Goal: Task Accomplishment & Management: Manage account settings

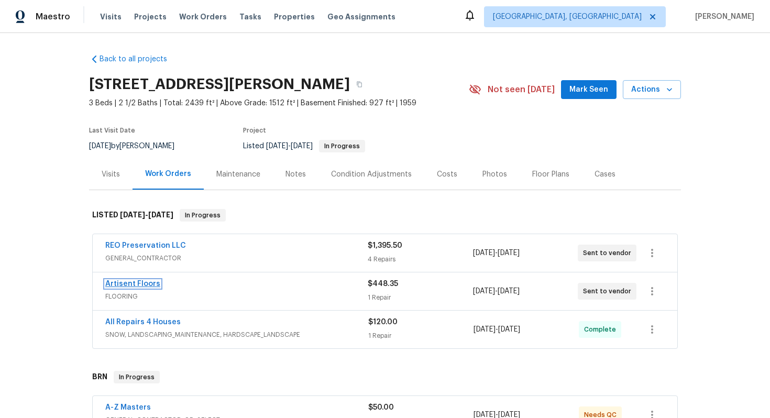
click at [129, 284] on link "Artisent Floors" at bounding box center [132, 283] width 55 height 7
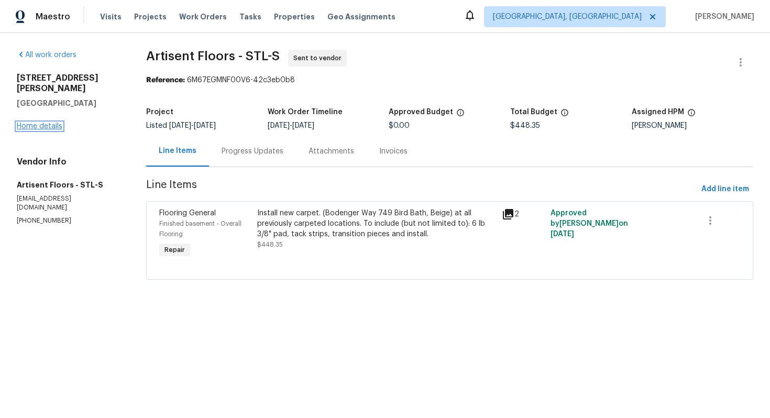
click at [55, 122] on link "Home details" at bounding box center [40, 125] width 46 height 7
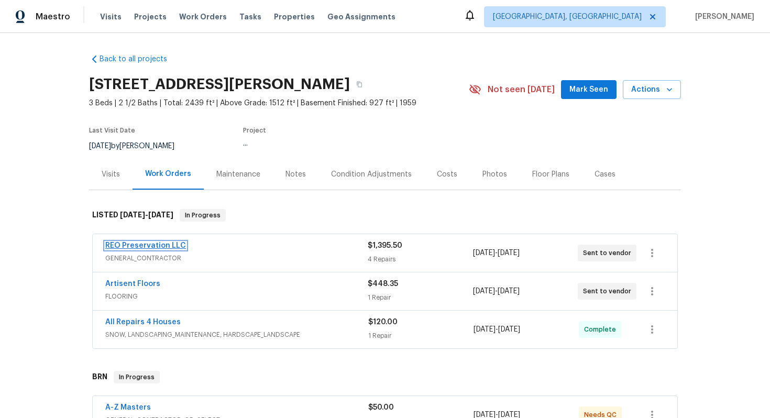
click at [150, 246] on link "REO Preservation LLC" at bounding box center [145, 245] width 81 height 7
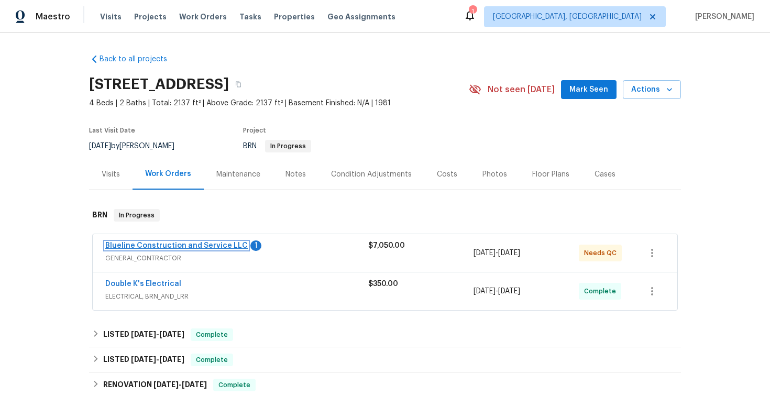
click at [169, 244] on link "Blueline Construction and Service LLC" at bounding box center [176, 245] width 142 height 7
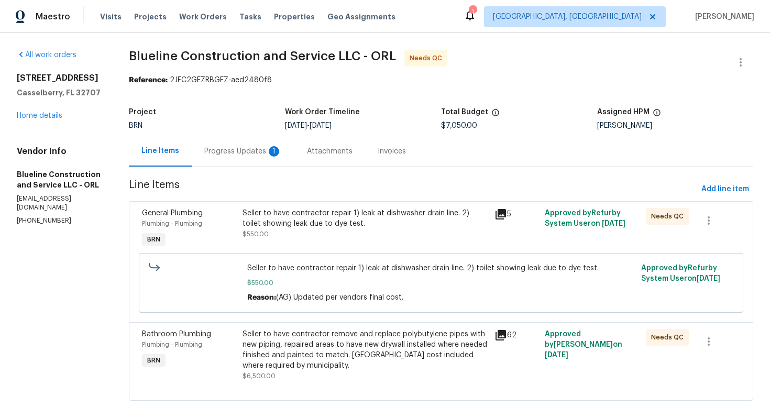
click at [262, 158] on div "Progress Updates 1" at bounding box center [243, 151] width 103 height 31
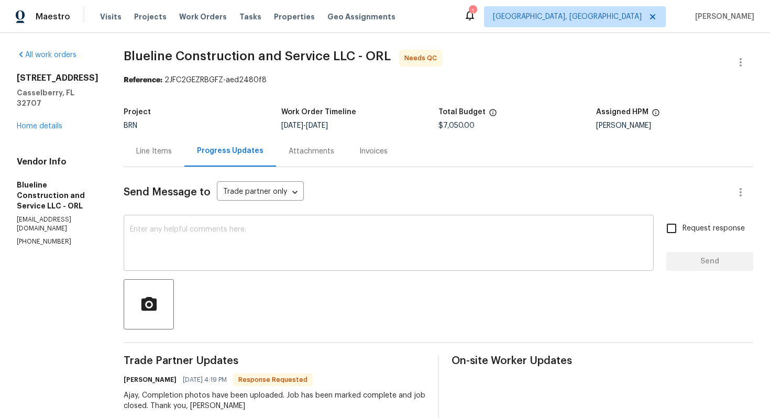
scroll to position [10, 0]
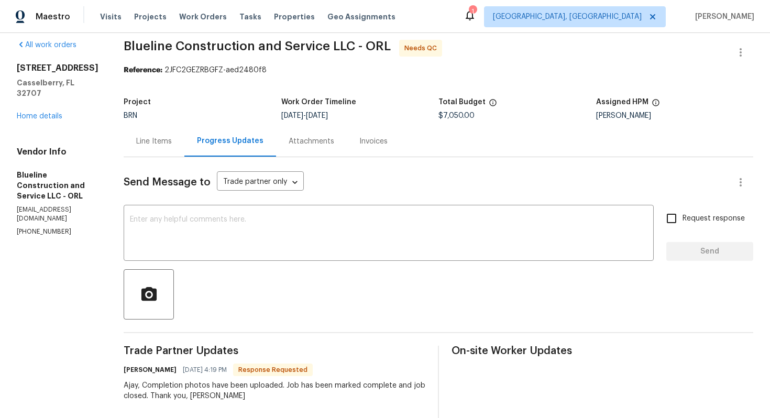
click at [172, 146] on div "Line Items" at bounding box center [154, 141] width 36 height 10
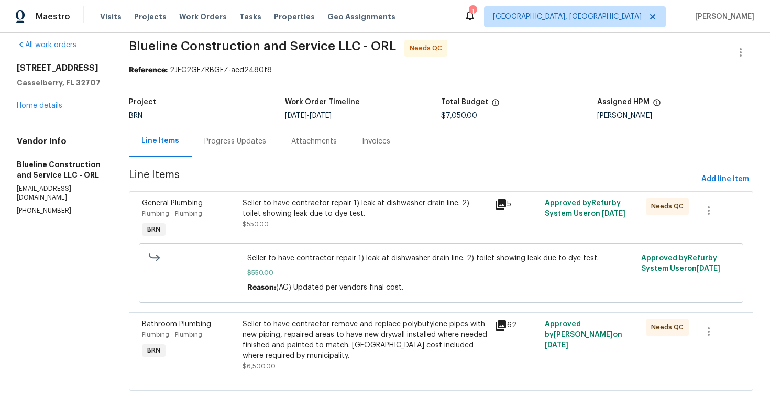
click at [339, 218] on div "Seller to have contractor repair 1) leak at dishwasher drain line. 2) toilet sh…" at bounding box center [365, 208] width 246 height 21
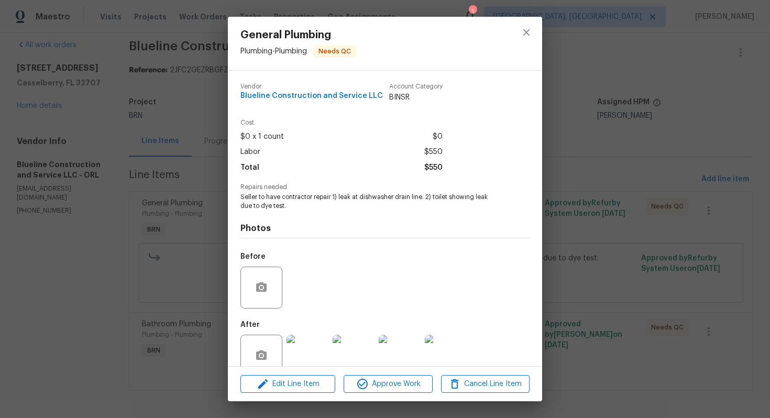
scroll to position [21, 0]
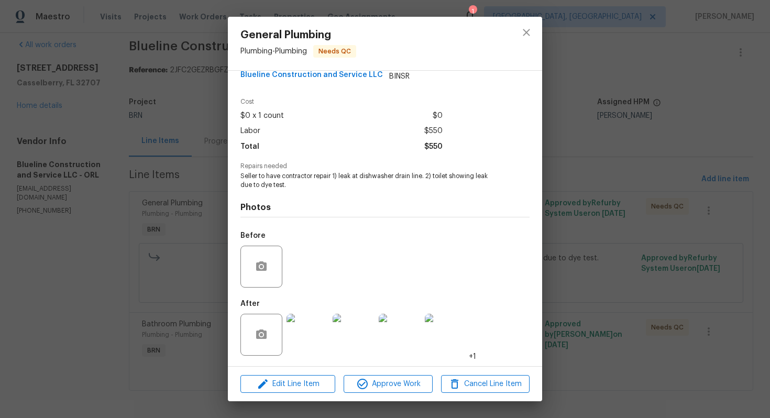
click at [306, 326] on img at bounding box center [307, 335] width 42 height 42
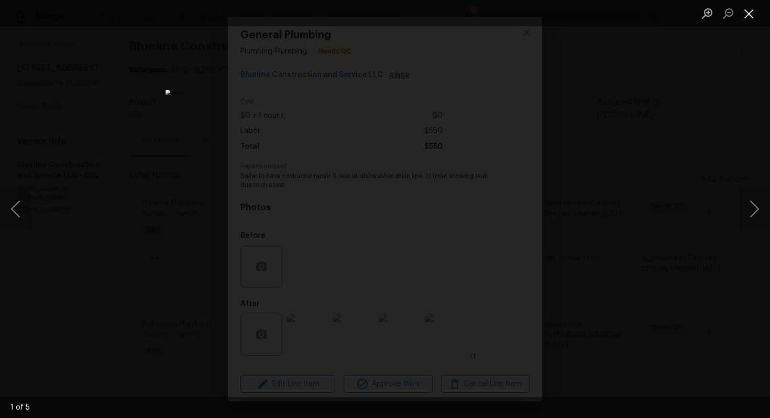
click at [754, 17] on button "Close lightbox" at bounding box center [748, 13] width 21 height 18
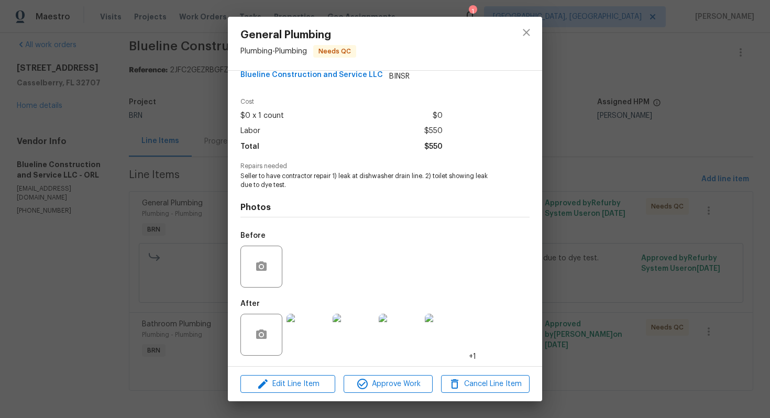
click at [313, 328] on img at bounding box center [307, 335] width 42 height 42
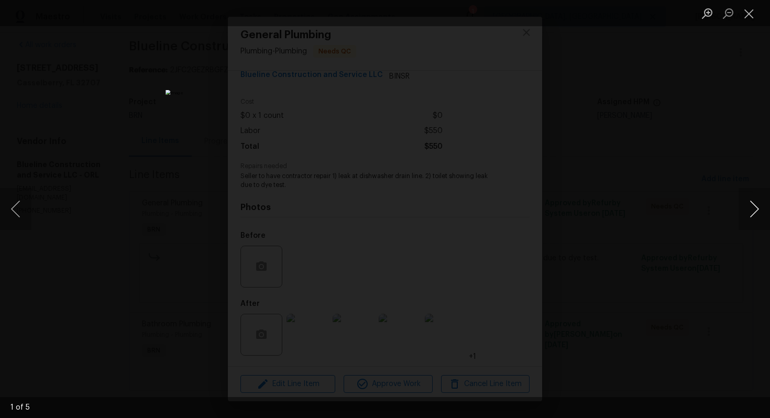
click at [759, 211] on button "Next image" at bounding box center [753, 209] width 31 height 42
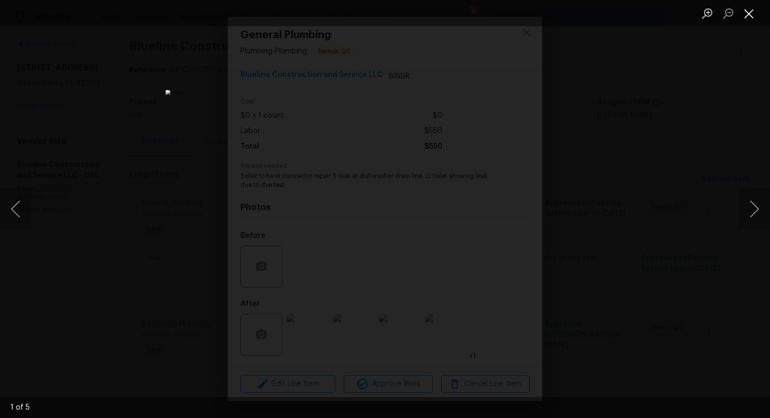
click at [740, 15] on button "Close lightbox" at bounding box center [748, 13] width 21 height 18
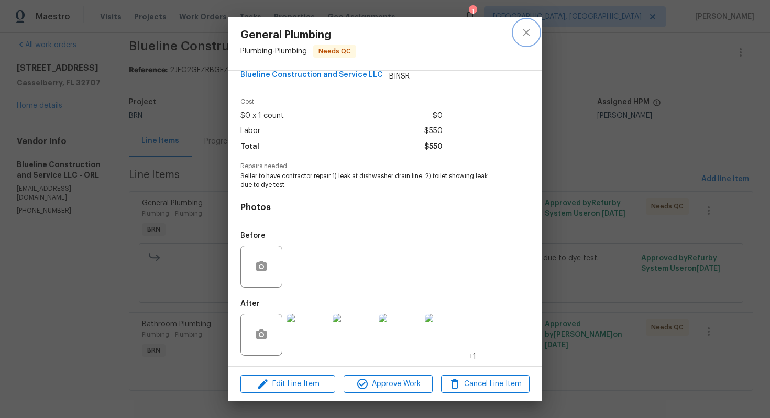
click at [533, 30] on button "close" at bounding box center [526, 32] width 25 height 25
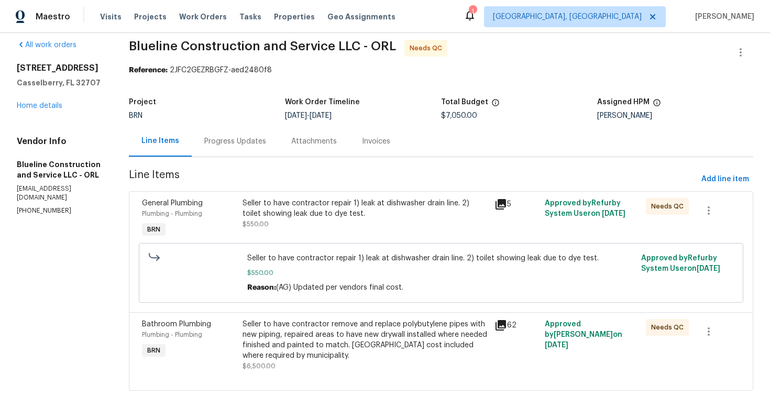
scroll to position [13, 0]
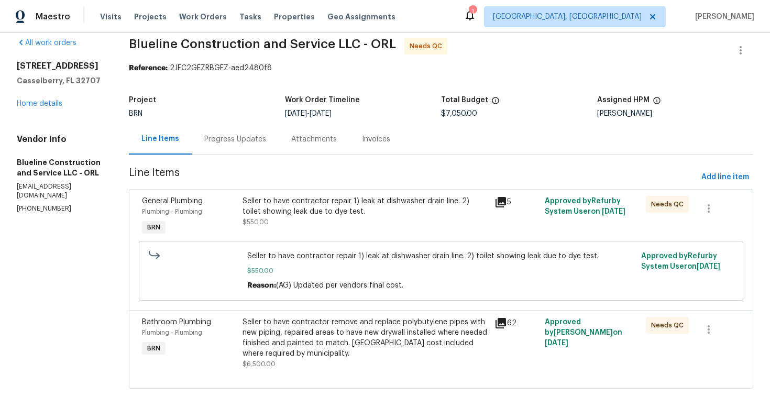
click at [321, 329] on div "Seller to have contractor remove and replace polybutylene pipes with new piping…" at bounding box center [365, 338] width 246 height 42
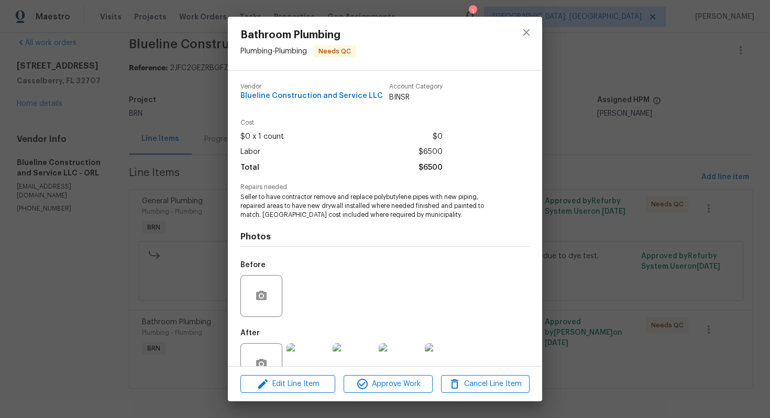
scroll to position [30, 0]
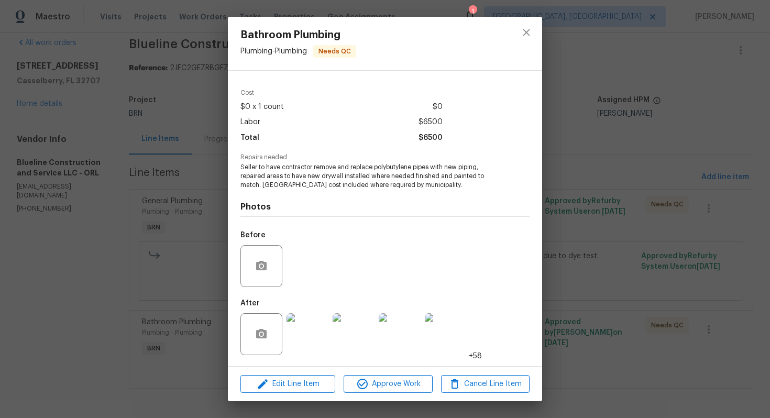
click at [310, 320] on img at bounding box center [307, 334] width 42 height 42
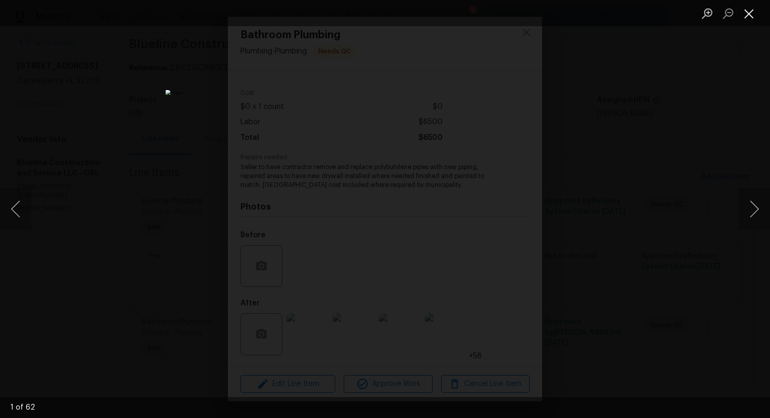
click at [747, 21] on button "Close lightbox" at bounding box center [748, 13] width 21 height 18
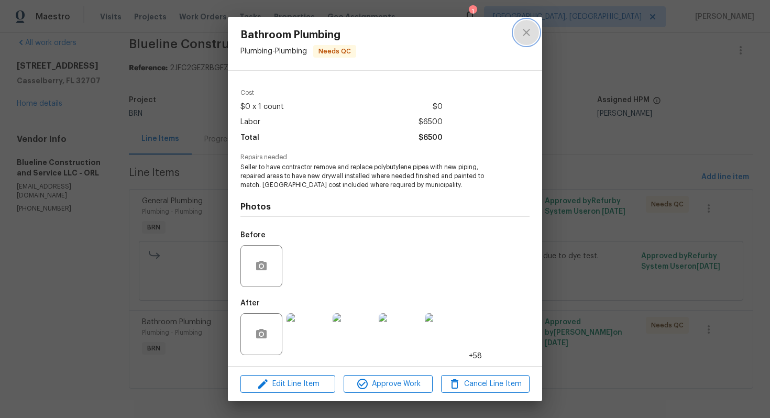
click at [522, 34] on icon "close" at bounding box center [526, 32] width 13 height 13
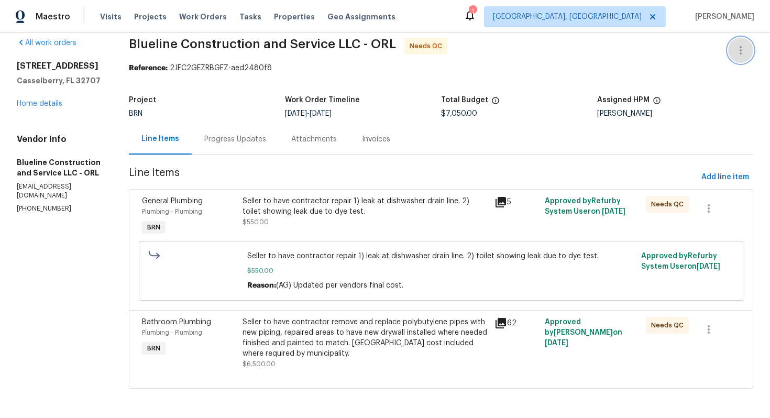
click at [745, 46] on icon "button" at bounding box center [740, 50] width 13 height 13
click at [730, 49] on li "Edit" at bounding box center [706, 49] width 113 height 17
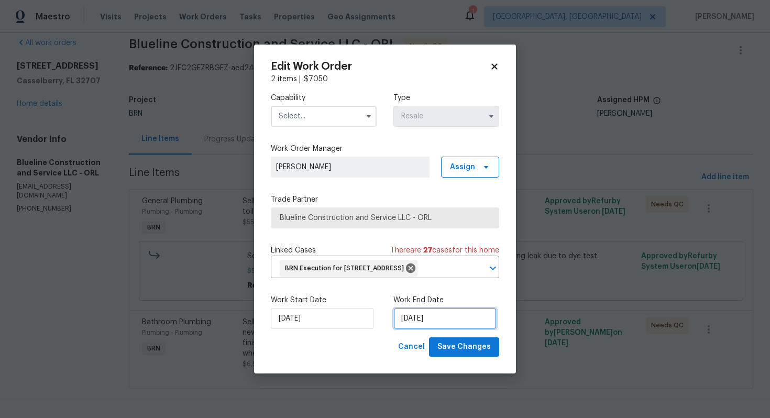
click at [406, 325] on input "8/8/2025" at bounding box center [444, 318] width 103 height 21
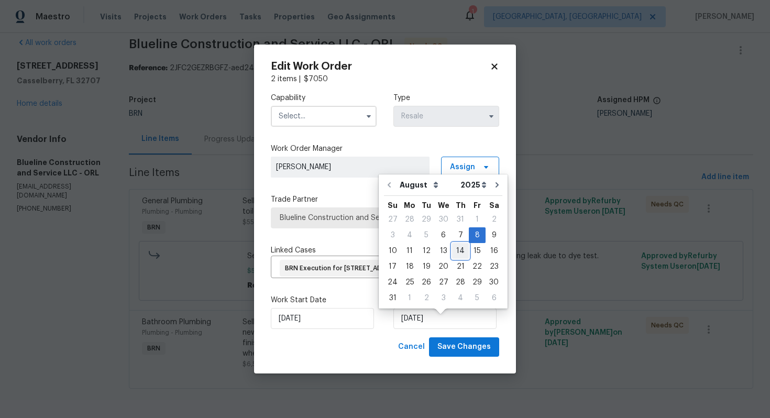
click at [460, 253] on div "14" at bounding box center [460, 250] width 17 height 15
type input "8/14/2025"
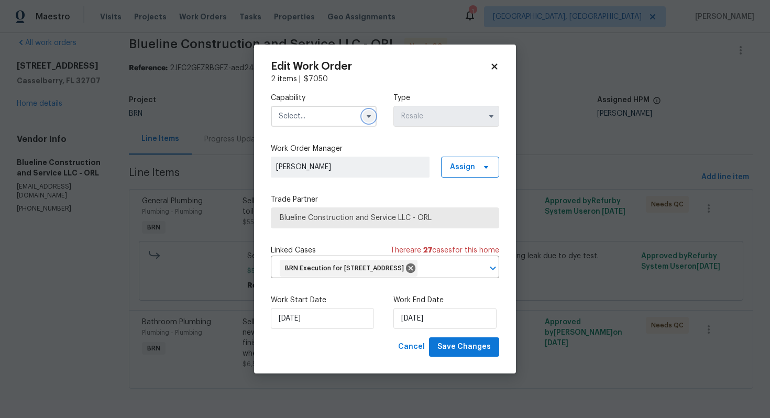
click at [363, 112] on button "button" at bounding box center [368, 116] width 13 height 13
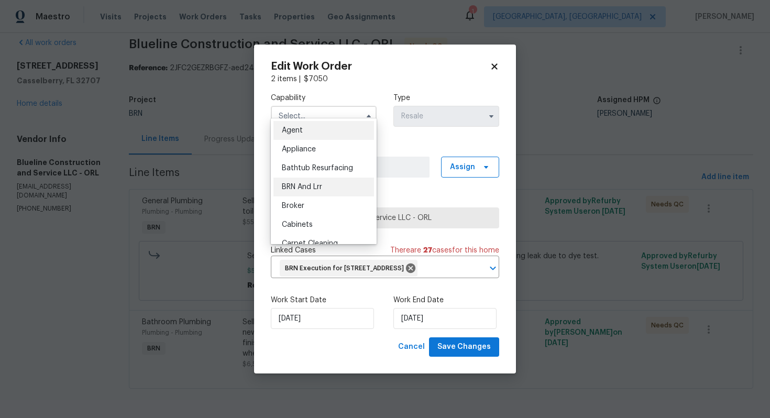
click at [319, 183] on span "BRN And Lrr" at bounding box center [302, 186] width 40 height 7
type input "BRN And Lrr"
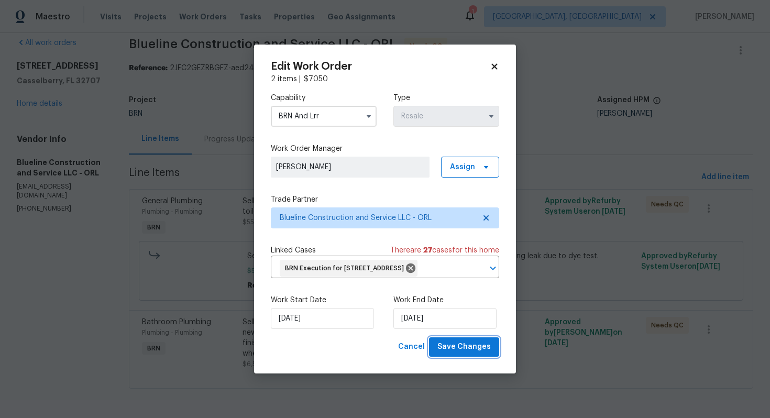
click at [440, 355] on button "Save Changes" at bounding box center [464, 346] width 70 height 19
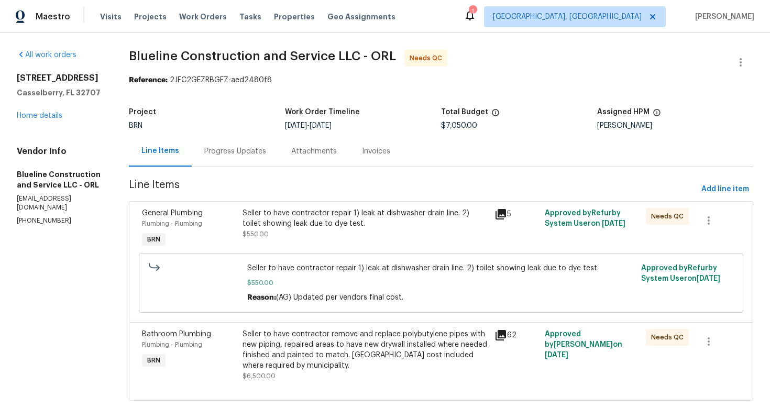
click at [372, 220] on div "Seller to have contractor repair 1) leak at dishwasher drain line. 2) toilet sh…" at bounding box center [365, 218] width 246 height 21
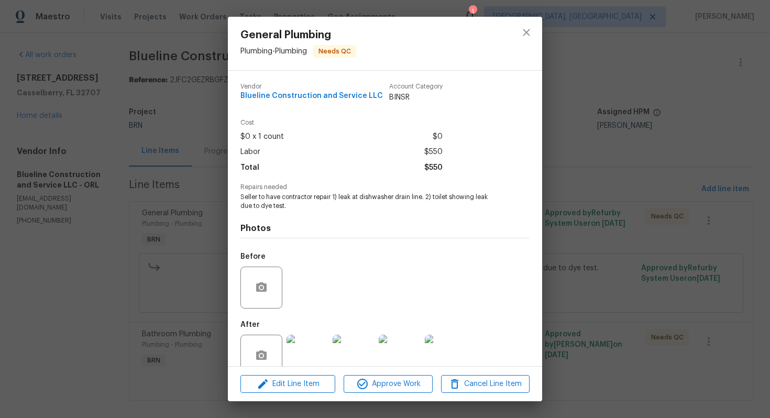
scroll to position [21, 0]
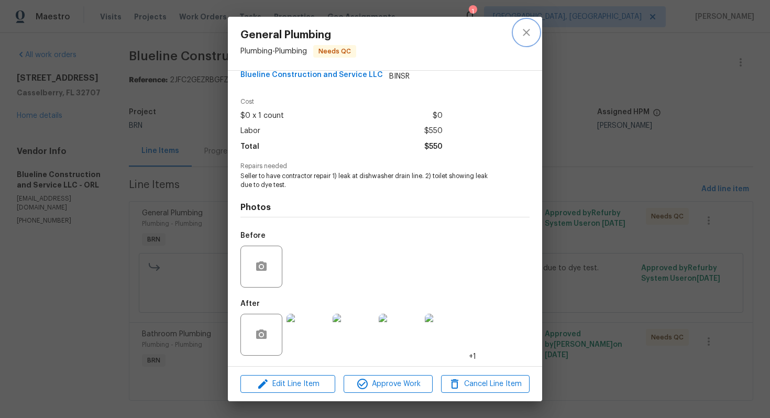
click at [528, 36] on icon "close" at bounding box center [526, 32] width 13 height 13
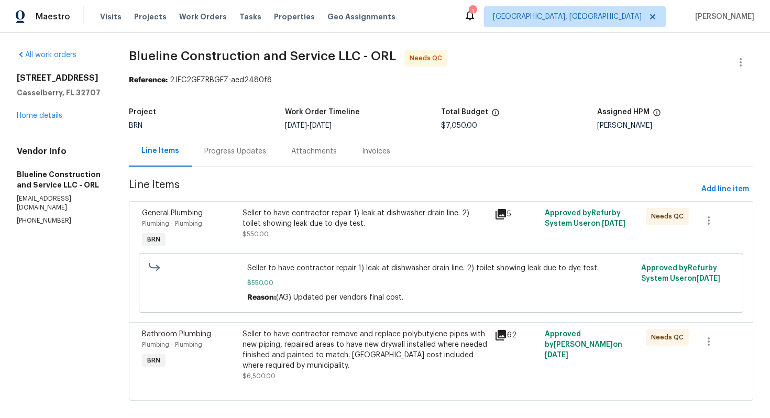
click at [249, 159] on div "Progress Updates" at bounding box center [235, 151] width 87 height 31
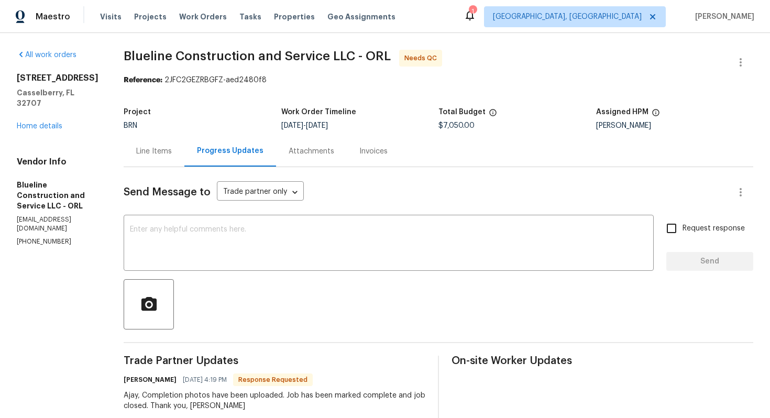
click at [165, 151] on div "Line Items" at bounding box center [154, 151] width 36 height 10
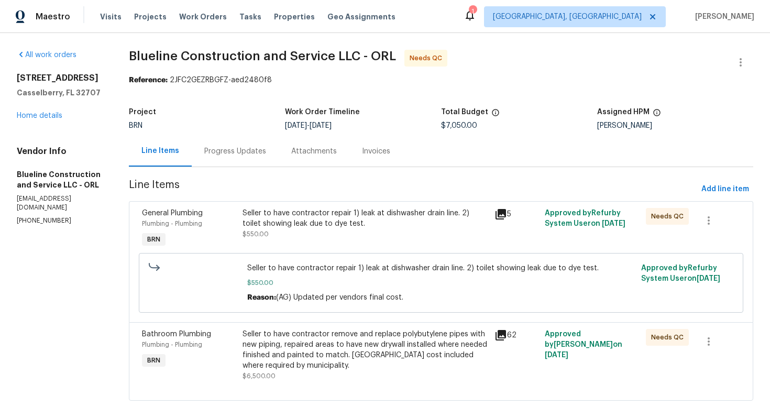
click at [350, 226] on div "Seller to have contractor repair 1) leak at dishwasher drain line. 2) toilet sh…" at bounding box center [365, 218] width 246 height 21
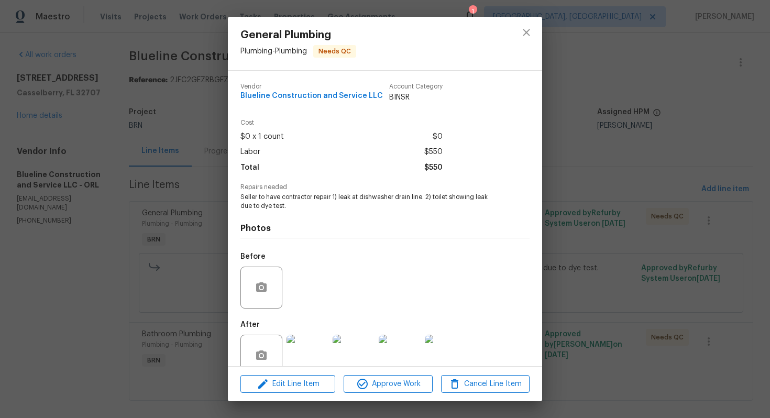
scroll to position [21, 0]
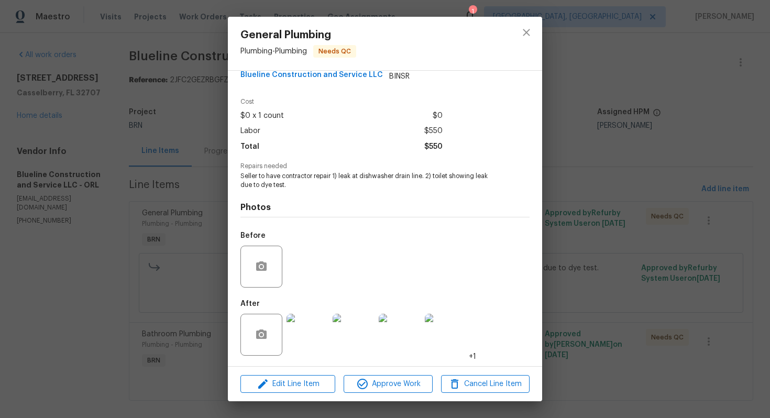
click at [371, 393] on div "Edit Line Item Approve Work Cancel Line Item" at bounding box center [385, 383] width 314 height 35
click at [376, 383] on span "Approve Work" at bounding box center [388, 383] width 82 height 13
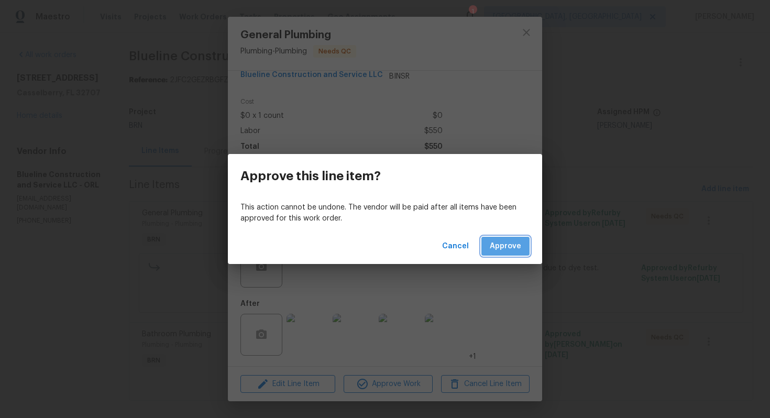
click at [511, 255] on button "Approve" at bounding box center [505, 246] width 48 height 19
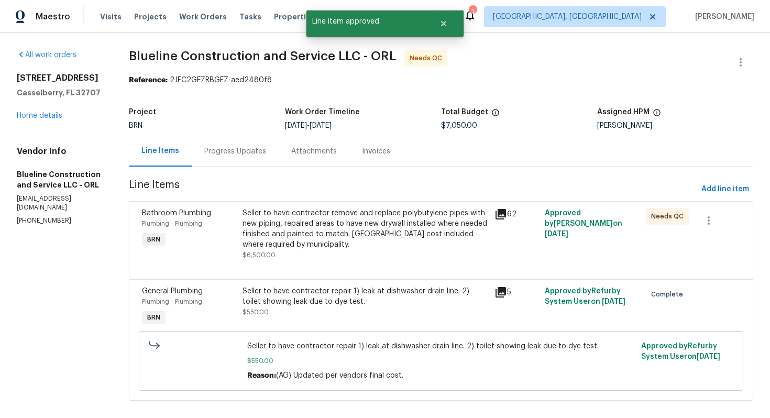
click at [384, 237] on div "Seller to have contractor remove and replace polybutylene pipes with new piping…" at bounding box center [365, 229] width 246 height 42
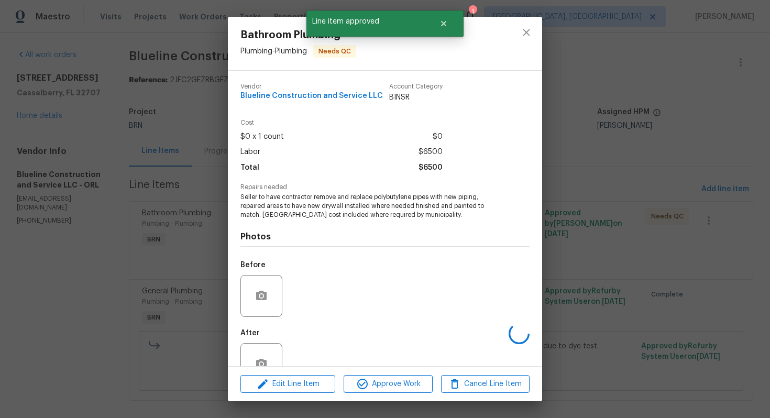
scroll to position [30, 0]
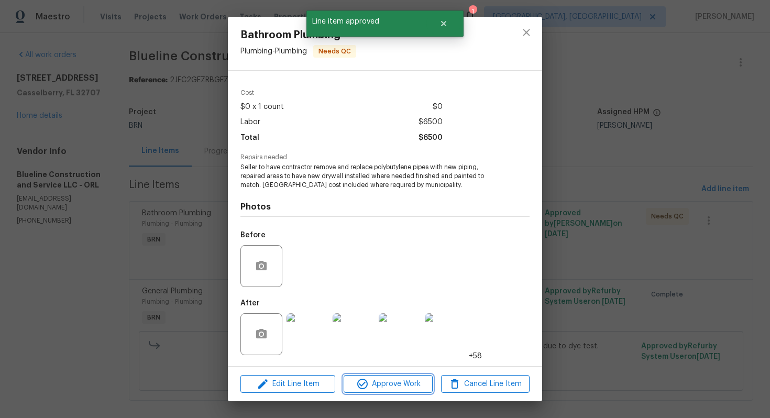
click at [392, 386] on span "Approve Work" at bounding box center [388, 383] width 82 height 13
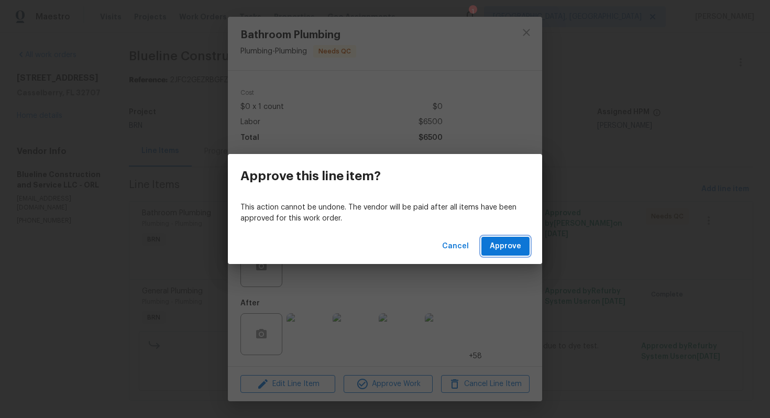
click at [508, 249] on span "Approve" at bounding box center [504, 246] width 31 height 13
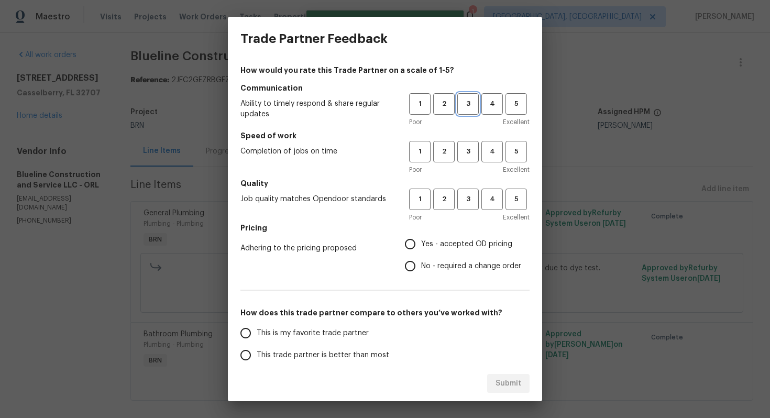
click at [464, 109] on span "3" at bounding box center [467, 104] width 19 height 12
click at [444, 163] on div "1 2 3 4 5 Poor Excellent" at bounding box center [469, 158] width 120 height 34
click at [444, 155] on span "2" at bounding box center [443, 152] width 19 height 12
click at [469, 198] on span "3" at bounding box center [467, 199] width 19 height 12
click at [445, 262] on span "No - required a change order" at bounding box center [471, 266] width 100 height 11
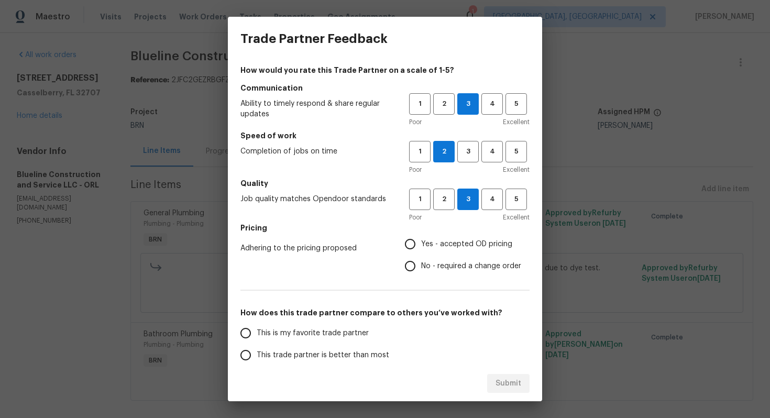
click at [421, 262] on input "No - required a change order" at bounding box center [410, 266] width 22 height 22
radio input "true"
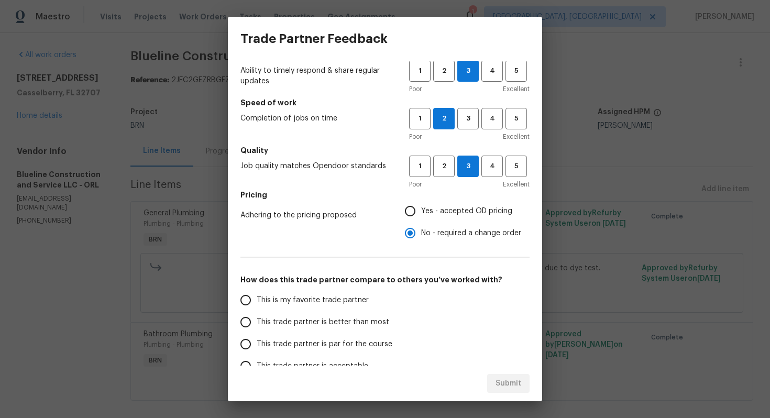
scroll to position [46, 0]
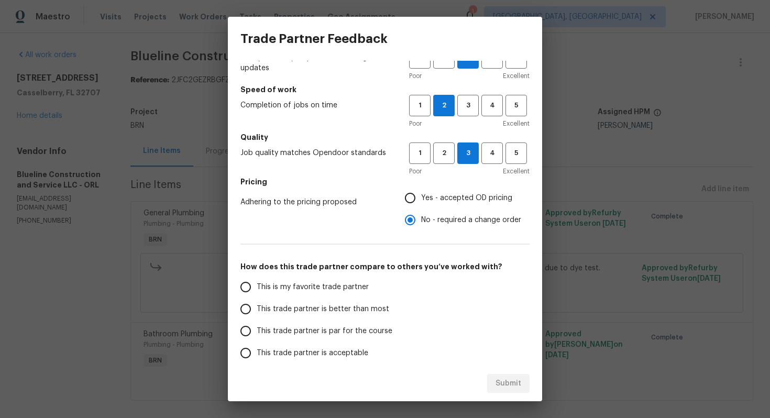
click at [324, 304] on span "This trade partner is better than most" at bounding box center [323, 309] width 132 height 11
click at [257, 304] on input "This trade partner is better than most" at bounding box center [246, 309] width 22 height 22
click at [515, 383] on span "Submit" at bounding box center [508, 383] width 26 height 13
radio input "true"
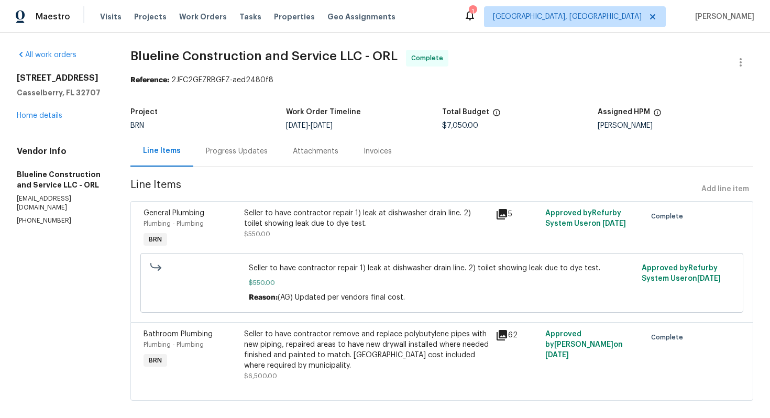
click at [253, 152] on div "Progress Updates" at bounding box center [237, 151] width 62 height 10
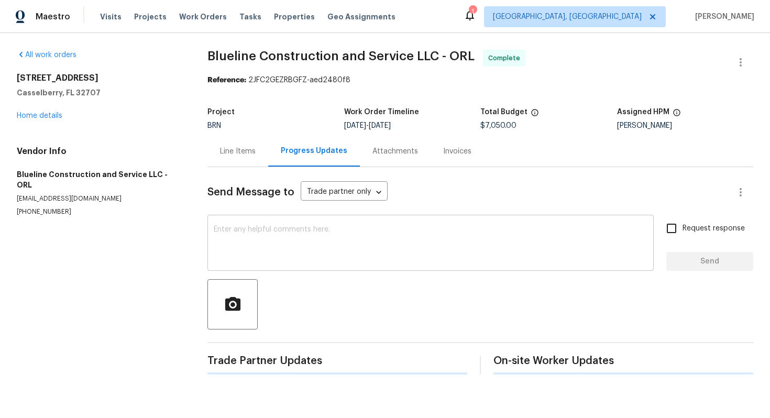
click at [250, 243] on textarea at bounding box center [430, 244] width 433 height 37
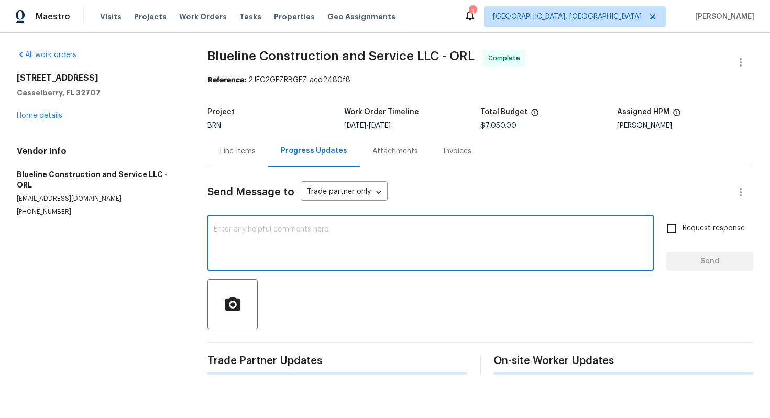
paste textarea "WO is approved. Please upload the invoice under invoice section. Thanks!"
type textarea "WO is approved. Please upload the invoice under invoice section. Thanks!"
click at [699, 228] on span "Request response" at bounding box center [713, 228] width 62 height 11
click at [682, 228] on input "Request response" at bounding box center [671, 228] width 22 height 22
checkbox input "true"
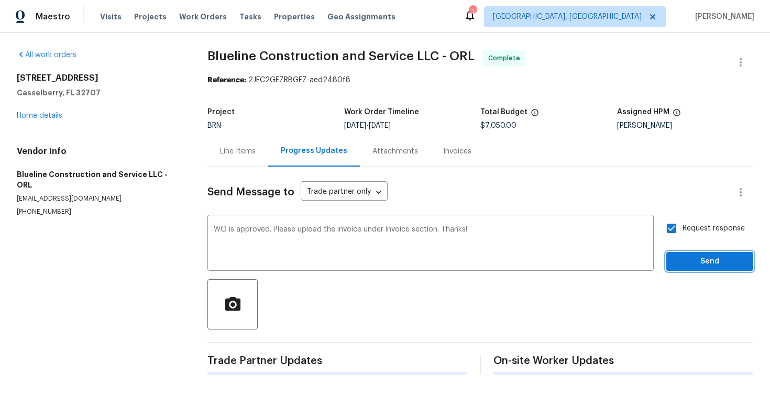
click at [698, 256] on span "Send" at bounding box center [709, 261] width 70 height 13
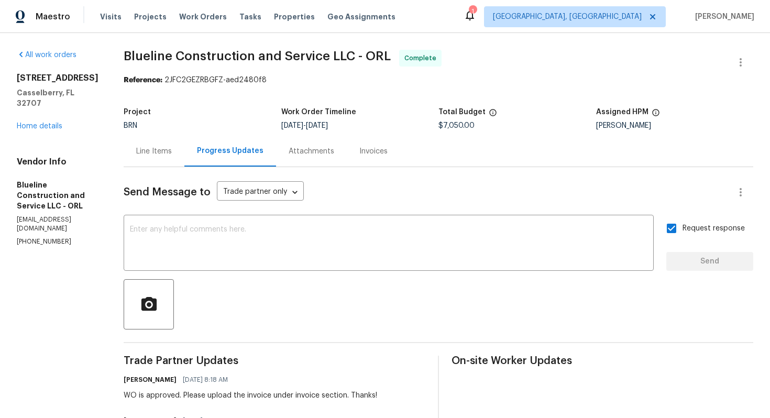
click at [184, 147] on div "Line Items" at bounding box center [154, 151] width 61 height 31
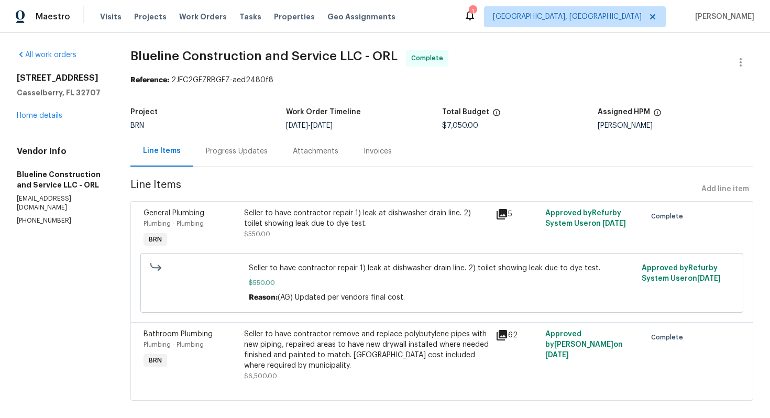
click at [295, 235] on div "Seller to have contractor repair 1) leak at dishwasher drain line. 2) toilet sh…" at bounding box center [366, 223] width 244 height 31
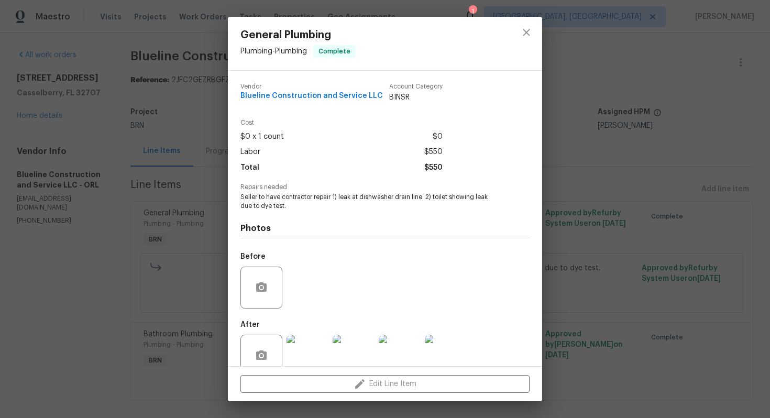
click at [314, 199] on span "Seller to have contractor repair 1) leak at dishwasher drain line. 2) toilet sh…" at bounding box center [370, 202] width 260 height 18
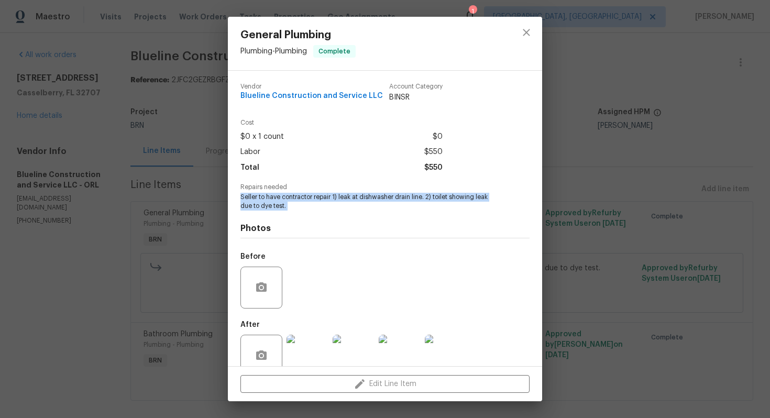
copy span "Seller to have contractor repair 1) leak at dishwasher drain line. 2) toilet sh…"
click at [240, 96] on span "Blueline Construction and Service LLC" at bounding box center [311, 96] width 142 height 8
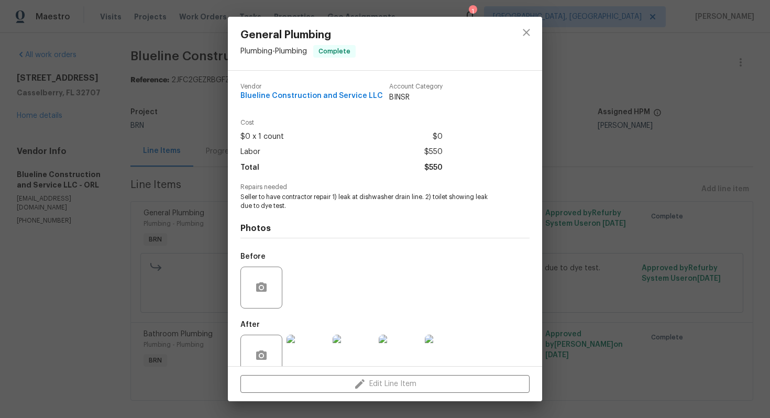
click at [240, 96] on span "Blueline Construction and Service LLC" at bounding box center [311, 96] width 142 height 8
copy span "Blueline Construction and Service LLC"
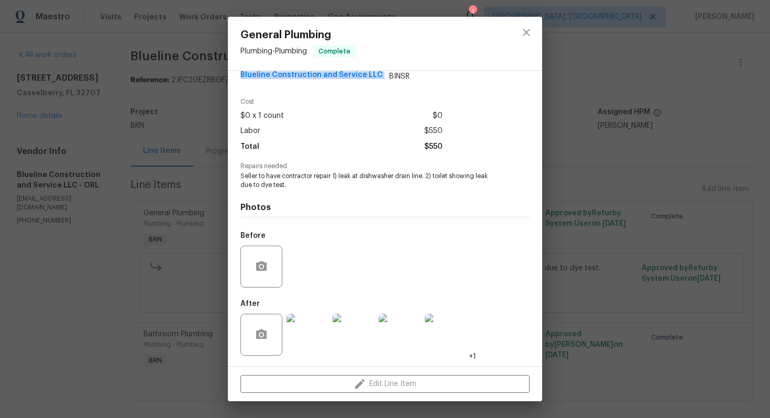
click at [306, 339] on img at bounding box center [307, 335] width 42 height 42
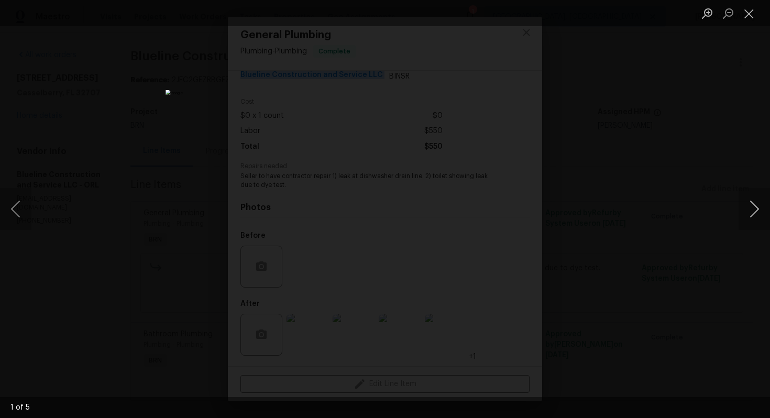
click at [755, 211] on button "Next image" at bounding box center [753, 209] width 31 height 42
click at [758, 201] on button "Next image" at bounding box center [753, 209] width 31 height 42
click at [741, 210] on button "Next image" at bounding box center [753, 209] width 31 height 42
click at [750, 211] on button "Next image" at bounding box center [753, 209] width 31 height 42
click at [754, 12] on button "Close lightbox" at bounding box center [748, 13] width 21 height 18
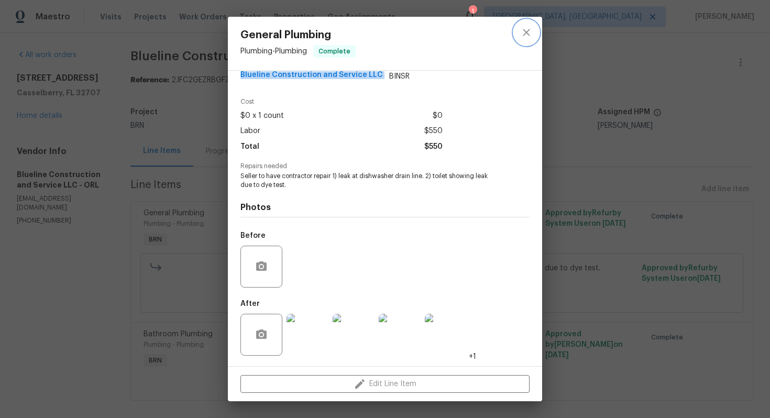
click at [525, 37] on icon "close" at bounding box center [526, 32] width 13 height 13
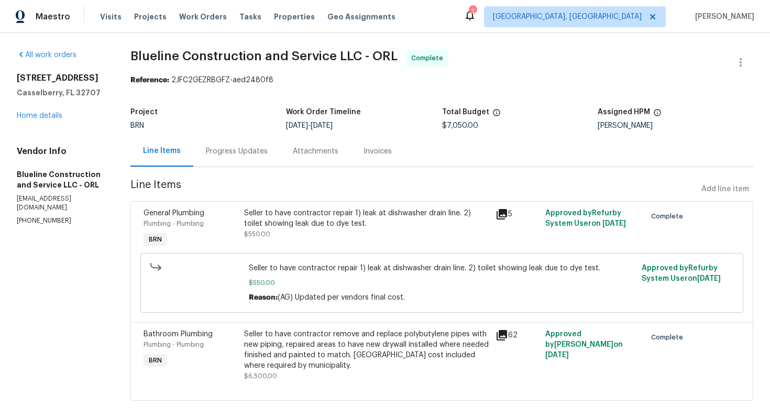
scroll to position [13, 0]
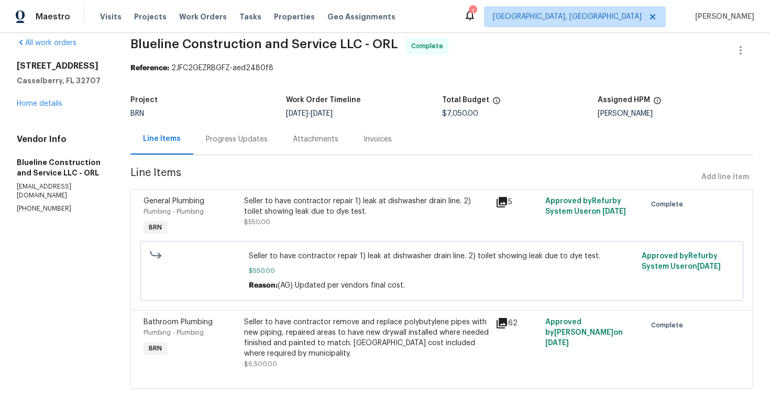
click at [324, 317] on div "Seller to have contractor remove and replace polybutylene pipes with new piping…" at bounding box center [366, 338] width 244 height 42
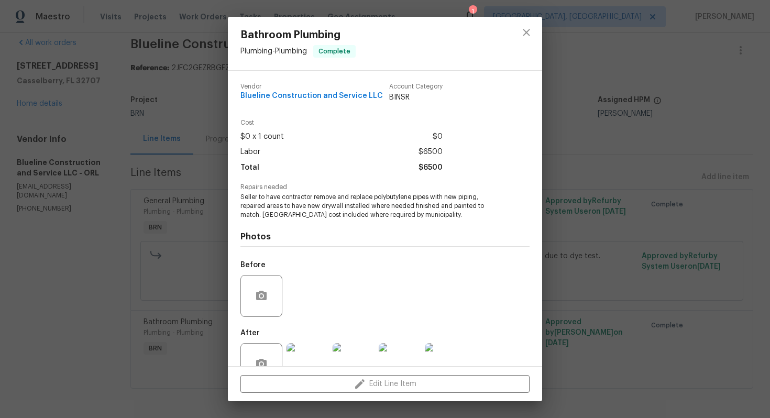
click at [254, 202] on span "Seller to have contractor remove and replace polybutylene pipes with new piping…" at bounding box center [370, 206] width 260 height 26
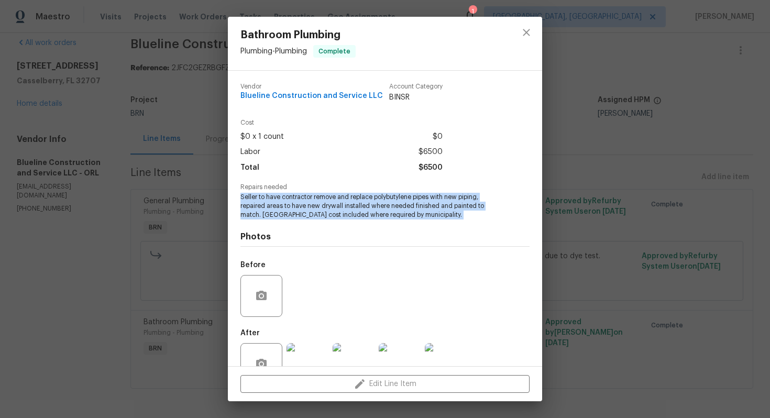
copy span "Seller to have contractor remove and replace polybutylene pipes with new piping…"
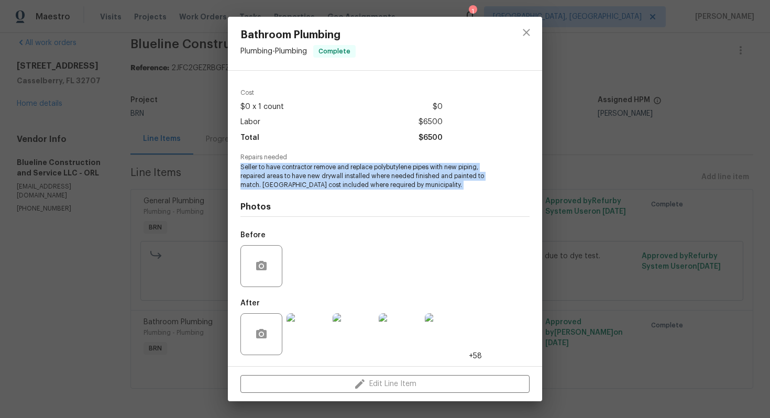
click at [304, 322] on img at bounding box center [307, 334] width 42 height 42
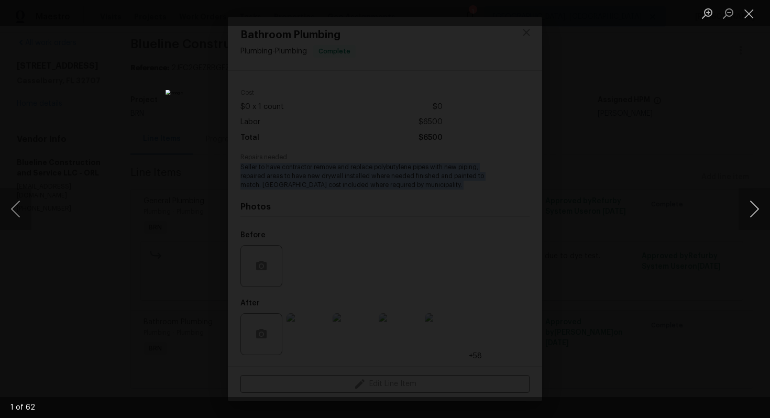
click at [751, 211] on button "Next image" at bounding box center [753, 209] width 31 height 42
click at [759, 215] on button "Next image" at bounding box center [753, 209] width 31 height 42
click at [744, 210] on button "Next image" at bounding box center [753, 209] width 31 height 42
click at [745, 214] on button "Next image" at bounding box center [753, 209] width 31 height 42
click at [754, 214] on button "Next image" at bounding box center [753, 209] width 31 height 42
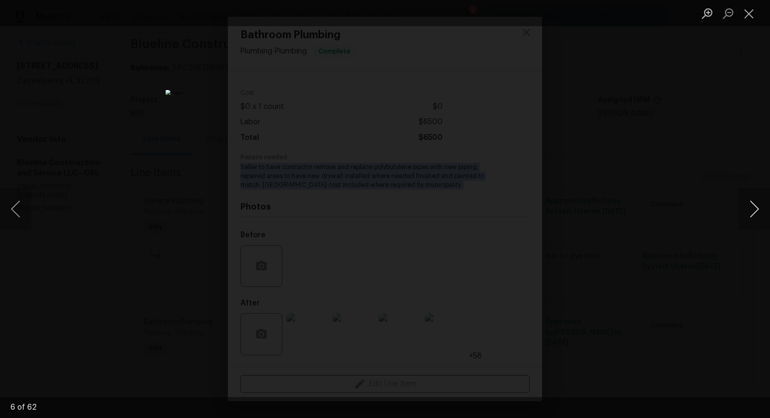
click at [746, 213] on button "Next image" at bounding box center [753, 209] width 31 height 42
click at [747, 205] on button "Next image" at bounding box center [753, 209] width 31 height 42
click at [748, 215] on button "Next image" at bounding box center [753, 209] width 31 height 42
click at [742, 207] on button "Next image" at bounding box center [753, 209] width 31 height 42
click at [749, 208] on button "Next image" at bounding box center [753, 209] width 31 height 42
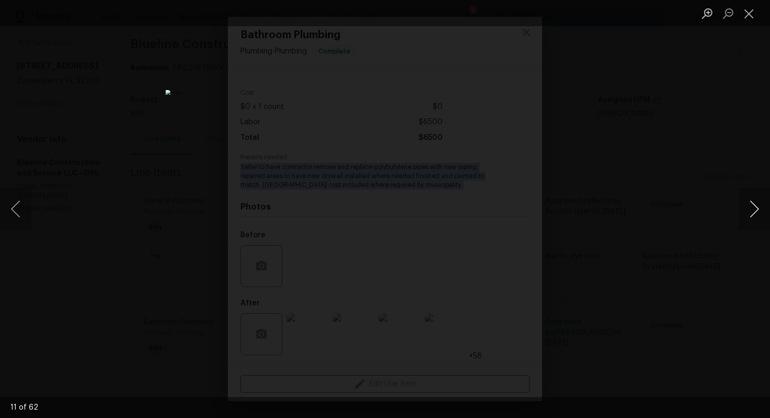
click at [747, 208] on button "Next image" at bounding box center [753, 209] width 31 height 42
click at [747, 213] on button "Next image" at bounding box center [753, 209] width 31 height 42
click at [752, 211] on button "Next image" at bounding box center [753, 209] width 31 height 42
click at [761, 205] on button "Next image" at bounding box center [753, 209] width 31 height 42
click at [753, 216] on button "Next image" at bounding box center [753, 209] width 31 height 42
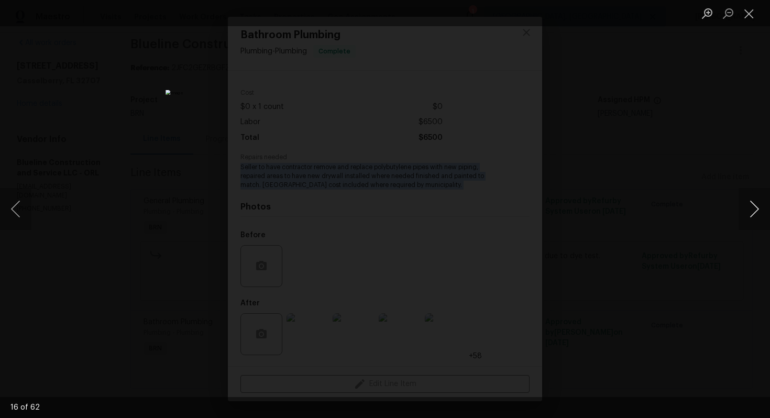
click at [745, 214] on button "Next image" at bounding box center [753, 209] width 31 height 42
click at [745, 208] on button "Next image" at bounding box center [753, 209] width 31 height 42
click at [752, 211] on button "Next image" at bounding box center [753, 209] width 31 height 42
click at [752, 210] on button "Next image" at bounding box center [753, 209] width 31 height 42
click at [752, 211] on button "Next image" at bounding box center [753, 209] width 31 height 42
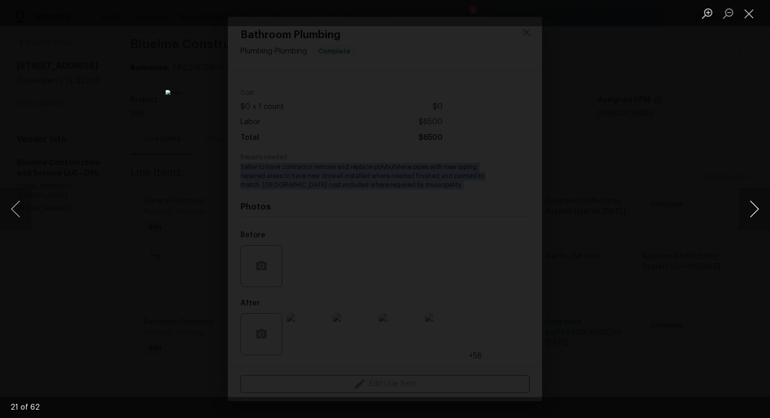
click at [745, 201] on button "Next image" at bounding box center [753, 209] width 31 height 42
click at [745, 208] on button "Next image" at bounding box center [753, 209] width 31 height 42
click at [755, 207] on button "Next image" at bounding box center [753, 209] width 31 height 42
click at [754, 215] on button "Next image" at bounding box center [753, 209] width 31 height 42
click at [755, 213] on button "Next image" at bounding box center [753, 209] width 31 height 42
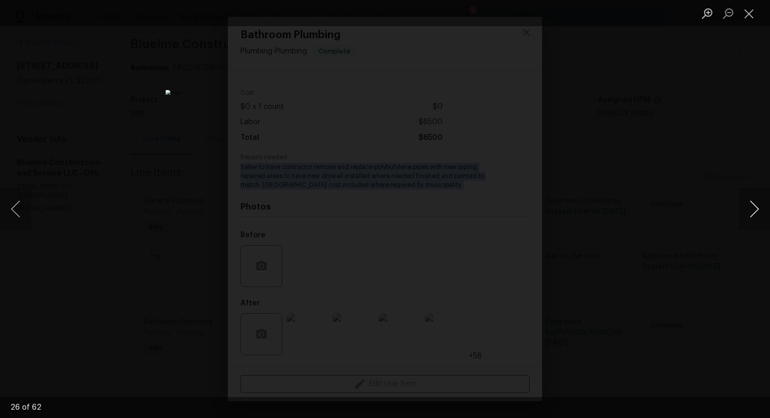
click at [745, 206] on button "Next image" at bounding box center [753, 209] width 31 height 42
click at [756, 213] on button "Next image" at bounding box center [753, 209] width 31 height 42
click at [748, 207] on button "Next image" at bounding box center [753, 209] width 31 height 42
click at [756, 211] on button "Next image" at bounding box center [753, 209] width 31 height 42
click at [756, 210] on button "Next image" at bounding box center [753, 209] width 31 height 42
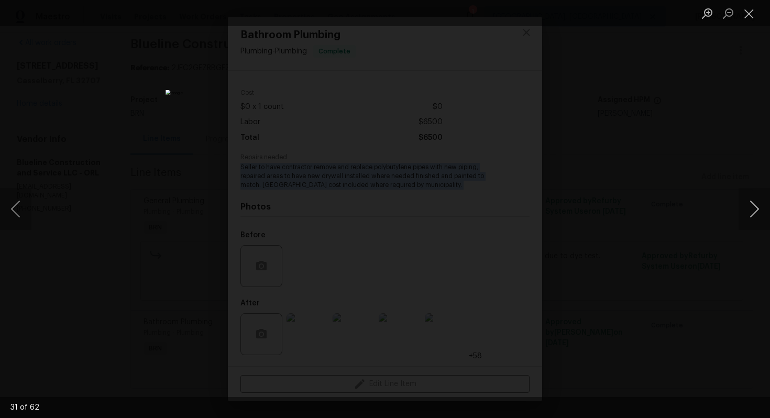
click at [747, 211] on button "Next image" at bounding box center [753, 209] width 31 height 42
click at [742, 214] on button "Next image" at bounding box center [753, 209] width 31 height 42
click at [749, 211] on button "Next image" at bounding box center [753, 209] width 31 height 42
click at [745, 210] on button "Next image" at bounding box center [753, 209] width 31 height 42
click at [756, 208] on button "Next image" at bounding box center [753, 209] width 31 height 42
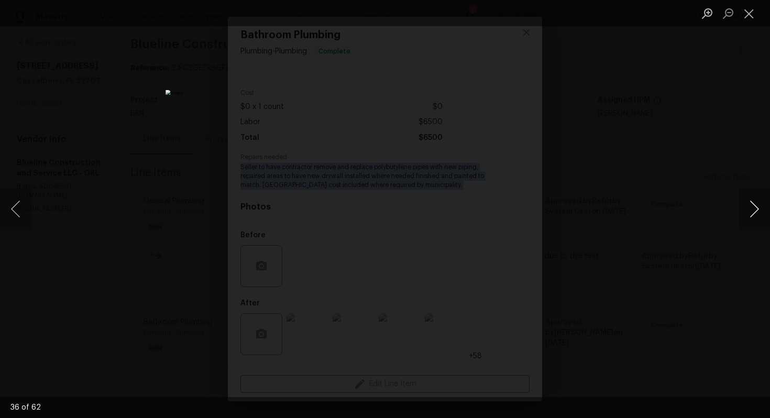
click at [749, 213] on button "Next image" at bounding box center [753, 209] width 31 height 42
click at [756, 204] on button "Next image" at bounding box center [753, 209] width 31 height 42
click at [743, 204] on button "Next image" at bounding box center [753, 209] width 31 height 42
click at [753, 203] on button "Next image" at bounding box center [753, 209] width 31 height 42
click at [752, 204] on button "Next image" at bounding box center [753, 209] width 31 height 42
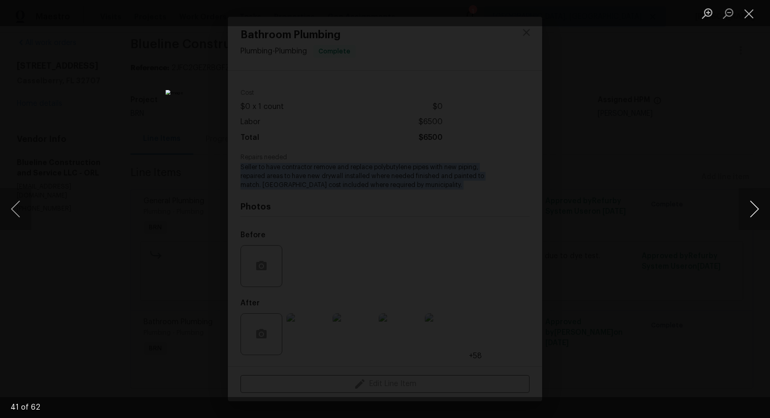
click at [747, 213] on button "Next image" at bounding box center [753, 209] width 31 height 42
click at [748, 209] on button "Next image" at bounding box center [753, 209] width 31 height 42
click at [752, 219] on button "Next image" at bounding box center [753, 209] width 31 height 42
click at [751, 206] on button "Next image" at bounding box center [753, 209] width 31 height 42
click at [750, 206] on button "Next image" at bounding box center [753, 209] width 31 height 42
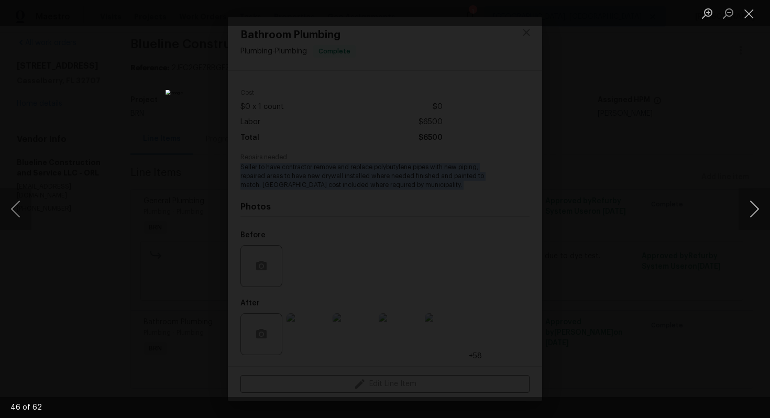
click at [755, 207] on button "Next image" at bounding box center [753, 209] width 31 height 42
click at [752, 207] on button "Next image" at bounding box center [753, 209] width 31 height 42
click at [749, 214] on button "Next image" at bounding box center [753, 209] width 31 height 42
click at [757, 203] on button "Next image" at bounding box center [753, 209] width 31 height 42
click at [747, 16] on button "Close lightbox" at bounding box center [748, 13] width 21 height 18
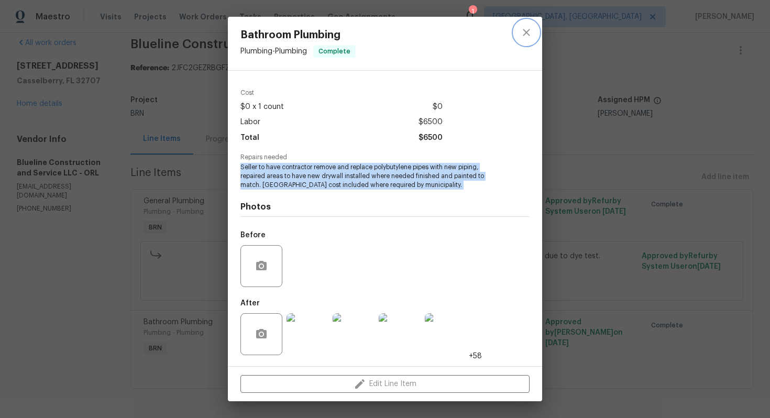
click at [537, 31] on button "close" at bounding box center [526, 32] width 25 height 25
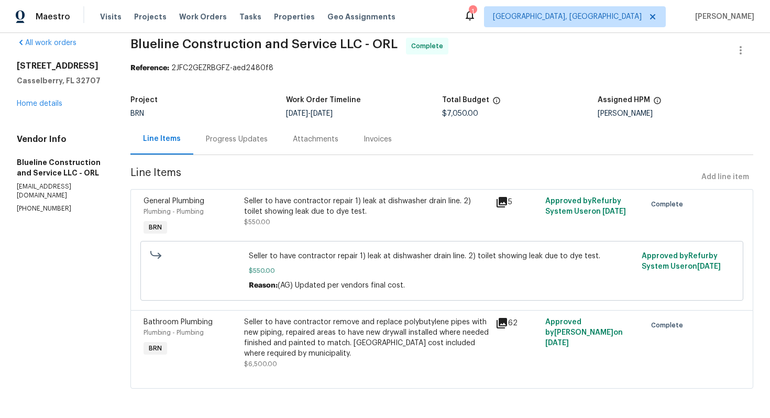
click at [392, 134] on div "Invoices" at bounding box center [377, 139] width 28 height 10
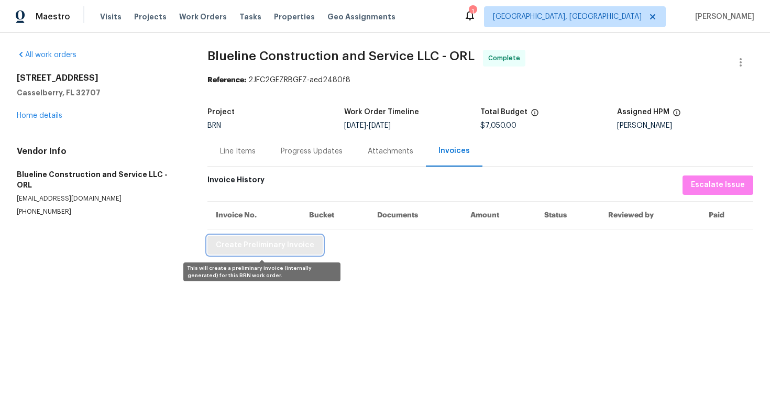
click at [268, 241] on span "Create Preliminary Invoice" at bounding box center [265, 245] width 98 height 13
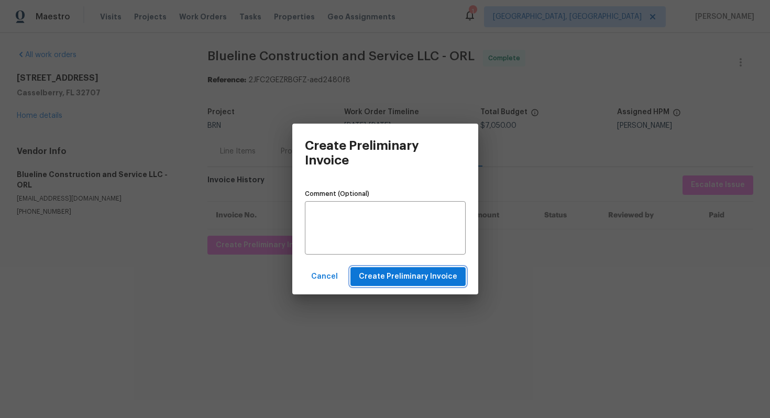
click at [374, 281] on span "Create Preliminary Invoice" at bounding box center [408, 276] width 98 height 13
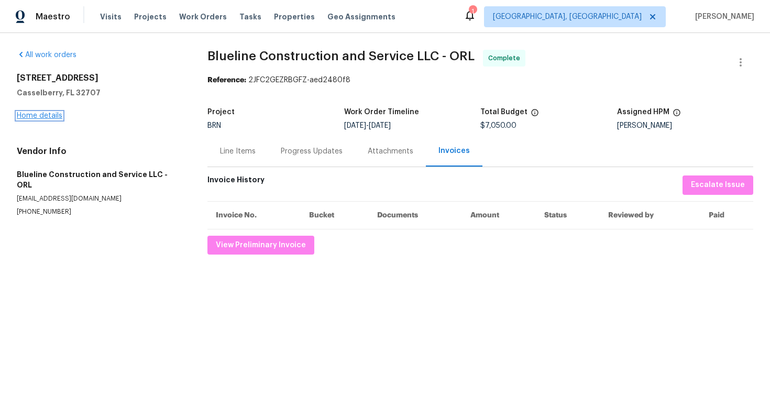
click at [44, 116] on link "Home details" at bounding box center [40, 115] width 46 height 7
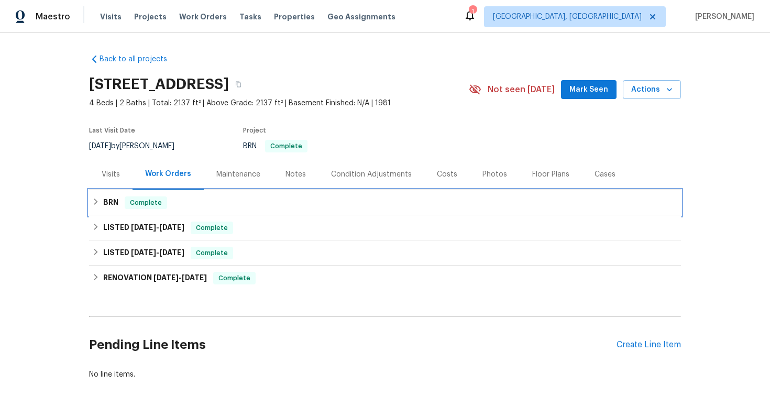
click at [113, 208] on h6 "BRN" at bounding box center [110, 202] width 15 height 13
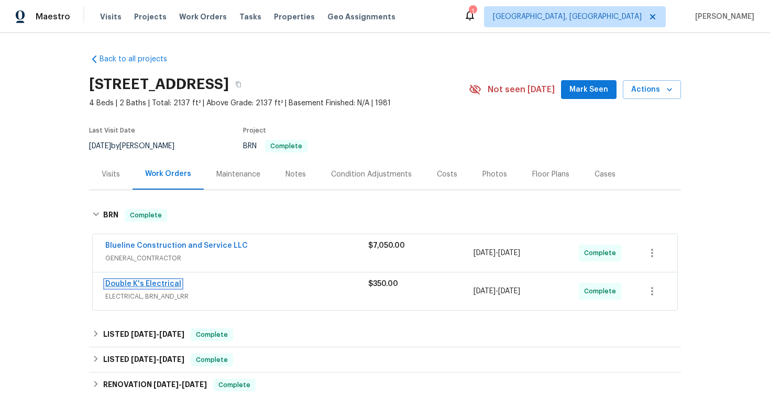
click at [130, 284] on link "Double K's Electrical" at bounding box center [143, 283] width 76 height 7
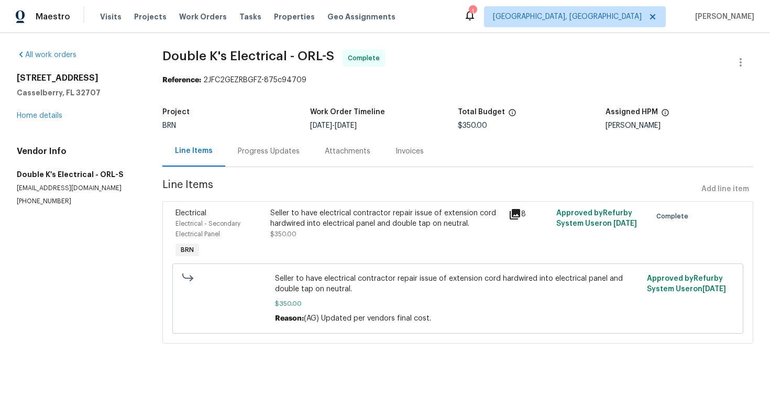
click at [422, 252] on div "Seller to have electrical contractor repair issue of extension cord hardwired i…" at bounding box center [386, 234] width 238 height 59
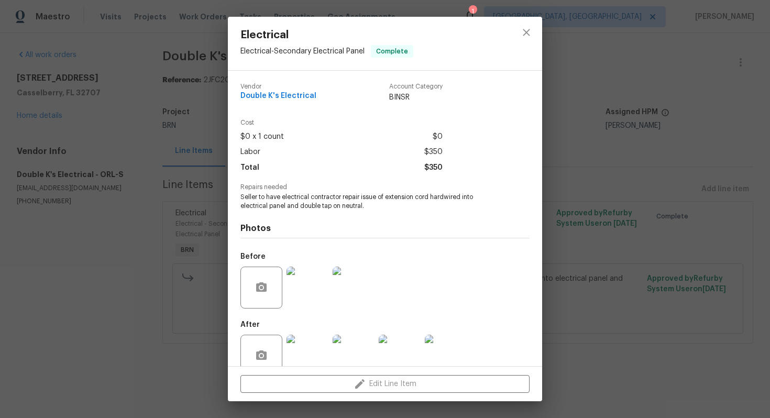
click at [326, 199] on span "Seller to have electrical contractor repair issue of extension cord hardwired i…" at bounding box center [370, 202] width 260 height 18
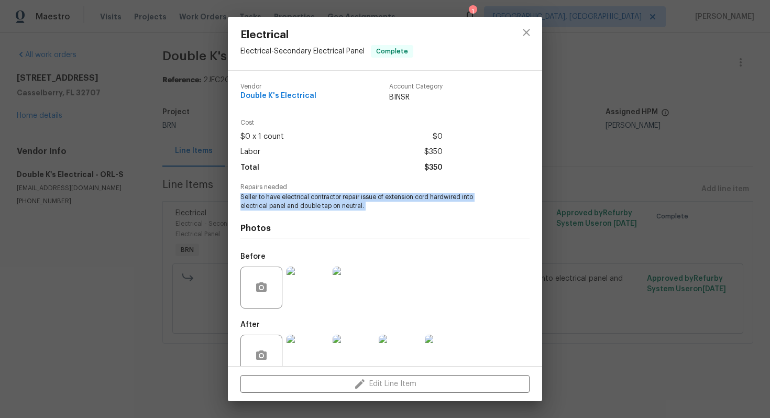
copy span "Seller to have electrical contractor repair issue of extension cord hardwired i…"
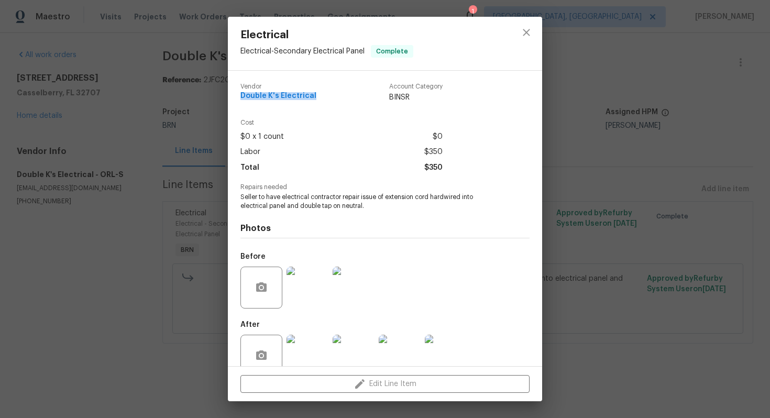
drag, startPoint x: 236, startPoint y: 96, endPoint x: 320, endPoint y: 96, distance: 84.8
click at [320, 96] on div "Vendor Double K's Electrical Account Category BINSR Cost $0 x 1 count $0 Labor …" at bounding box center [385, 218] width 314 height 295
copy span "Double K's Electrical"
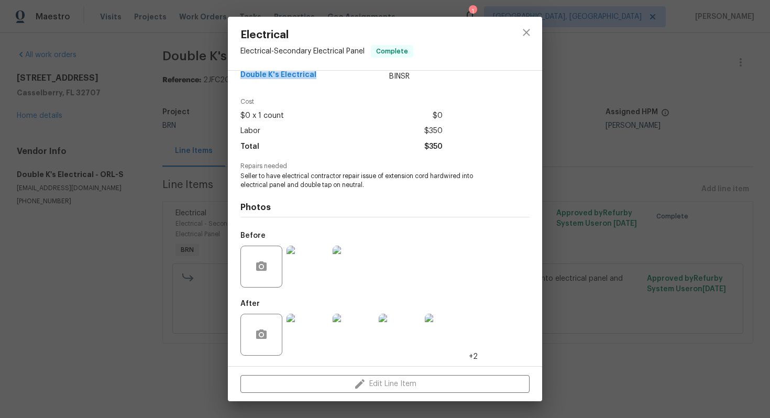
click at [361, 261] on img at bounding box center [353, 267] width 42 height 42
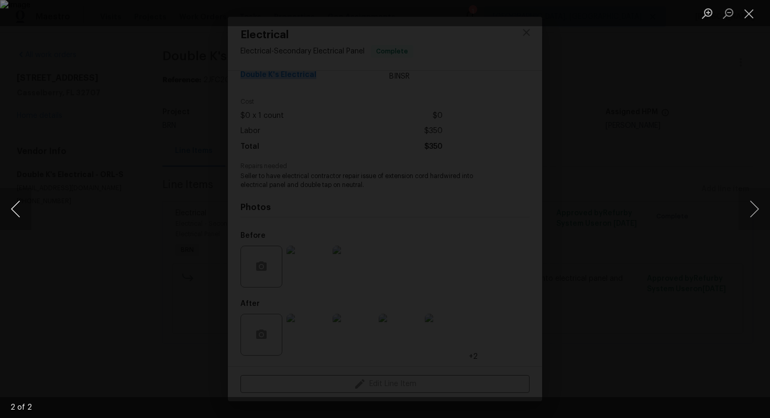
click at [20, 204] on button "Previous image" at bounding box center [15, 209] width 31 height 42
click at [749, 8] on button "Close lightbox" at bounding box center [748, 13] width 21 height 18
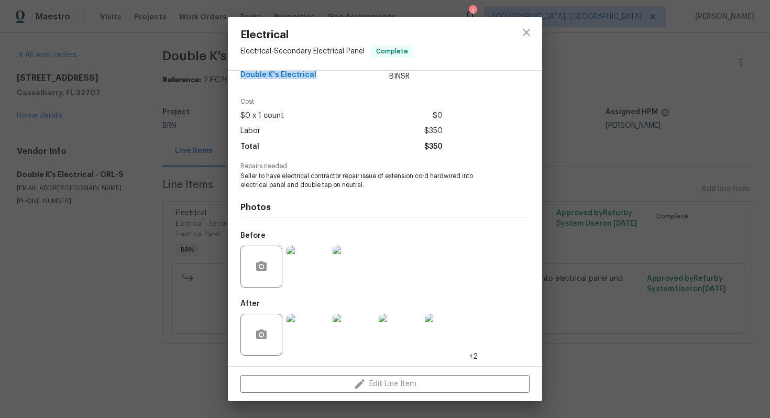
click at [301, 342] on img at bounding box center [307, 335] width 42 height 42
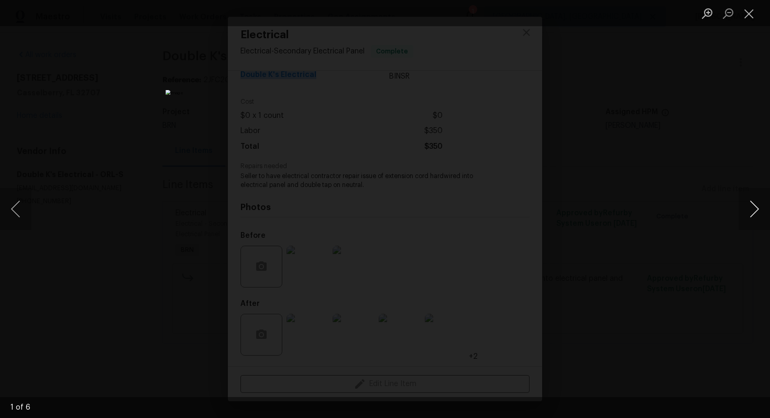
click at [760, 201] on button "Next image" at bounding box center [753, 209] width 31 height 42
click at [750, 220] on button "Next image" at bounding box center [753, 209] width 31 height 42
click at [751, 206] on button "Next image" at bounding box center [753, 209] width 31 height 42
click at [758, 209] on button "Next image" at bounding box center [753, 209] width 31 height 42
click at [761, 208] on button "Next image" at bounding box center [753, 209] width 31 height 42
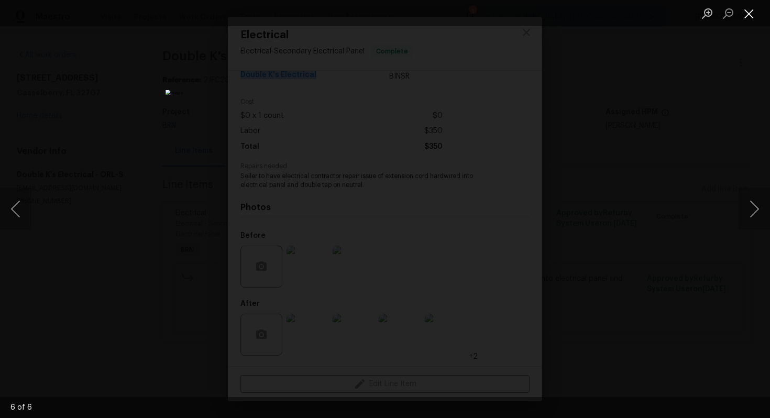
click at [748, 14] on button "Close lightbox" at bounding box center [748, 13] width 21 height 18
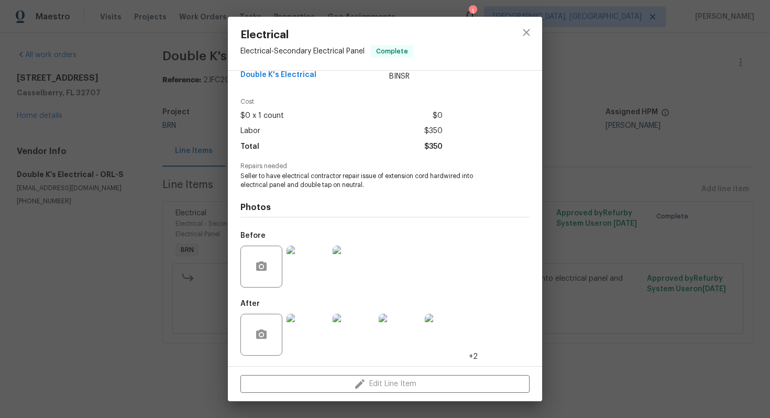
click at [192, 174] on div "Electrical Electrical - Secondary Electrical Panel Complete Vendor Double K's E…" at bounding box center [385, 209] width 770 height 418
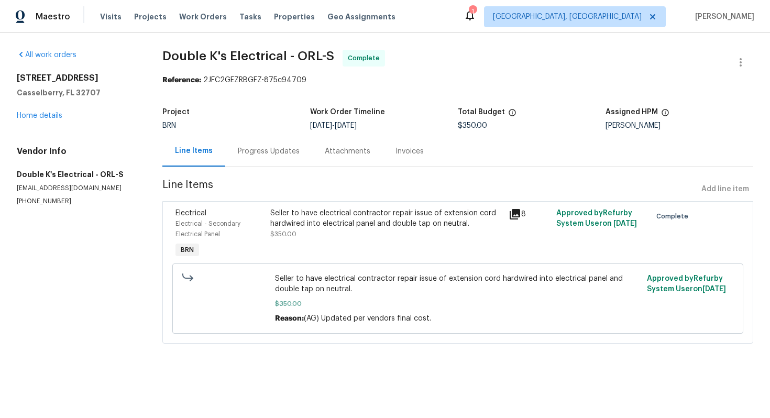
click at [395, 154] on div "Invoices" at bounding box center [409, 151] width 28 height 10
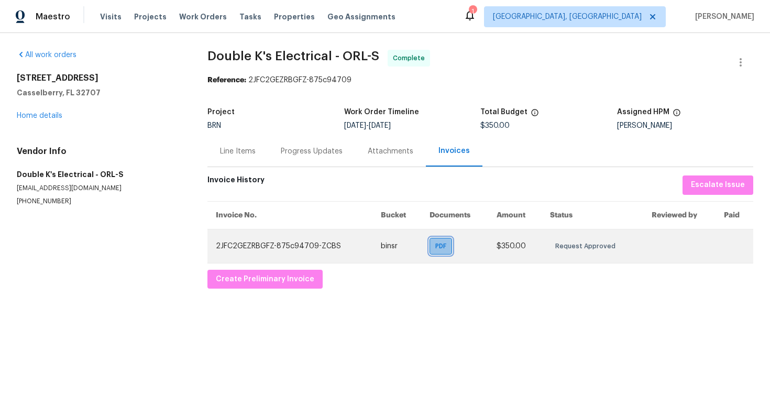
click at [429, 246] on div "PDF" at bounding box center [440, 246] width 23 height 17
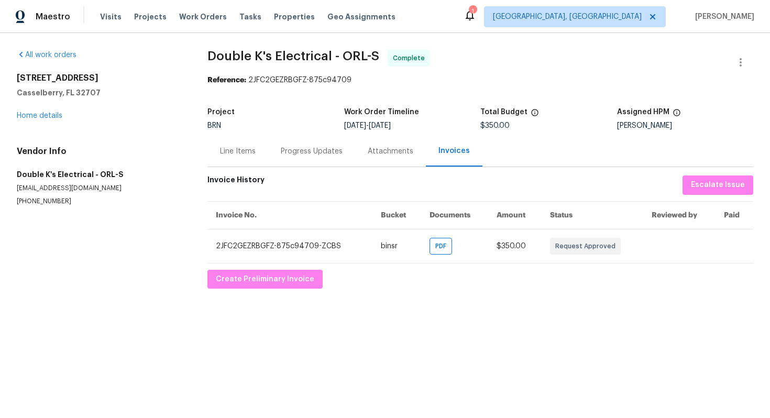
click at [243, 152] on div "Line Items" at bounding box center [238, 151] width 36 height 10
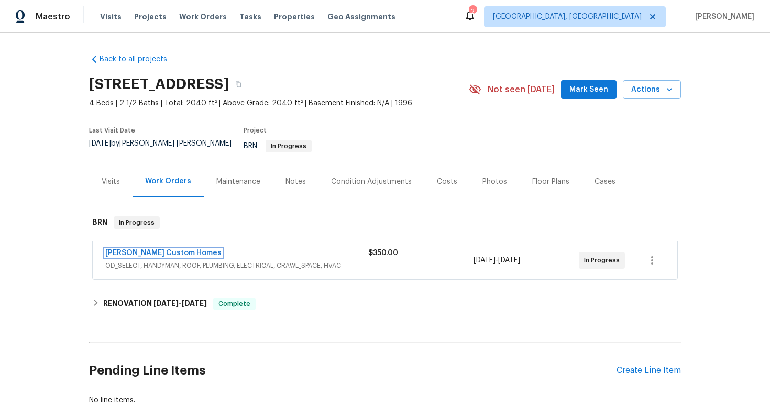
click at [117, 249] on link "[PERSON_NAME] Custom Homes" at bounding box center [163, 252] width 116 height 7
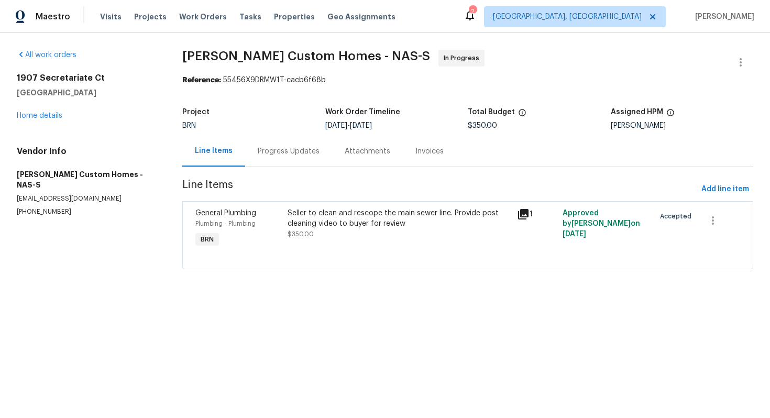
click at [303, 147] on div "Progress Updates" at bounding box center [289, 151] width 62 height 10
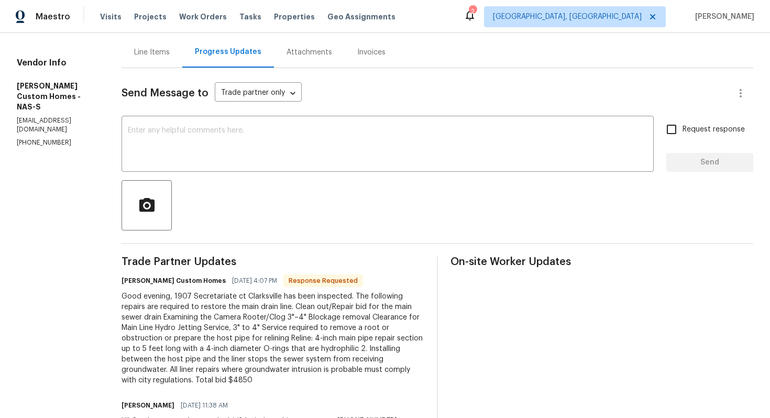
scroll to position [26, 0]
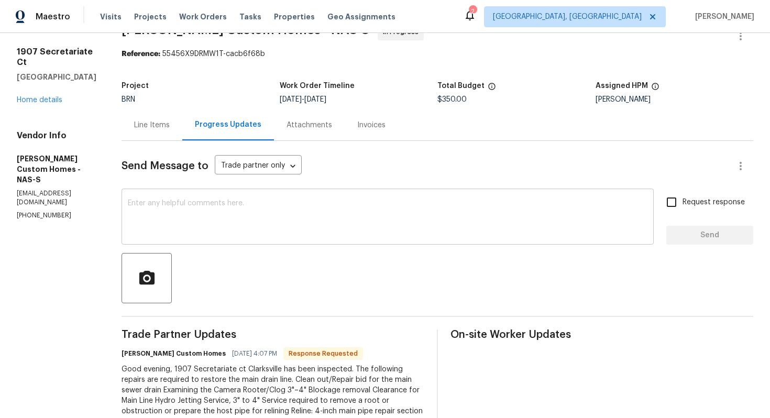
click at [284, 223] on textarea at bounding box center [387, 217] width 519 height 37
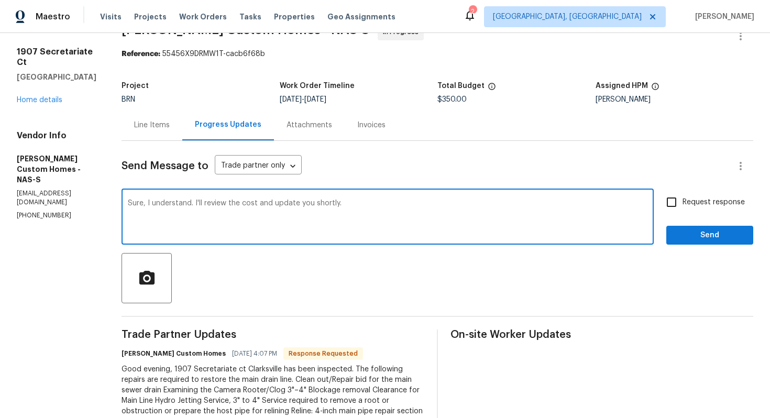
type textarea "Sure, I understand. I'll review the cost and update you shortly."
click at [674, 207] on input "Request response" at bounding box center [671, 202] width 22 height 22
checkbox input "true"
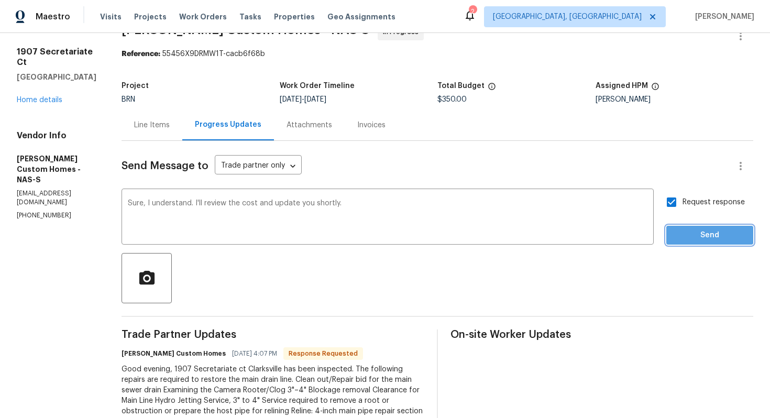
click at [686, 234] on span "Send" at bounding box center [709, 235] width 70 height 13
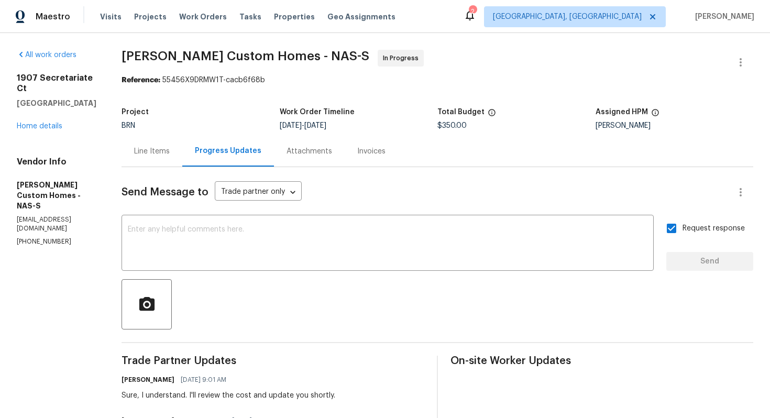
click at [167, 147] on div "Line Items" at bounding box center [152, 151] width 36 height 10
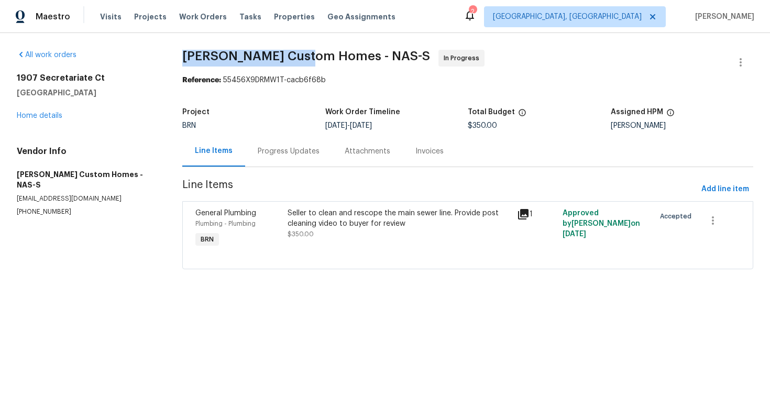
drag, startPoint x: 181, startPoint y: 53, endPoint x: 317, endPoint y: 62, distance: 135.8
click at [317, 62] on div "All work orders 1907 Secretariate Ct Clarksville, TN 37042 Home details Vendor …" at bounding box center [385, 165] width 770 height 265
copy span "Rappa Custom Homes"
click at [416, 88] on section "Rappa Custom Homes - NAS-S In Progress Reference: 55456X9DRMW1T-cacb6f68b Proje…" at bounding box center [467, 166] width 571 height 232
click at [351, 262] on div "General Plumbing Plumbing - Plumbing BRN Seller to clean and rescope the main s…" at bounding box center [467, 235] width 571 height 68
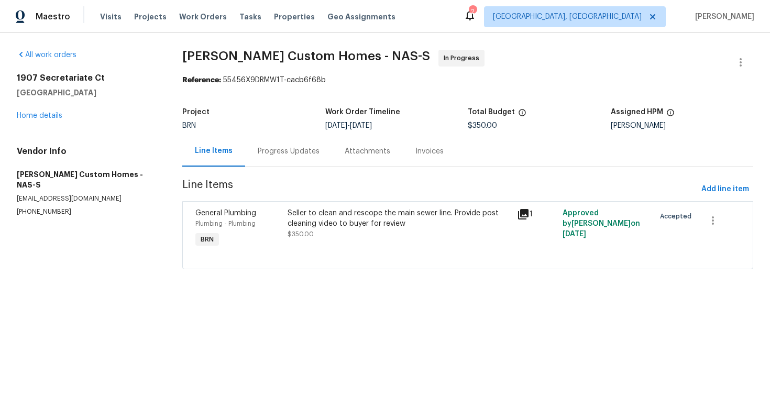
click at [352, 237] on div "Seller to clean and rescope the main sewer line. Provide post cleaning video to…" at bounding box center [398, 223] width 223 height 31
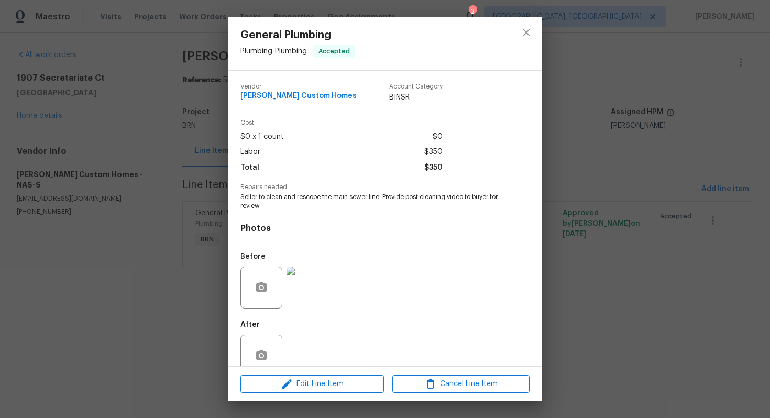
click at [320, 199] on span "Seller to clean and rescope the main sewer line. Provide post cleaning video to…" at bounding box center [370, 202] width 260 height 18
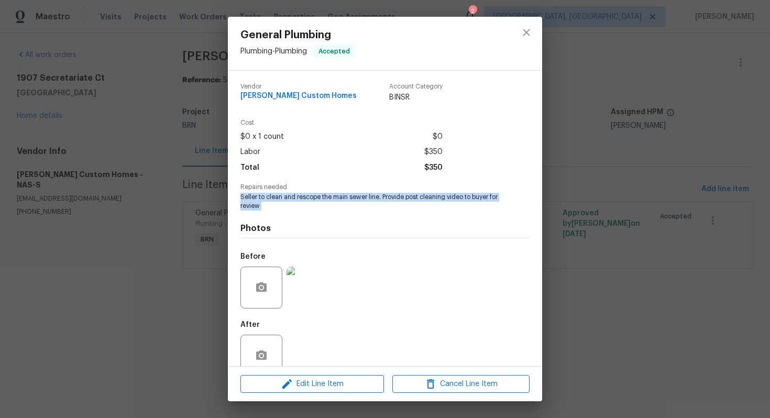
click at [320, 199] on span "Seller to clean and rescope the main sewer line. Provide post cleaning video to…" at bounding box center [370, 202] width 260 height 18
copy span "Seller to clean and rescope the main sewer line. Provide post cleaning video to…"
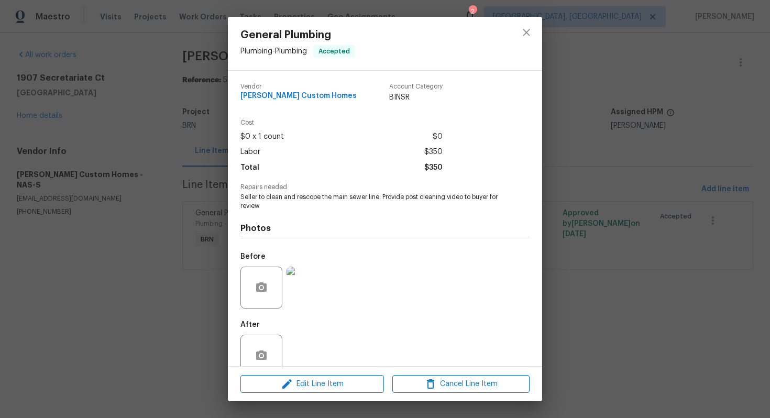
click at [132, 183] on div "General Plumbing Plumbing - Plumbing Accepted Vendor Rappa Custom Homes Account…" at bounding box center [385, 209] width 770 height 418
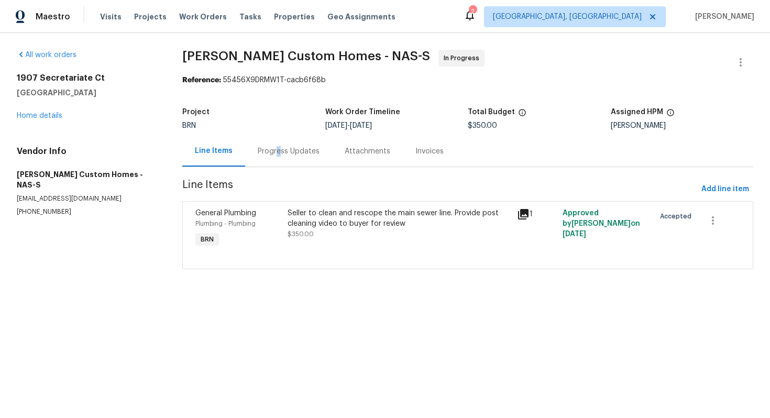
click at [278, 154] on div "Progress Updates" at bounding box center [289, 151] width 62 height 10
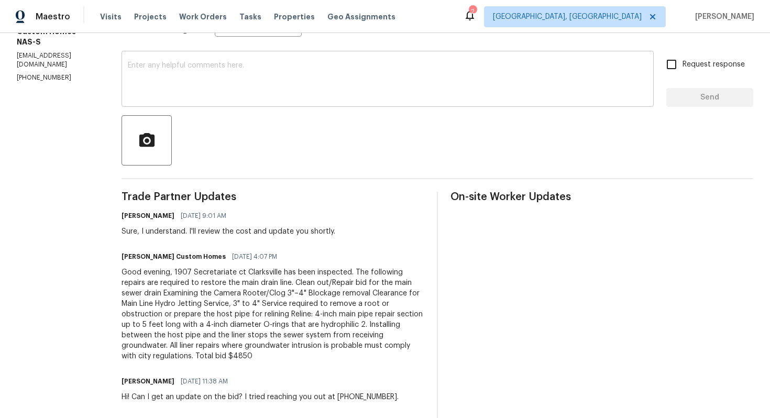
scroll to position [190, 0]
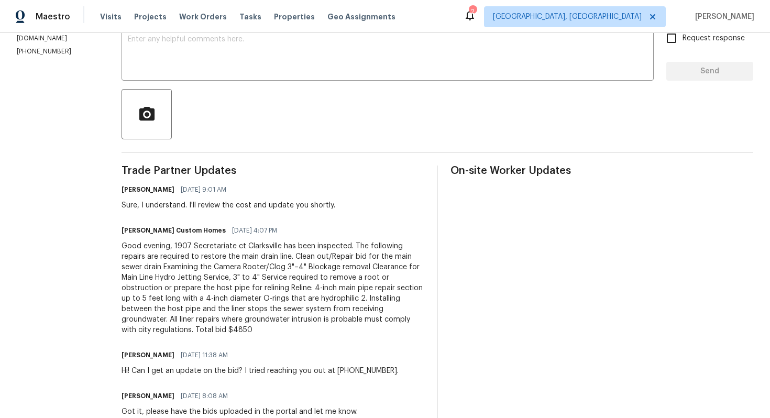
click at [256, 254] on div "Good evening, 1907 Secretariate ct Clarksville has been inspected. The followin…" at bounding box center [272, 288] width 303 height 94
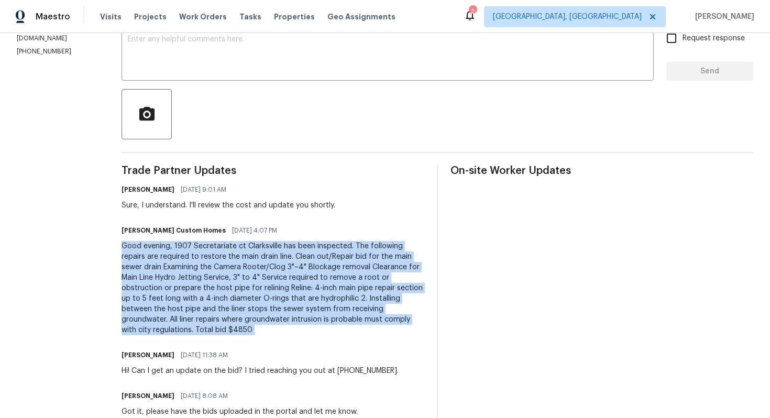
copy div "Good evening, 1907 Secretariate ct Clarksville has been inspected. The followin…"
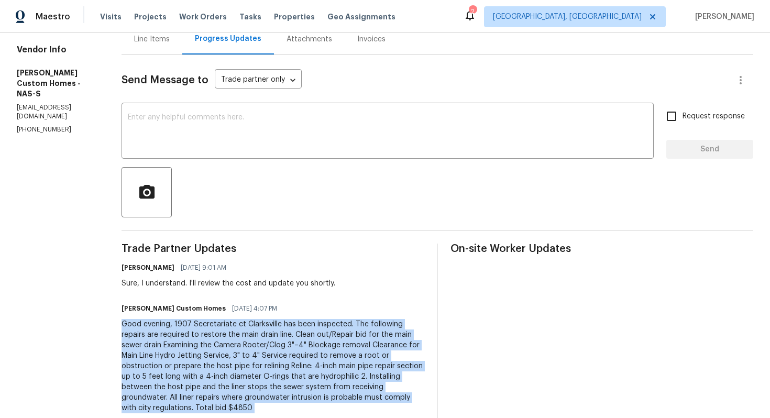
scroll to position [0, 0]
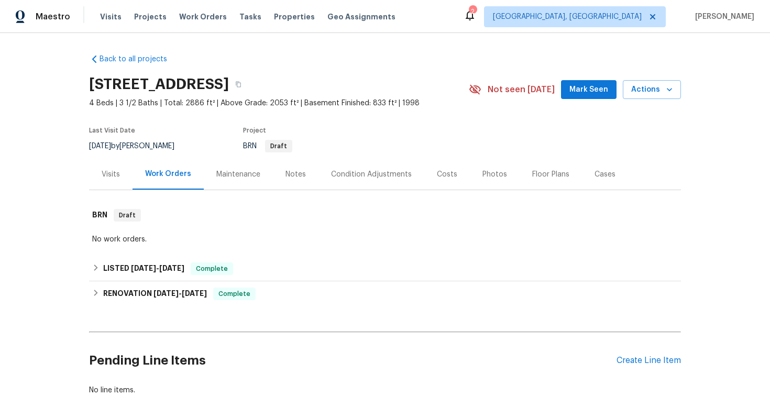
scroll to position [49, 0]
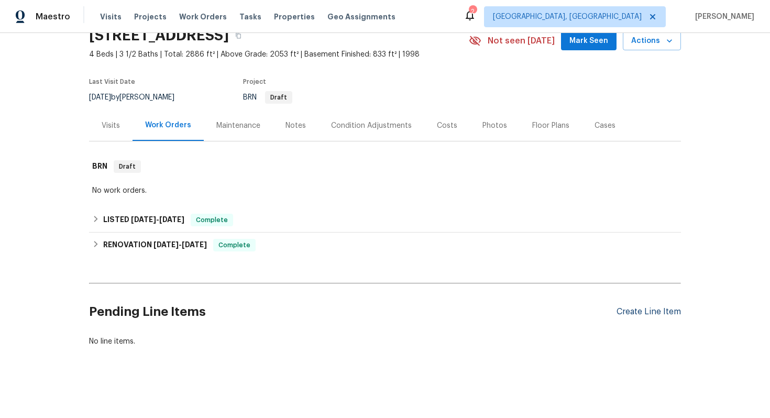
click at [639, 314] on div "Create Line Item" at bounding box center [648, 312] width 64 height 10
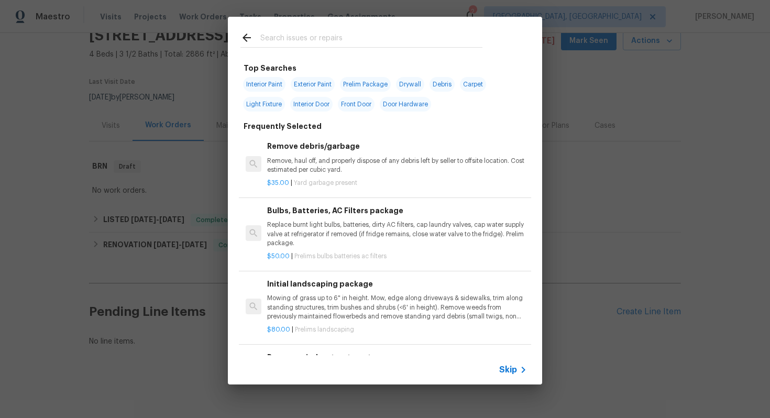
click at [511, 371] on span "Skip" at bounding box center [508, 369] width 18 height 10
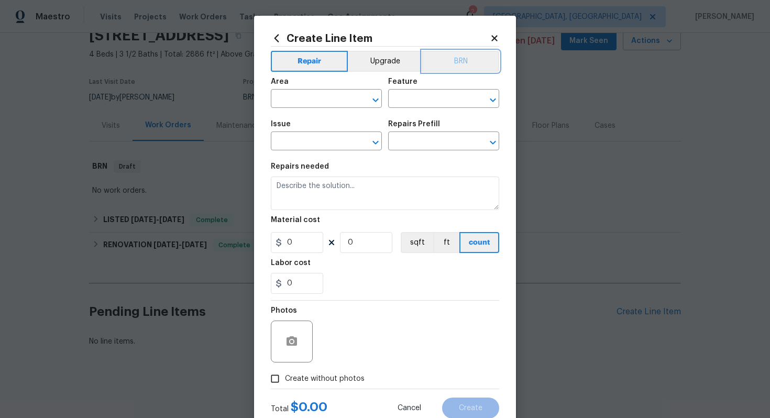
click at [473, 61] on button "BRN" at bounding box center [460, 61] width 77 height 21
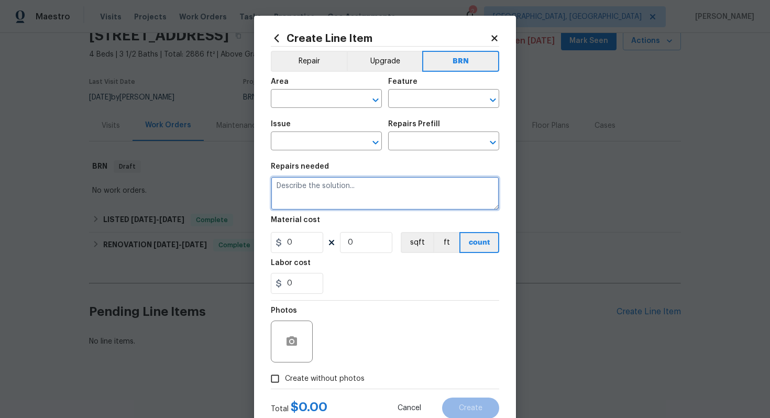
click at [360, 194] on textarea at bounding box center [385, 193] width 228 height 34
paste textarea "Seller to clean and rescope the main sewer line. Provide post cleaning video to…"
type textarea "Seller to clean and rescope the main sewer line. Provide post cleaning video to…"
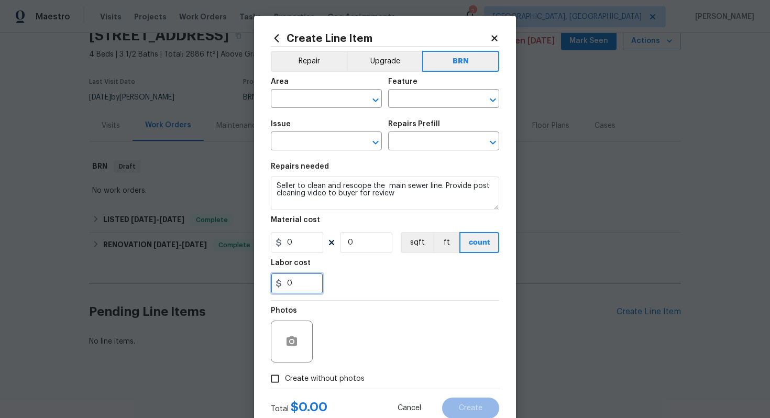
click at [288, 282] on input "0" at bounding box center [297, 283] width 52 height 21
type input "500"
click at [386, 293] on div "500" at bounding box center [385, 283] width 228 height 21
click at [323, 99] on input "text" at bounding box center [312, 100] width 82 height 16
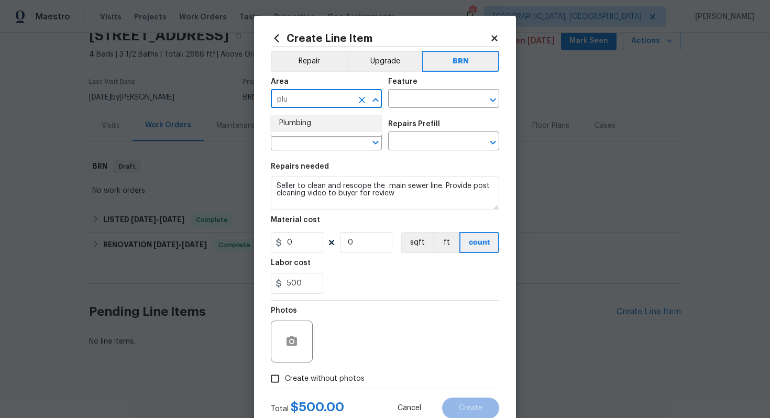
click at [321, 121] on li "Plumbing" at bounding box center [326, 123] width 111 height 17
type input "Plumbing"
click at [411, 98] on input "text" at bounding box center [429, 100] width 82 height 16
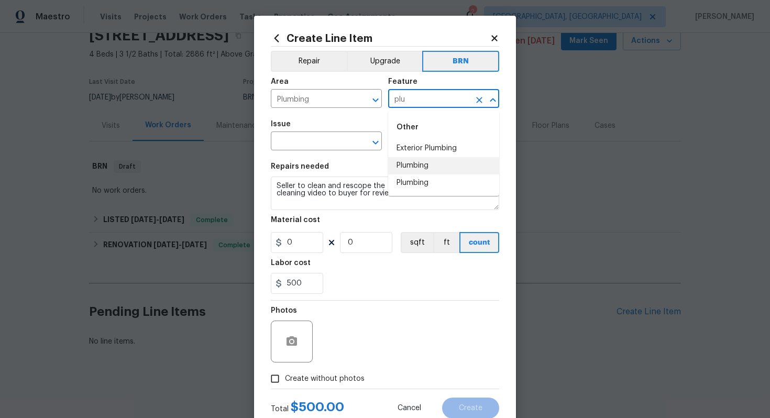
click at [416, 161] on li "Plumbing" at bounding box center [443, 165] width 111 height 17
type input "Plumbing"
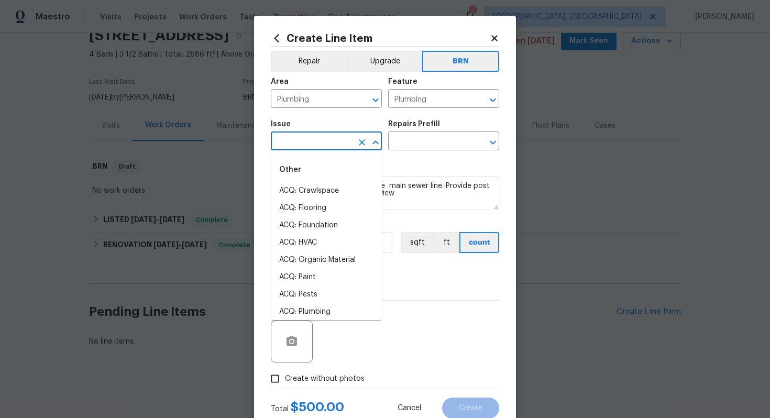
click at [316, 142] on input "text" at bounding box center [312, 142] width 82 height 16
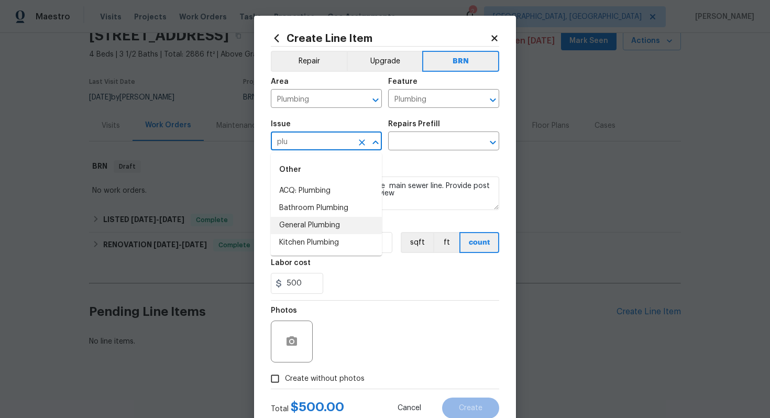
click at [314, 220] on li "General Plumbing" at bounding box center [326, 225] width 111 height 17
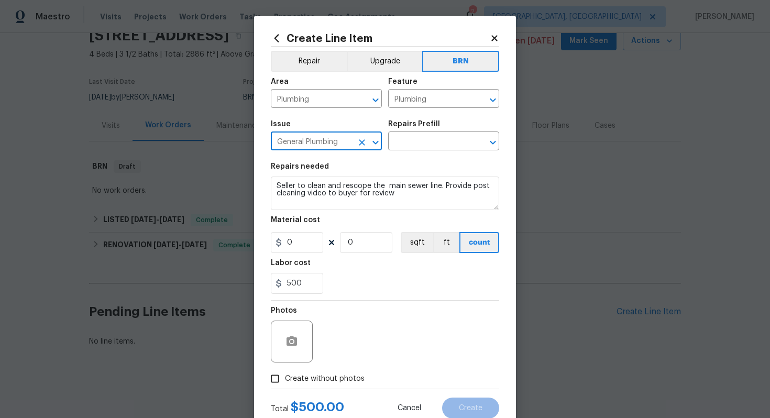
type input "General Plumbing"
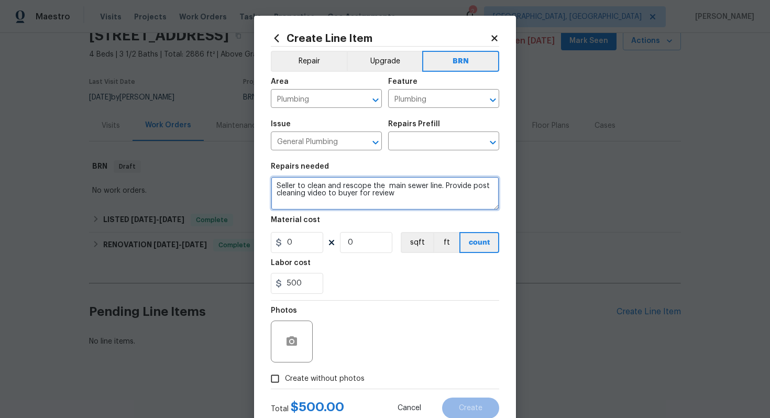
drag, startPoint x: 276, startPoint y: 188, endPoint x: 393, endPoint y: 204, distance: 117.9
click at [394, 204] on textarea "Seller to clean and rescope the main sewer line. Provide post cleaning video to…" at bounding box center [385, 193] width 228 height 34
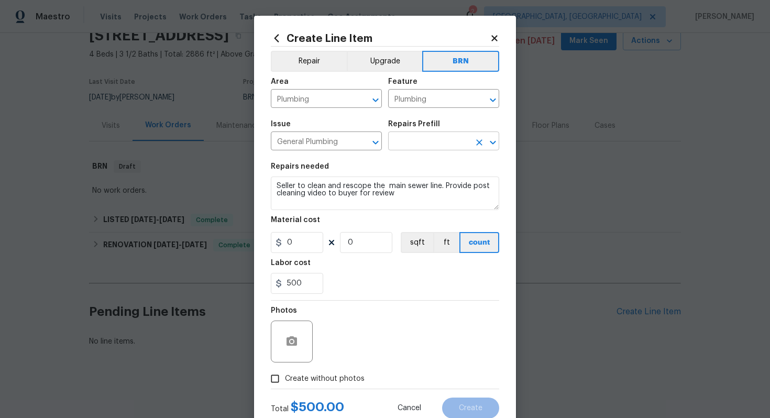
click at [420, 139] on input "text" at bounding box center [429, 142] width 82 height 16
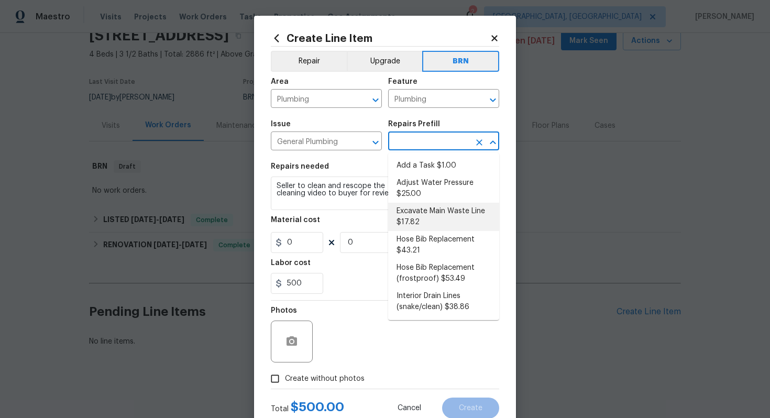
click at [430, 221] on li "Excavate Main Waste Line $17.82" at bounding box center [443, 217] width 111 height 28
type input "Excavate Main Waste Line $17.82"
type textarea "Properly locate, cut the concrete slab, excavate as needed and install a new wa…"
type input "17.82"
type input "1"
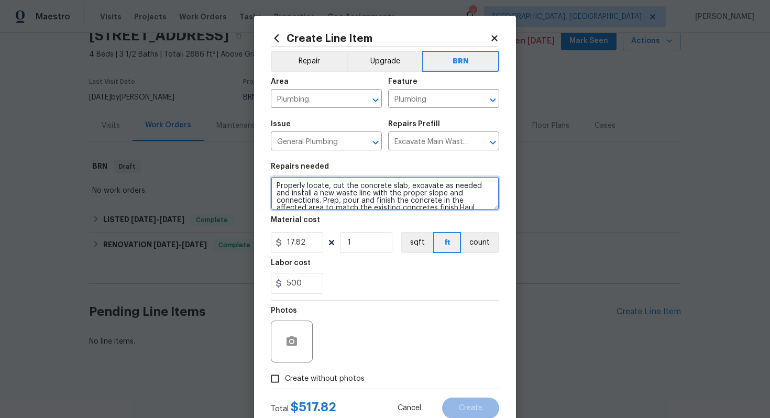
scroll to position [15, 0]
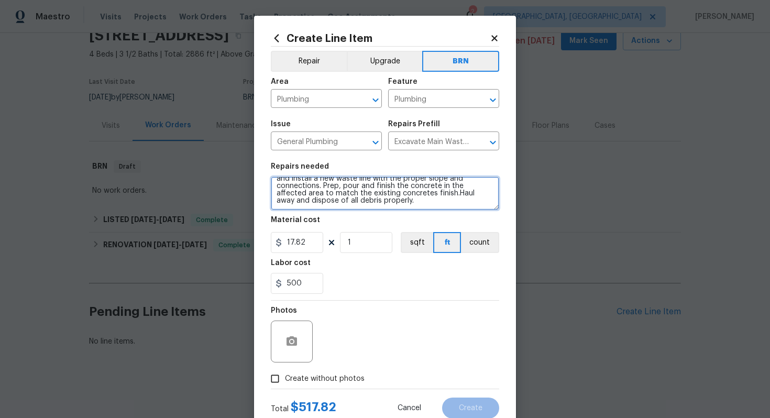
drag, startPoint x: 274, startPoint y: 185, endPoint x: 330, endPoint y: 227, distance: 70.4
click at [330, 227] on section "Repairs needed Properly locate, cut the concrete slab, excavate as needed and i…" at bounding box center [385, 228] width 228 height 143
paste textarea "Seller to clean and rescope the main sewer line. Provide post cleaning video to…"
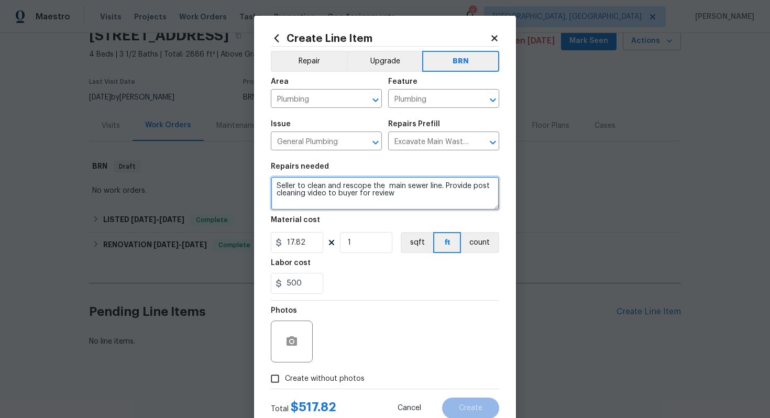
scroll to position [0, 0]
type textarea "Seller to clean and rescope the main sewer line. Provide post cleaning video to…"
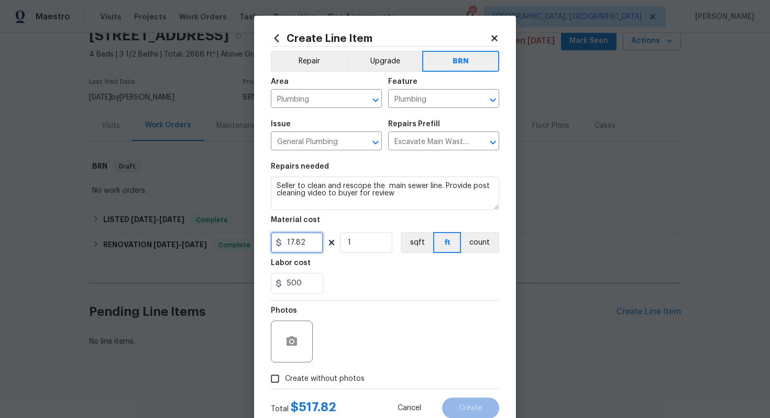
drag, startPoint x: 309, startPoint y: 248, endPoint x: 285, endPoint y: 247, distance: 24.1
click at [285, 247] on input "17.82" at bounding box center [297, 242] width 52 height 21
type input "0"
click at [362, 294] on section "Repairs needed Seller to clean and rescope the main sewer line. Provide post cl…" at bounding box center [385, 228] width 228 height 143
click at [477, 242] on button "count" at bounding box center [480, 242] width 38 height 21
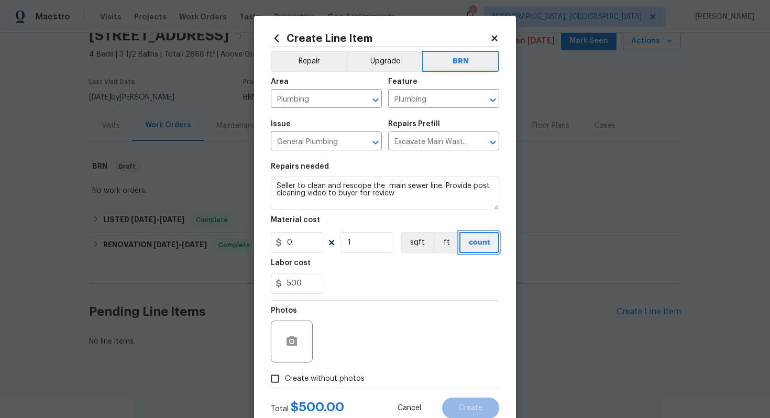
scroll to position [34, 0]
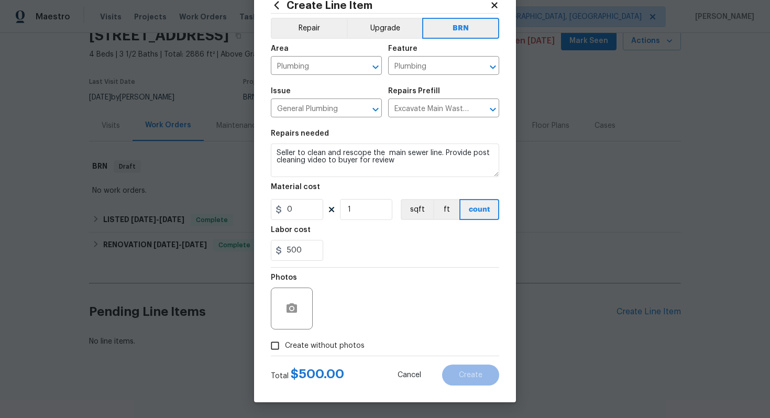
click at [405, 314] on div "Photos" at bounding box center [385, 302] width 228 height 68
click at [316, 351] on label "Create without photos" at bounding box center [314, 346] width 99 height 20
click at [285, 351] on input "Create without photos" at bounding box center [275, 346] width 20 height 20
checkbox input "true"
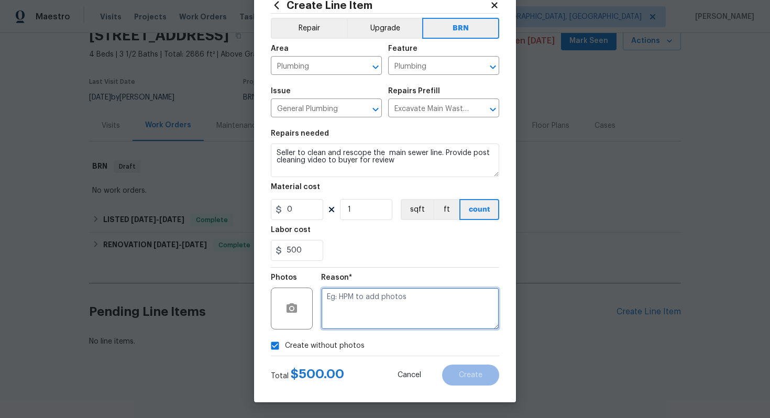
click at [352, 312] on textarea at bounding box center [410, 308] width 178 height 42
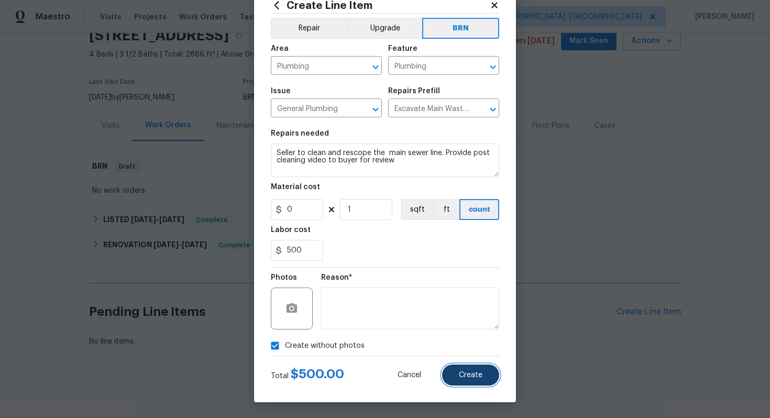
click at [483, 374] on button "Create" at bounding box center [470, 374] width 57 height 21
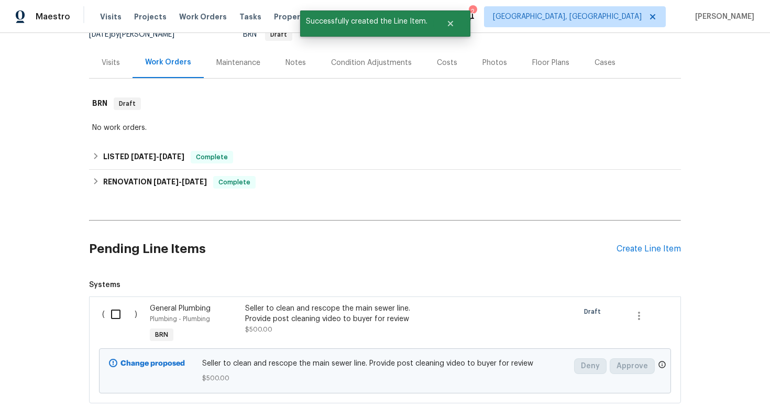
scroll to position [168, 0]
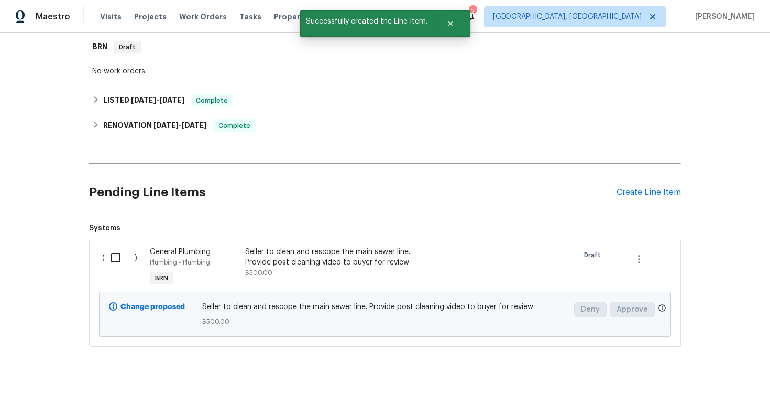
click at [116, 257] on input "checkbox" at bounding box center [120, 258] width 30 height 22
checkbox input "true"
click at [692, 397] on span "Create Work Order" at bounding box center [710, 391] width 70 height 13
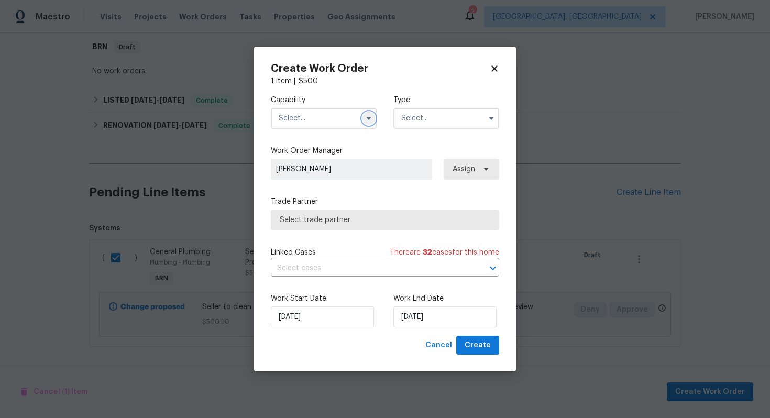
click at [366, 119] on icon "button" at bounding box center [368, 118] width 8 height 8
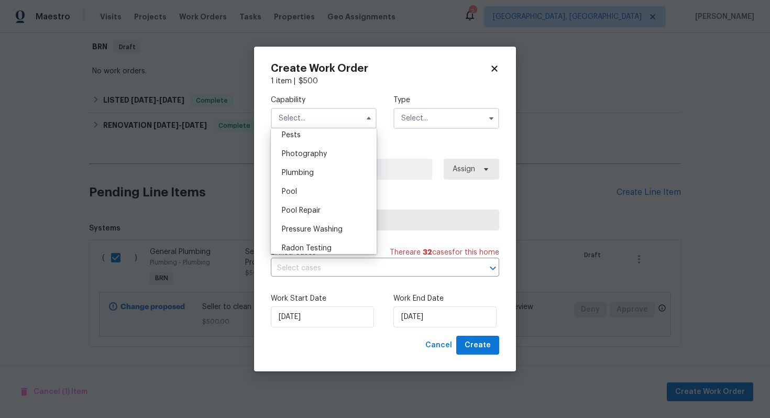
scroll to position [911, 0]
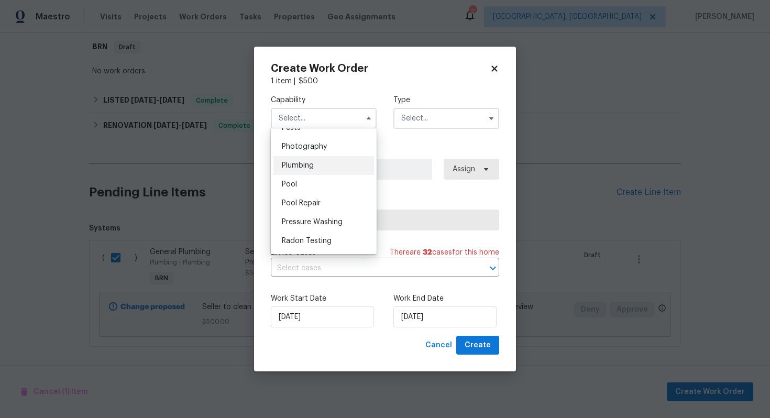
click at [318, 165] on div "Plumbing" at bounding box center [323, 165] width 101 height 19
type input "Plumbing"
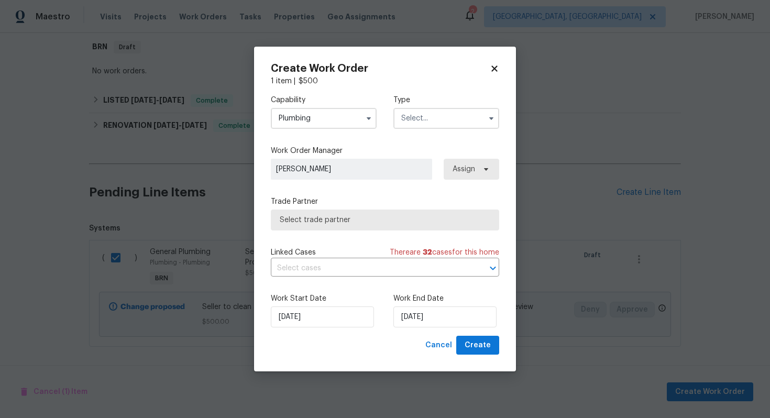
click at [430, 108] on input "text" at bounding box center [446, 118] width 106 height 21
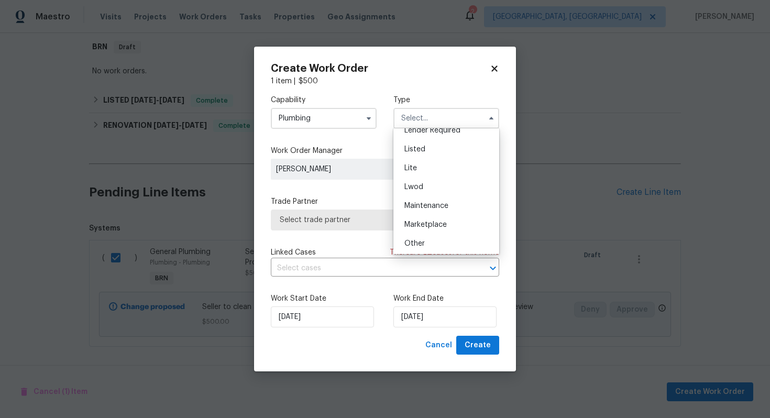
scroll to position [238, 0]
click at [429, 190] on div "Resale" at bounding box center [446, 185] width 101 height 19
type input "Resale"
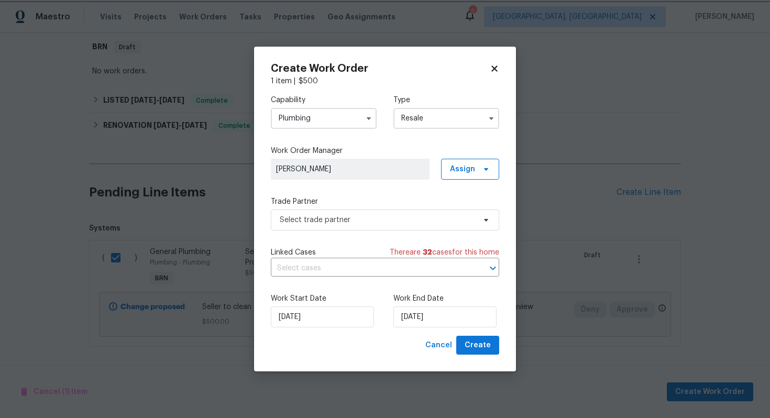
scroll to position [0, 0]
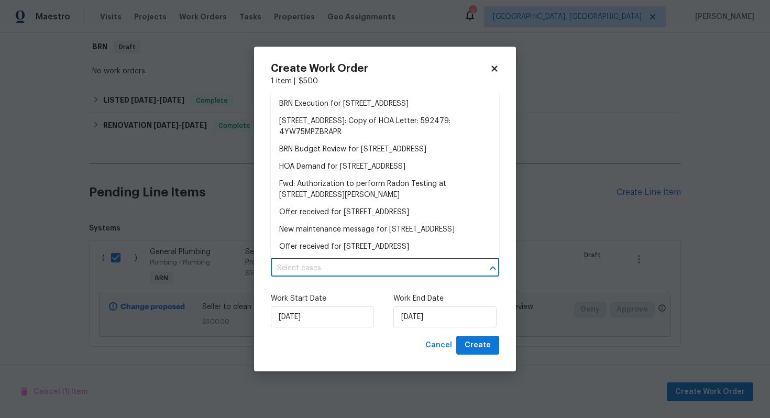
click at [358, 264] on input "text" at bounding box center [370, 268] width 199 height 16
click at [349, 106] on li "BRN Execution for 642 52nd Ave, Greeley, CO 80634" at bounding box center [385, 103] width 228 height 17
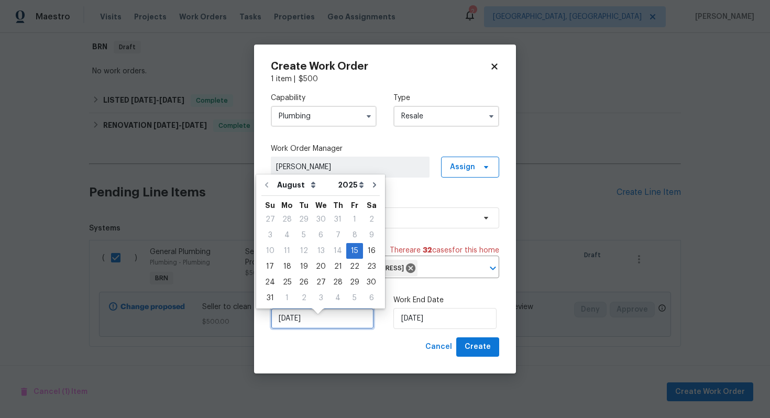
click at [295, 329] on input "[DATE]" at bounding box center [322, 318] width 103 height 21
click at [351, 251] on div "15" at bounding box center [354, 250] width 17 height 15
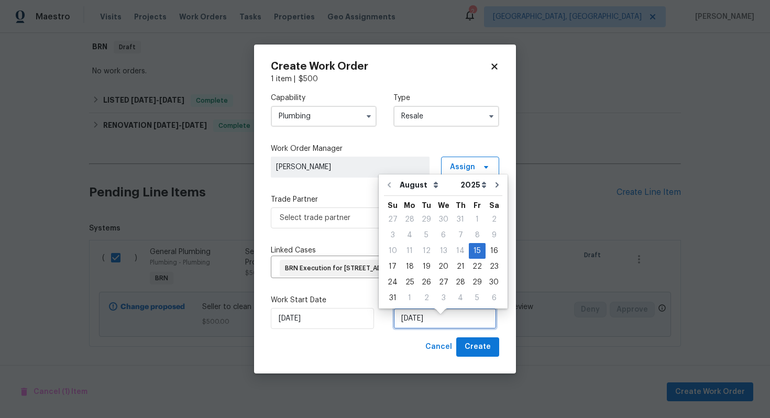
click at [403, 329] on input "[DATE]" at bounding box center [444, 318] width 103 height 21
click at [411, 268] on div "18" at bounding box center [409, 266] width 17 height 15
type input "[DATE]"
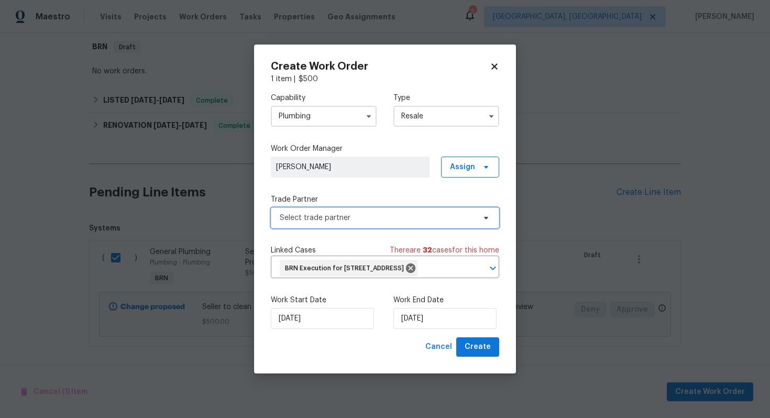
click at [357, 213] on span "Select trade partner" at bounding box center [377, 218] width 195 height 10
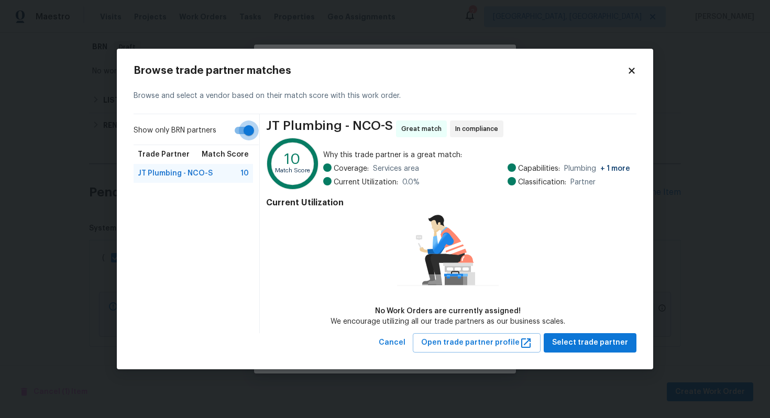
click at [246, 129] on input "Show only BRN partners" at bounding box center [249, 130] width 60 height 20
checkbox input "false"
click at [603, 346] on span "Select trade partner" at bounding box center [590, 342] width 76 height 13
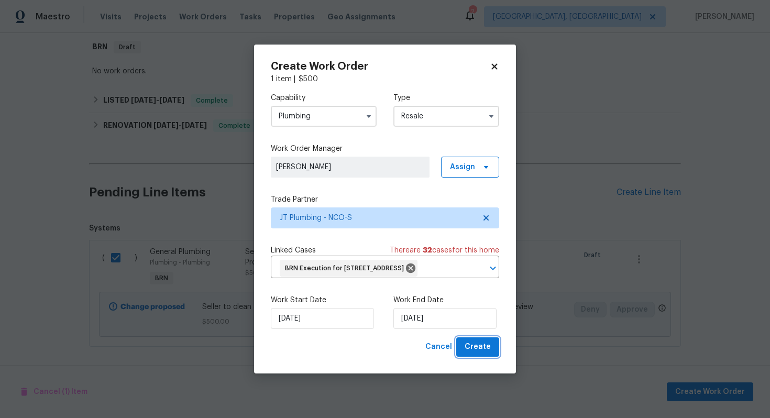
click at [480, 351] on span "Create" at bounding box center [477, 346] width 26 height 13
checkbox input "false"
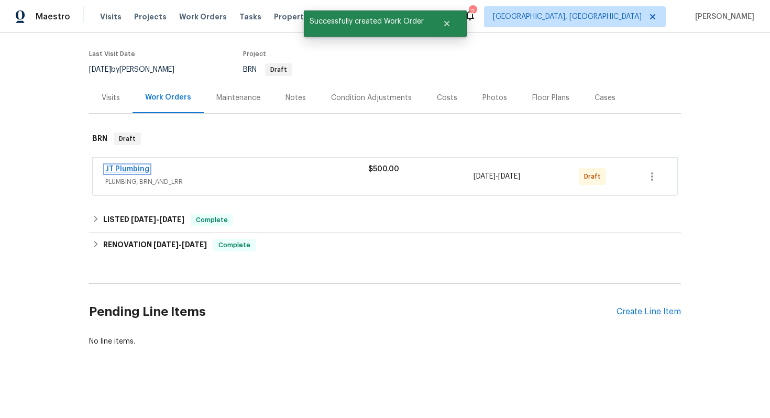
click at [140, 170] on link "JT Plumbing" at bounding box center [127, 168] width 44 height 7
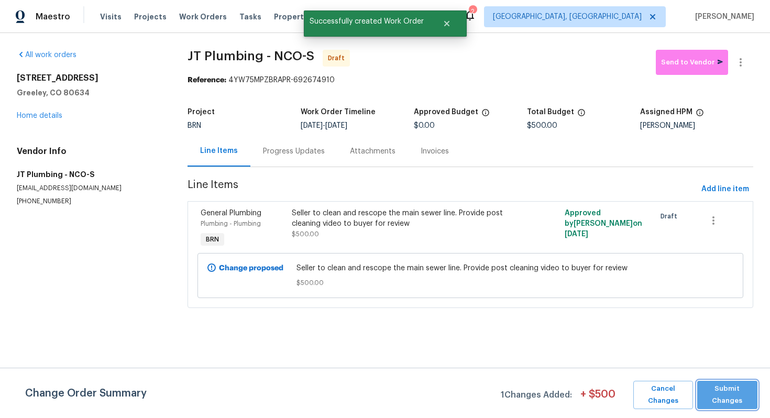
click at [729, 388] on span "Submit Changes" at bounding box center [727, 395] width 50 height 24
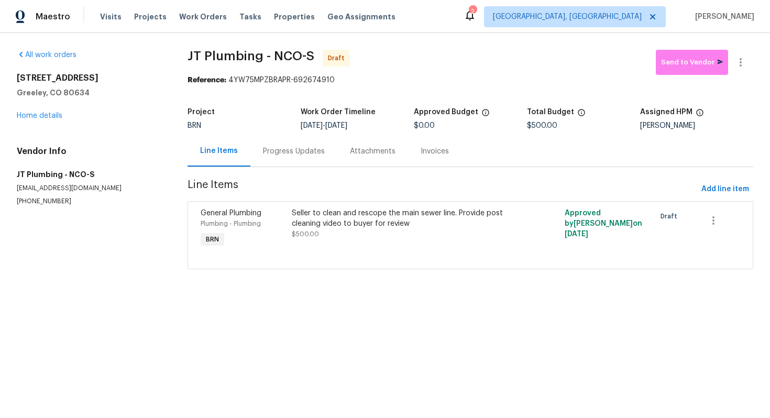
click at [307, 160] on div "Progress Updates" at bounding box center [293, 151] width 87 height 31
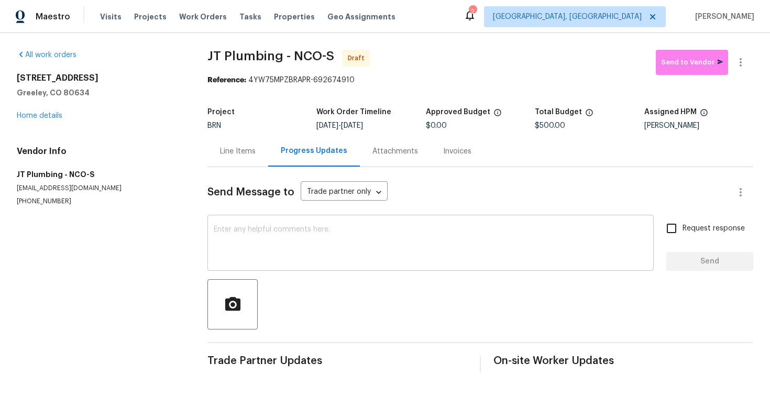
click at [307, 232] on textarea at bounding box center [430, 244] width 433 height 37
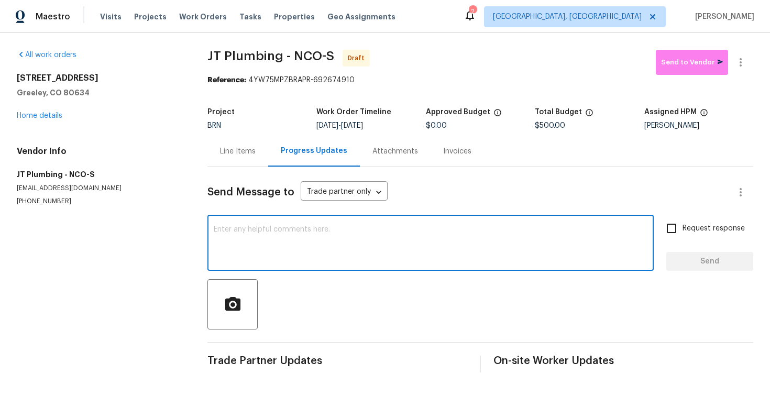
paste textarea "Hey! This is Ajay with Opendoor. I’m confirming a BRN Work Order for the proper…"
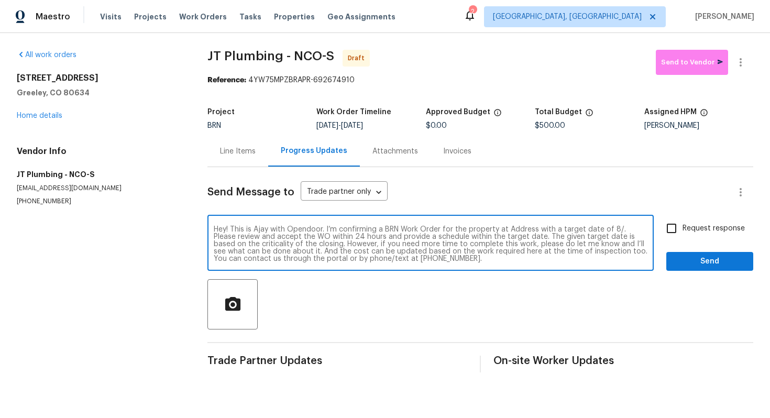
click at [515, 229] on textarea "Hey! This is Ajay with Opendoor. I’m confirming a BRN Work Order for the proper…" at bounding box center [430, 244] width 433 height 37
paste textarea "642 52nd Ave, Greeley, CO 80634"
click at [269, 238] on textarea "Hey! This is Ajay with Opendoor. I’m confirming a BRN Work Order for the proper…" at bounding box center [430, 244] width 433 height 37
type textarea "Hey! This is Ajay with Opendoor. I’m confirming a BRN Work Order for the proper…"
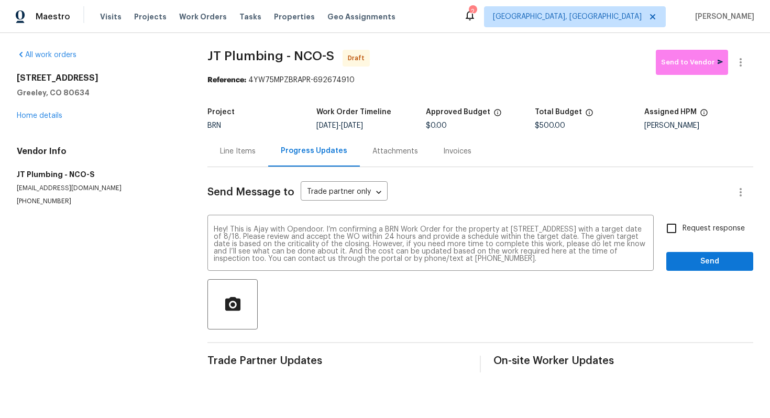
click at [725, 227] on span "Request response" at bounding box center [713, 228] width 62 height 11
click at [682, 227] on input "Request response" at bounding box center [671, 228] width 22 height 22
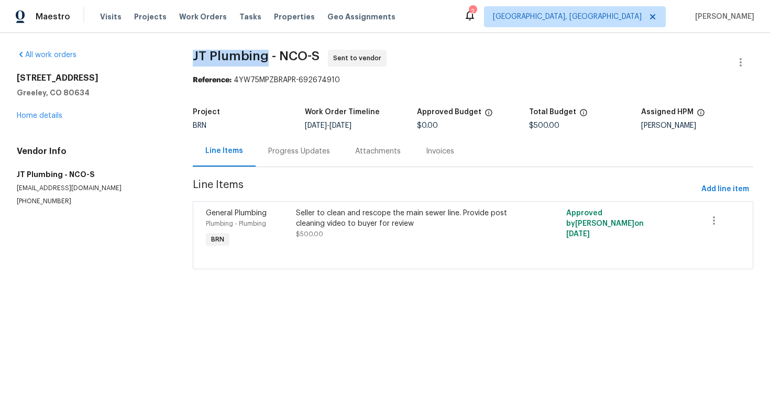
drag, startPoint x: 187, startPoint y: 57, endPoint x: 263, endPoint y: 58, distance: 75.4
click at [263, 58] on div "All work orders 642 52nd Ave Greeley, CO 80634 Home details Vendor Info JT Plum…" at bounding box center [385, 165] width 770 height 265
copy span "JT Plumbing"
click at [512, 64] on span "JT Plumbing - NCO-S Sent to vendor" at bounding box center [460, 62] width 535 height 25
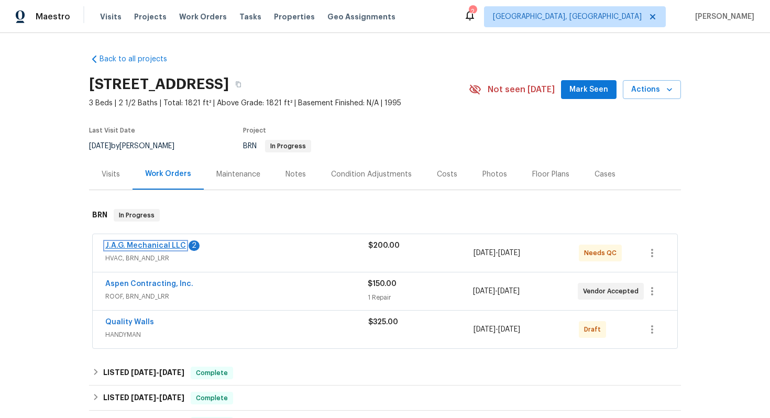
click at [166, 245] on link "J.A.G. Mechanical LLC" at bounding box center [145, 245] width 81 height 7
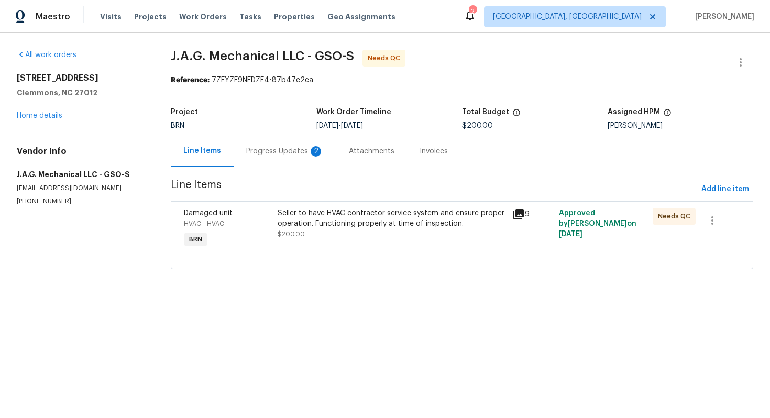
click at [276, 159] on div "Progress Updates 2" at bounding box center [284, 151] width 103 height 31
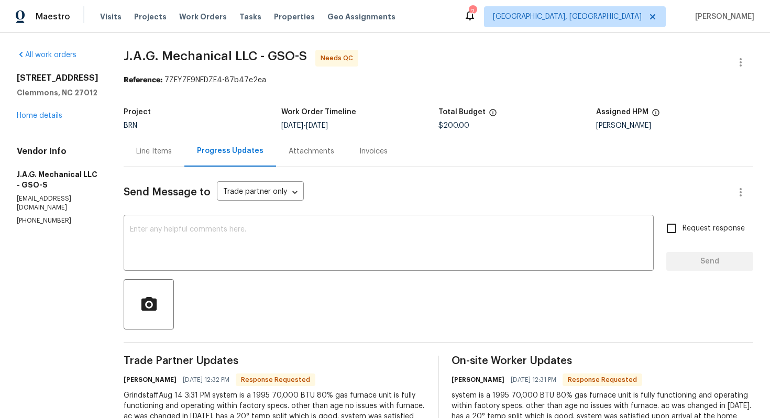
click at [166, 161] on div "Line Items" at bounding box center [154, 151] width 61 height 31
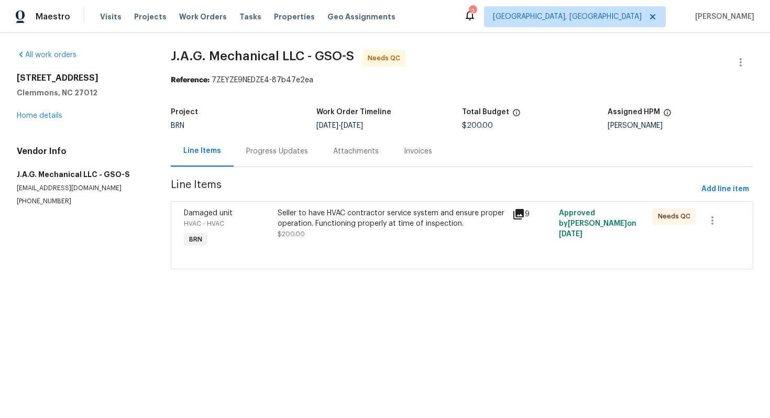
click at [334, 230] on div "Seller to have HVAC contractor service system and ensure proper operation. Func…" at bounding box center [391, 223] width 228 height 31
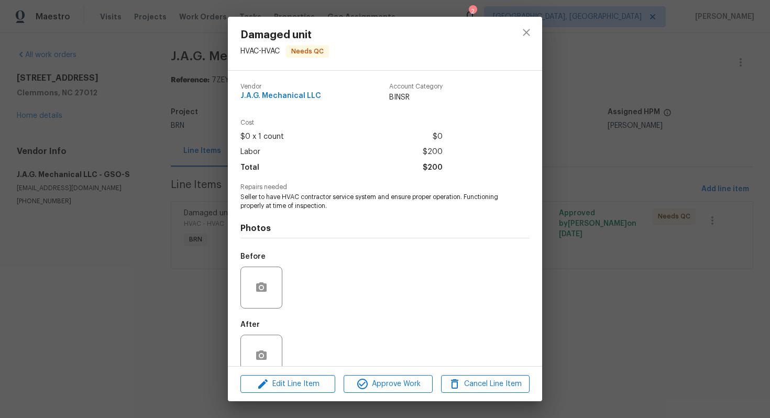
scroll to position [21, 0]
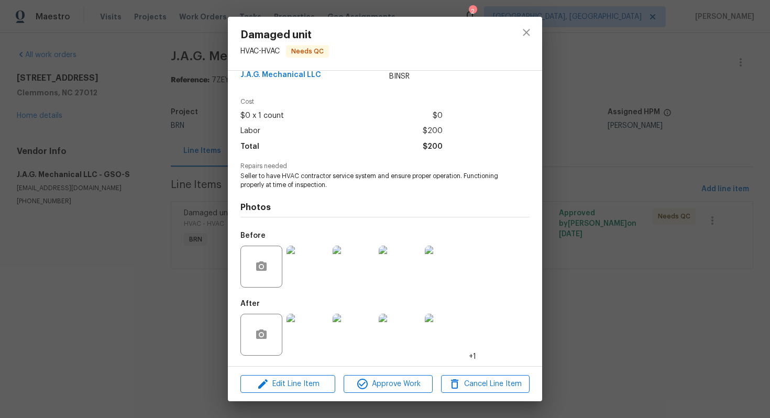
click at [303, 338] on img at bounding box center [307, 335] width 42 height 42
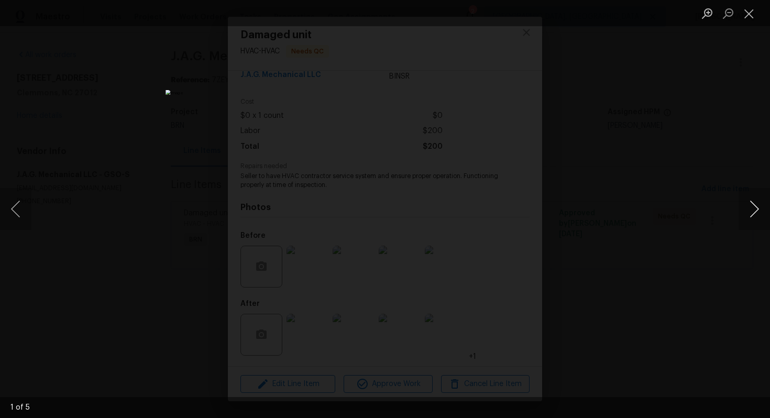
click at [760, 208] on button "Next image" at bounding box center [753, 209] width 31 height 42
click at [758, 208] on button "Next image" at bounding box center [753, 209] width 31 height 42
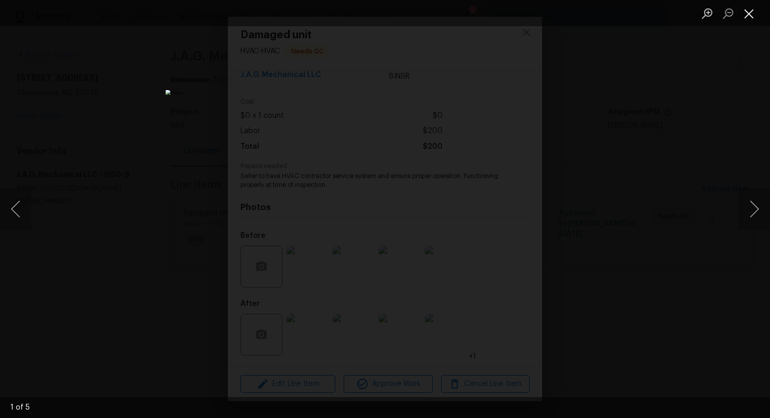
click at [748, 18] on button "Close lightbox" at bounding box center [748, 13] width 21 height 18
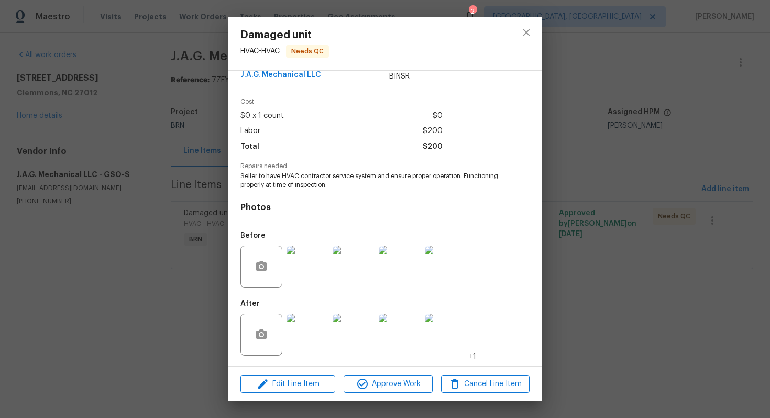
click at [313, 264] on img at bounding box center [307, 267] width 42 height 42
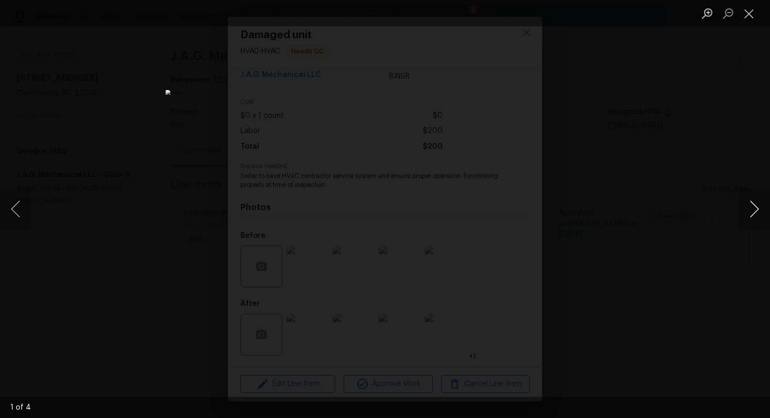
click at [754, 218] on button "Next image" at bounding box center [753, 209] width 31 height 42
click at [753, 16] on button "Close lightbox" at bounding box center [748, 13] width 21 height 18
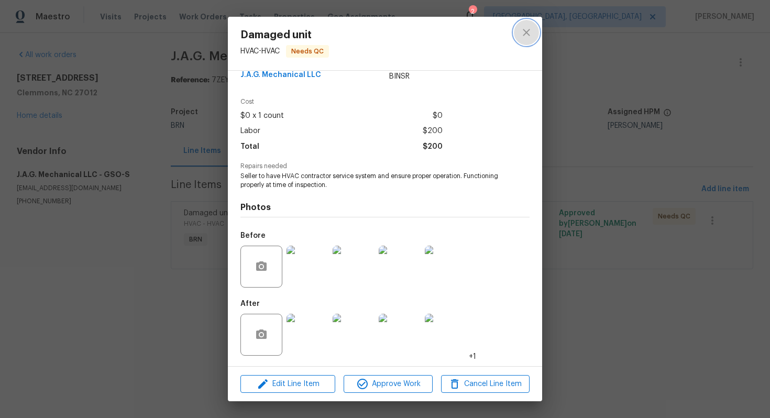
click at [534, 36] on button "close" at bounding box center [526, 32] width 25 height 25
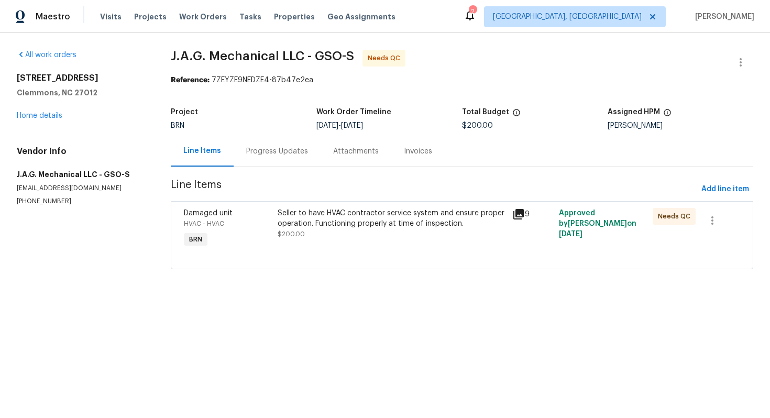
click at [271, 143] on div "Progress Updates" at bounding box center [276, 151] width 87 height 31
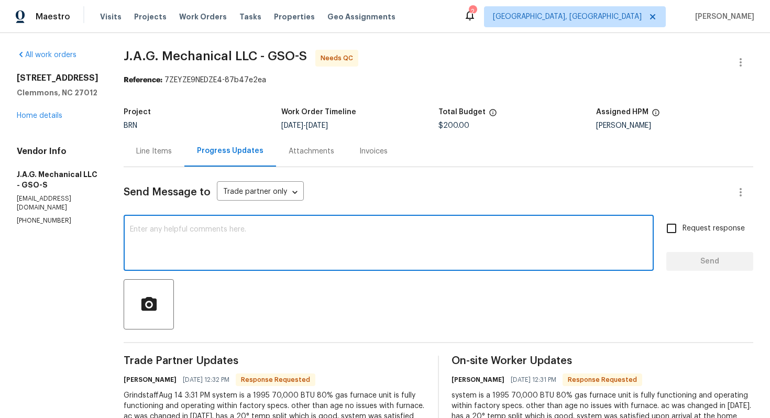
click at [279, 239] on textarea at bounding box center [388, 244] width 517 height 37
type textarea "Sure, I've got it."
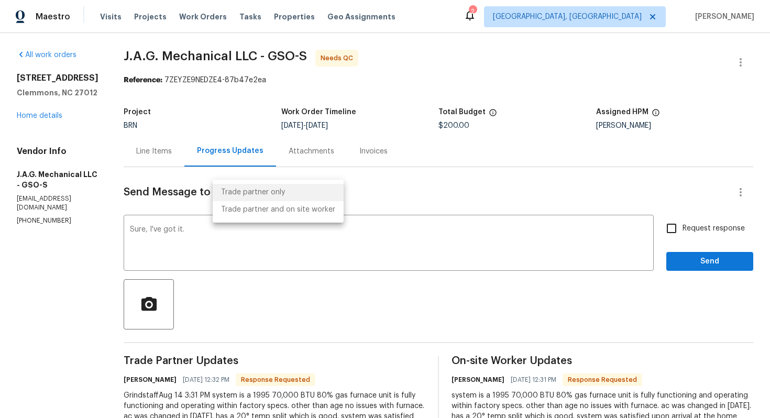
click at [277, 188] on body "Maestro Visits Projects Work Orders Tasks Properties Geo Assignments 2 [GEOGRAP…" at bounding box center [385, 209] width 770 height 418
click at [287, 217] on li "Trade partner and on site worker" at bounding box center [278, 209] width 131 height 17
type input "Trade Partner and On-Site Worker"
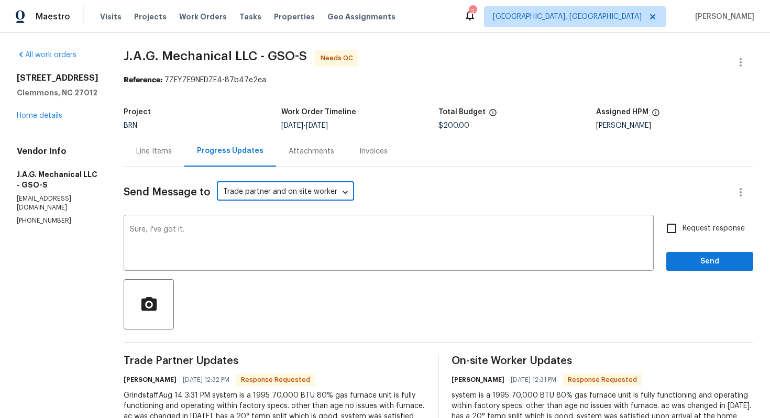
click at [662, 239] on input "Request response" at bounding box center [671, 228] width 22 height 22
checkbox input "true"
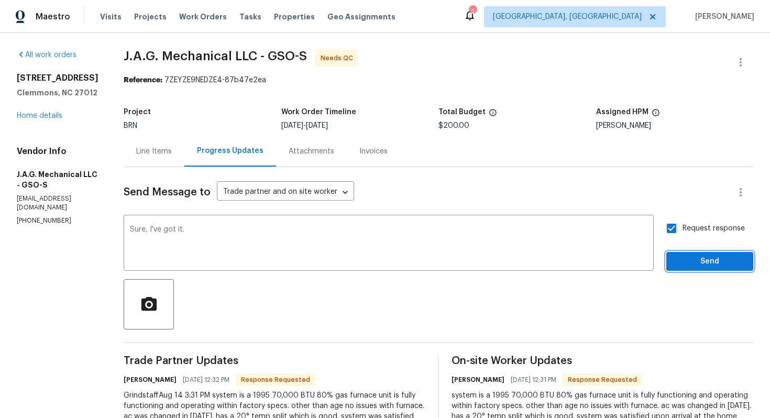
click at [687, 259] on span "Send" at bounding box center [709, 261] width 70 height 13
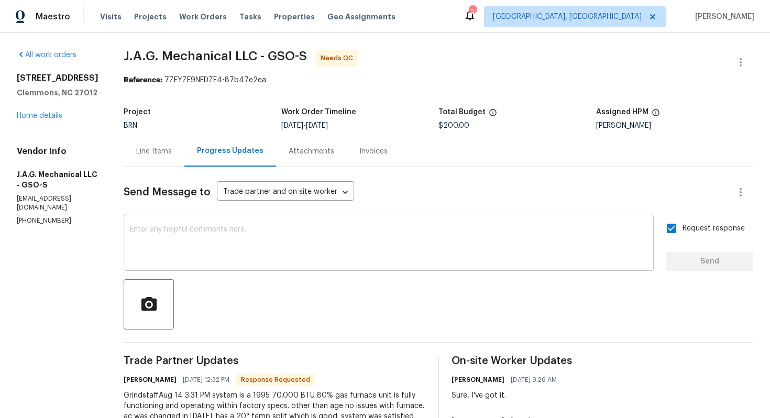
click at [451, 240] on textarea at bounding box center [388, 244] width 517 height 37
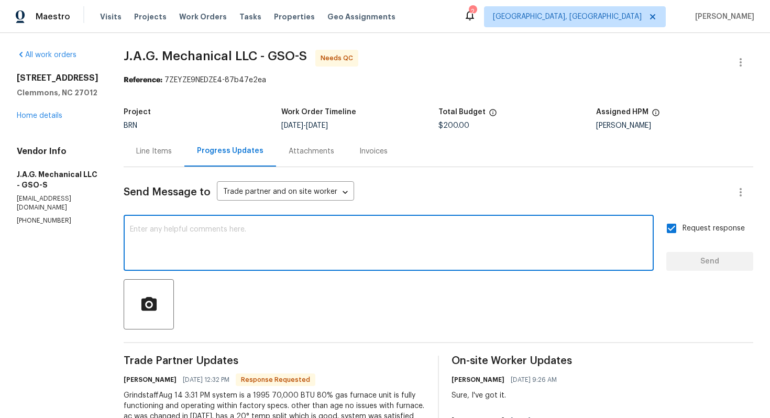
paste textarea "WO is approved. Please upload the invoice under invoice section. Thanks!"
type textarea "WO is approved. Please upload the invoice under invoice section. Thanks!"
click at [674, 232] on input "Request response" at bounding box center [671, 228] width 22 height 22
checkbox input "false"
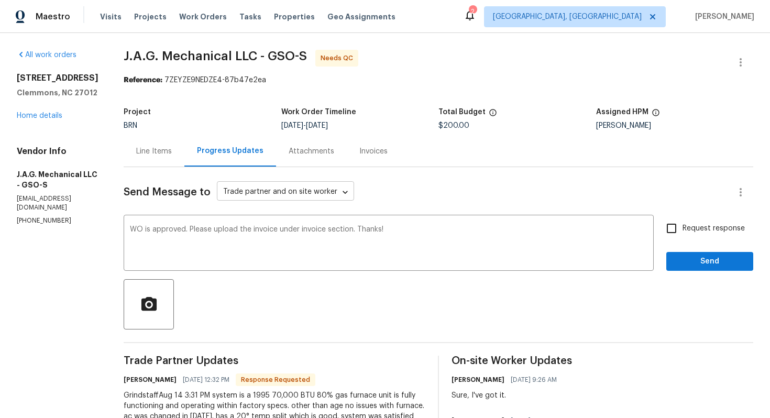
click at [335, 190] on body "Maestro Visits Projects Work Orders Tasks Properties Geo Assignments 2 [GEOGRAP…" at bounding box center [385, 209] width 770 height 418
click at [319, 174] on li "Trade partner only" at bounding box center [278, 174] width 131 height 17
type input "Trade partner only"
click at [688, 229] on span "Request response" at bounding box center [713, 228] width 62 height 11
click at [682, 229] on input "Request response" at bounding box center [671, 228] width 22 height 22
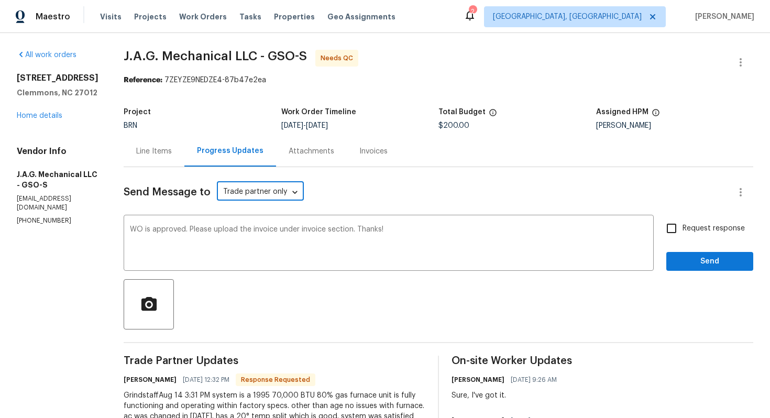
checkbox input "true"
click at [689, 257] on span "Send" at bounding box center [709, 261] width 70 height 13
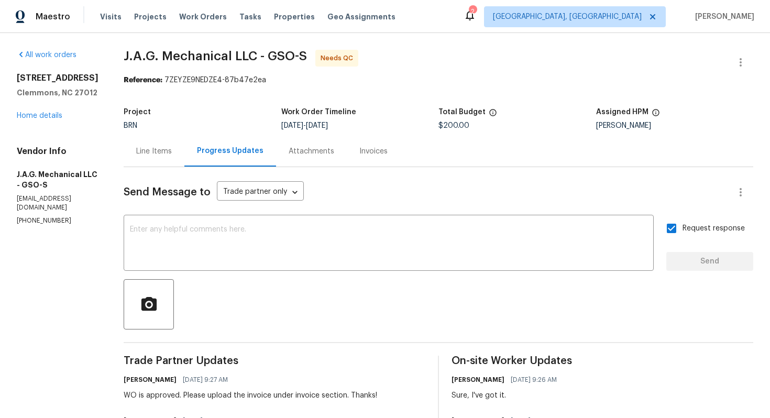
click at [154, 151] on div "Line Items" at bounding box center [154, 151] width 36 height 10
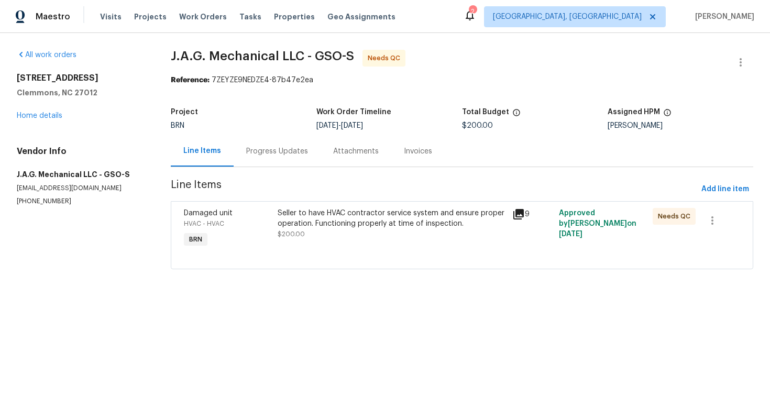
click at [319, 221] on div "Seller to have HVAC contractor service system and ensure proper operation. Func…" at bounding box center [391, 218] width 228 height 21
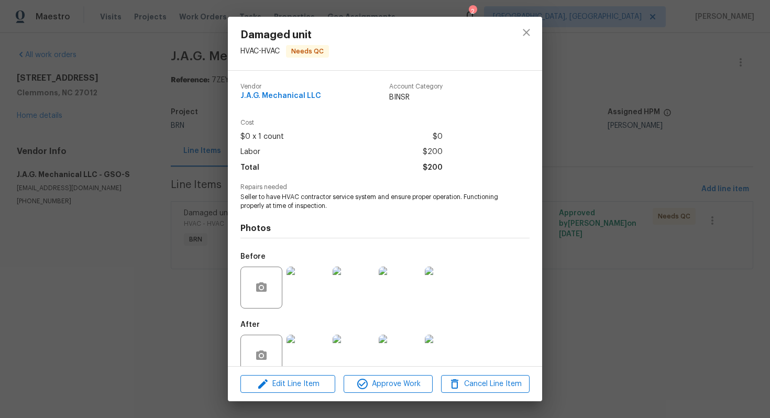
scroll to position [21, 0]
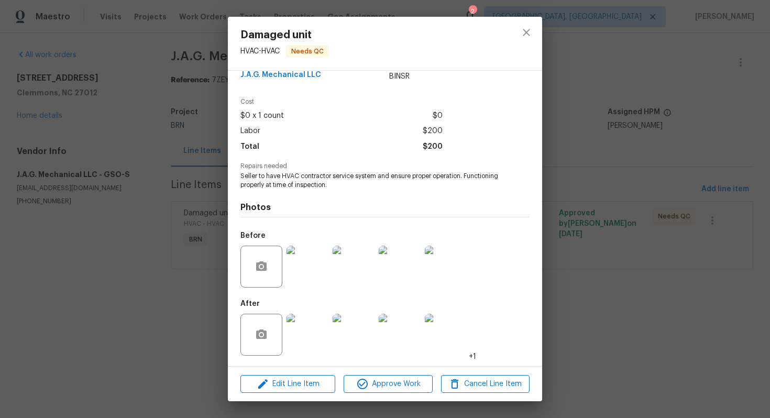
click at [386, 395] on div "Edit Line Item Approve Work Cancel Line Item" at bounding box center [385, 383] width 314 height 35
click at [389, 385] on span "Approve Work" at bounding box center [388, 383] width 82 height 13
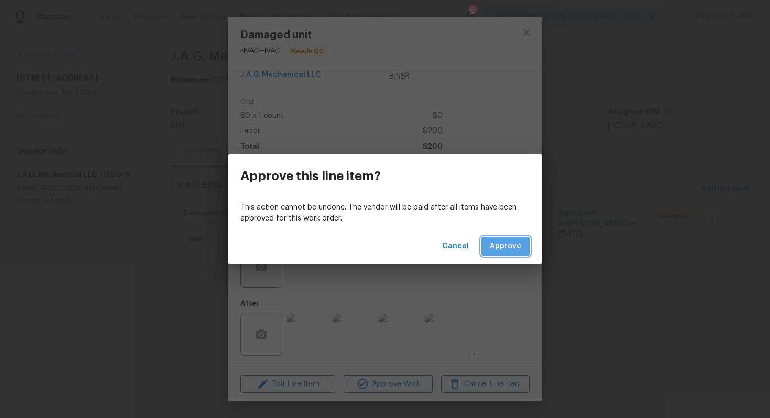
click at [507, 247] on span "Approve" at bounding box center [504, 246] width 31 height 13
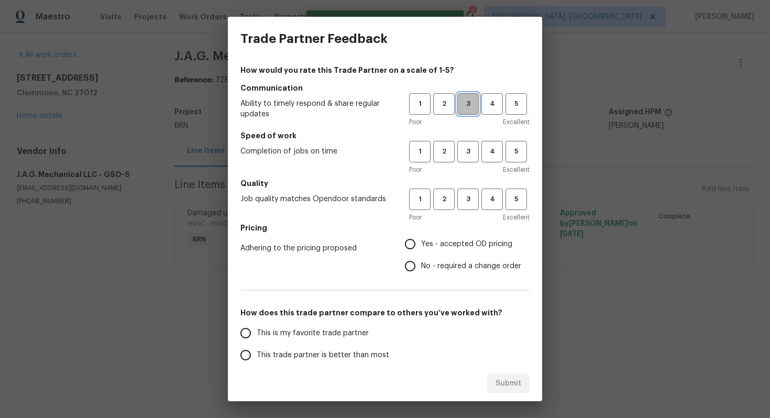
click at [463, 106] on span "3" at bounding box center [467, 104] width 19 height 12
click at [465, 143] on button "3" at bounding box center [467, 151] width 21 height 21
click at [468, 194] on span "3" at bounding box center [467, 199] width 19 height 12
click at [440, 239] on span "Yes - accepted OD pricing" at bounding box center [466, 244] width 91 height 11
click at [421, 238] on input "Yes - accepted OD pricing" at bounding box center [410, 244] width 22 height 22
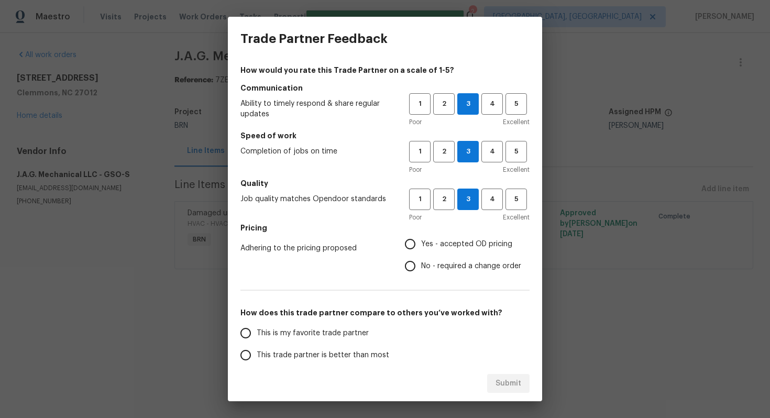
radio input "true"
click at [295, 360] on label "This trade partner is better than most" at bounding box center [317, 355] width 165 height 22
click at [257, 360] on input "This trade partner is better than most" at bounding box center [246, 355] width 22 height 22
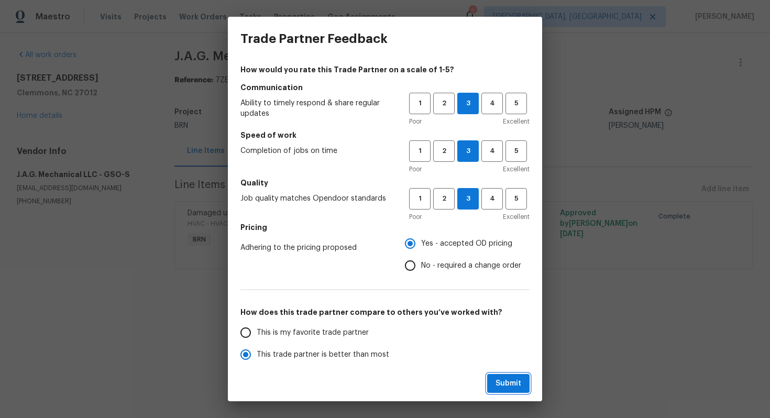
click at [505, 382] on span "Submit" at bounding box center [508, 383] width 26 height 13
radio input "true"
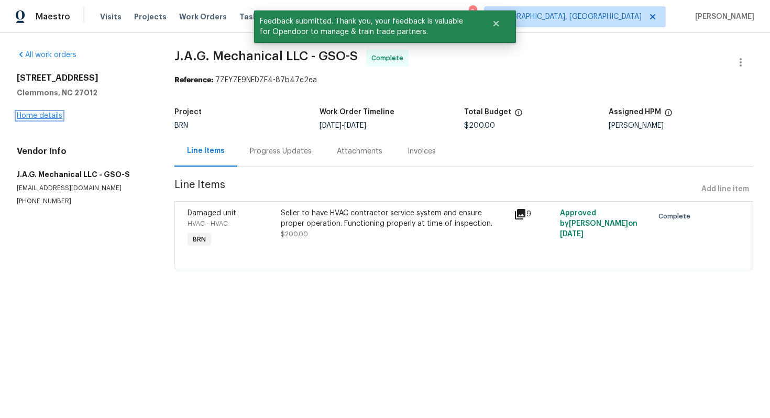
click at [53, 116] on link "Home details" at bounding box center [40, 115] width 46 height 7
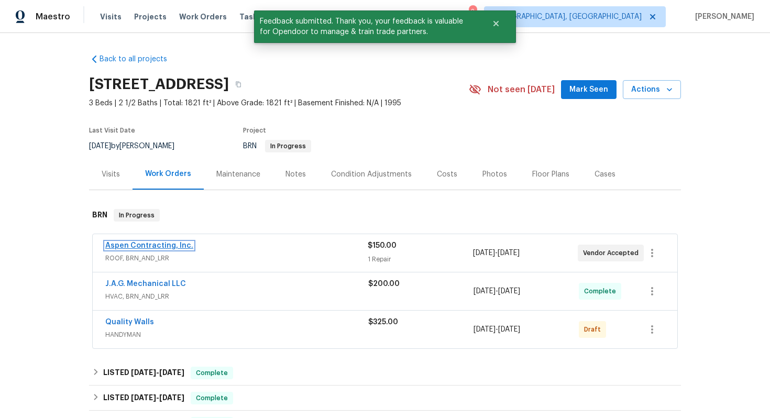
click at [165, 248] on link "Aspen Contracting, Inc." at bounding box center [149, 245] width 88 height 7
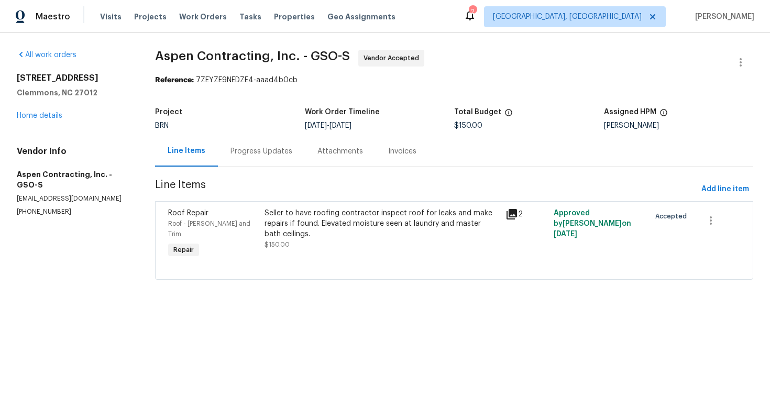
click at [292, 154] on div "Progress Updates" at bounding box center [261, 151] width 62 height 10
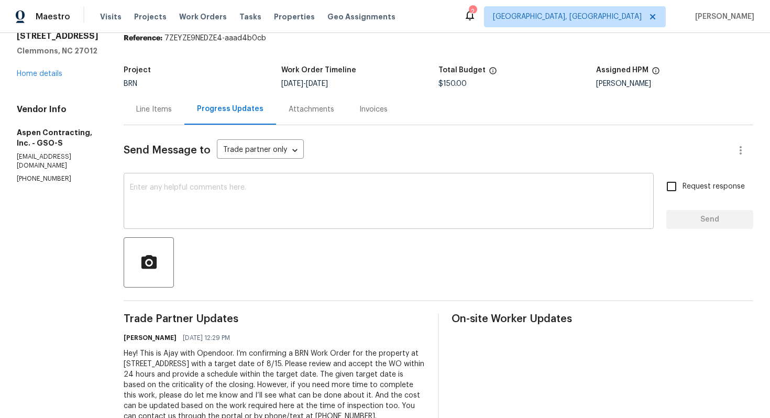
scroll to position [85, 0]
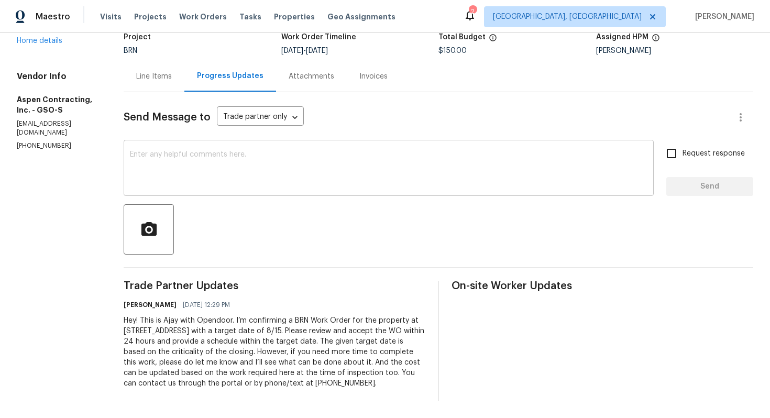
click at [428, 163] on textarea at bounding box center [388, 169] width 517 height 37
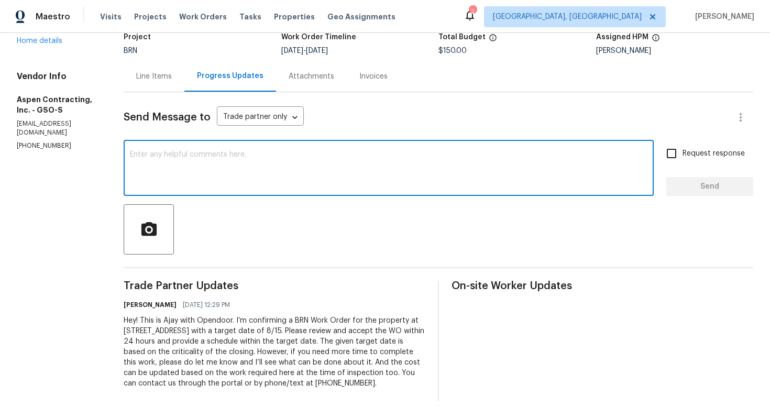
paste textarea "Thank you for accepting the WO! Could you please provide me with the scheduled …"
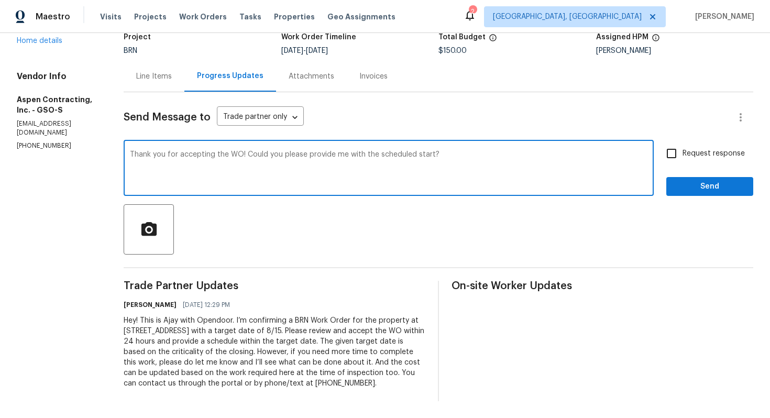
type textarea "Thank you for accepting the WO! Could you please provide me with the scheduled …"
click at [670, 153] on input "Request response" at bounding box center [671, 153] width 22 height 22
checkbox input "true"
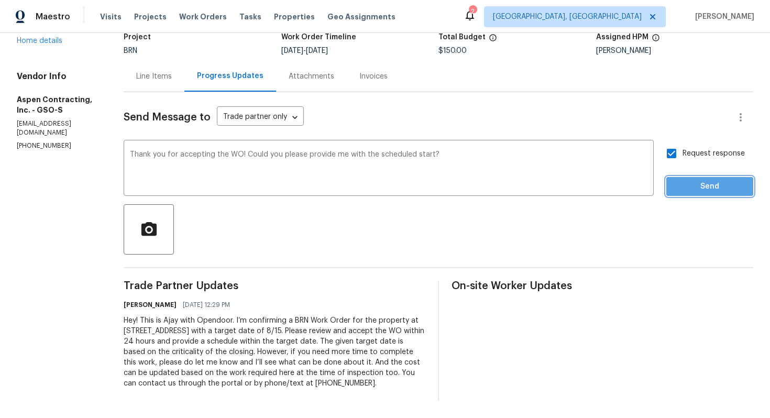
click at [690, 180] on span "Send" at bounding box center [709, 186] width 70 height 13
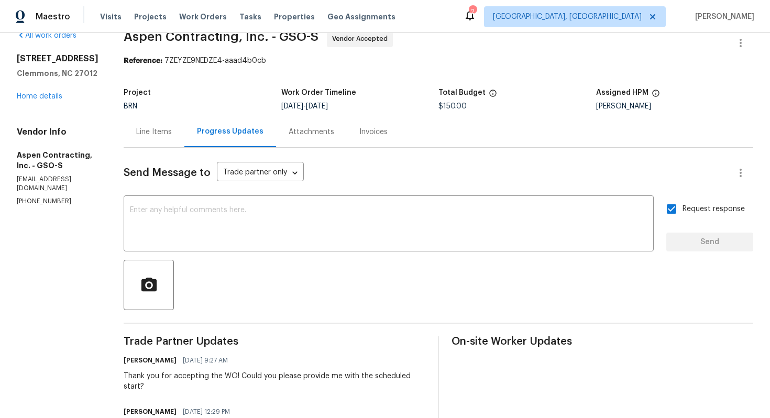
scroll to position [0, 0]
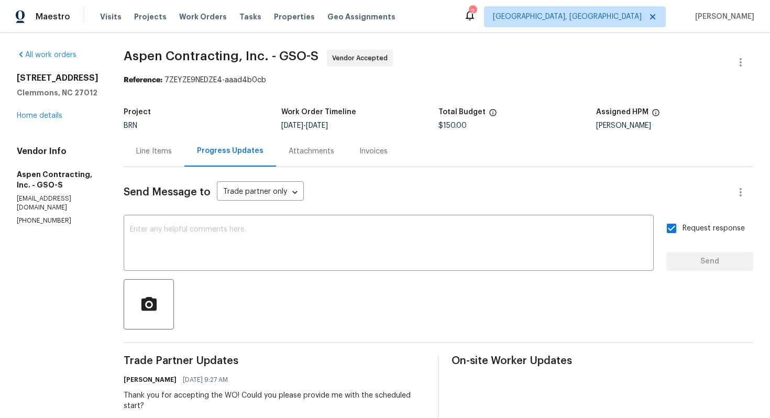
click at [150, 153] on div "Line Items" at bounding box center [154, 151] width 36 height 10
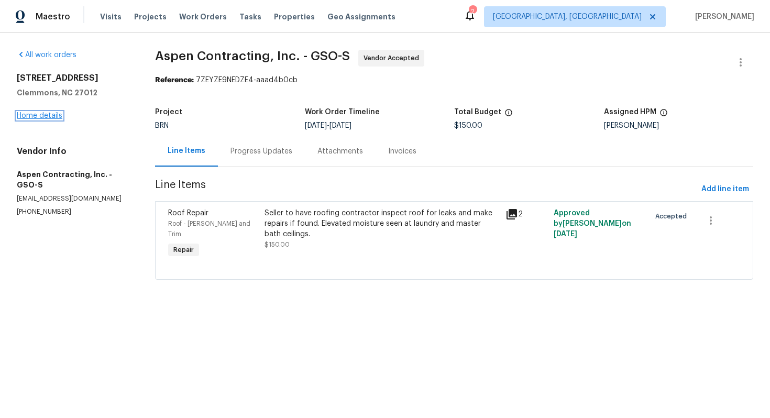
click at [31, 117] on link "Home details" at bounding box center [40, 115] width 46 height 7
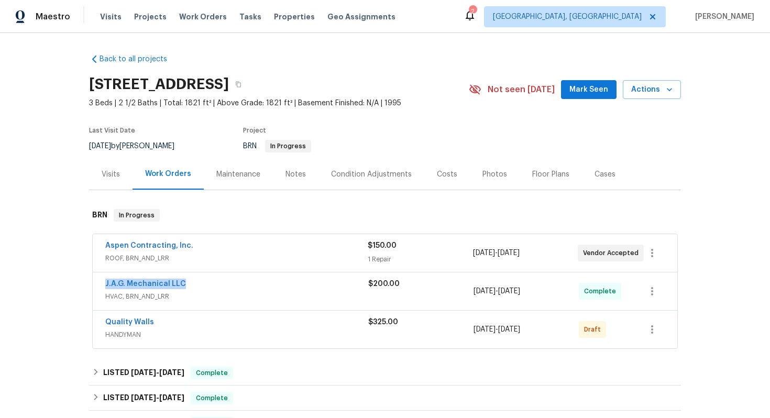
drag, startPoint x: 101, startPoint y: 284, endPoint x: 187, endPoint y: 285, distance: 86.4
click at [187, 285] on div "J.A.G. Mechanical LLC HVAC, BRN_AND_LRR $200.00 [DATE] - [DATE] Complete" at bounding box center [385, 291] width 584 height 38
copy link "J.A.G. Mechanical LLC"
